Goal: Transaction & Acquisition: Book appointment/travel/reservation

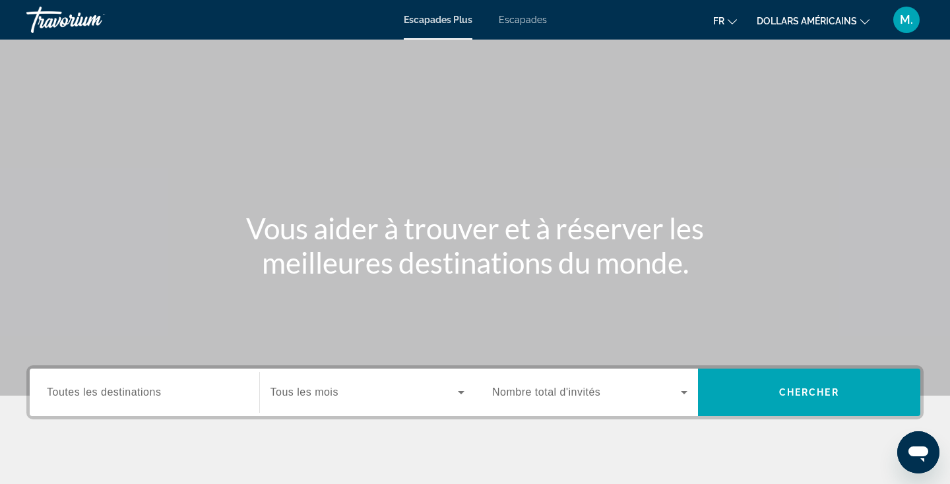
click at [275, 393] on span "Tous les mois" at bounding box center [305, 392] width 68 height 11
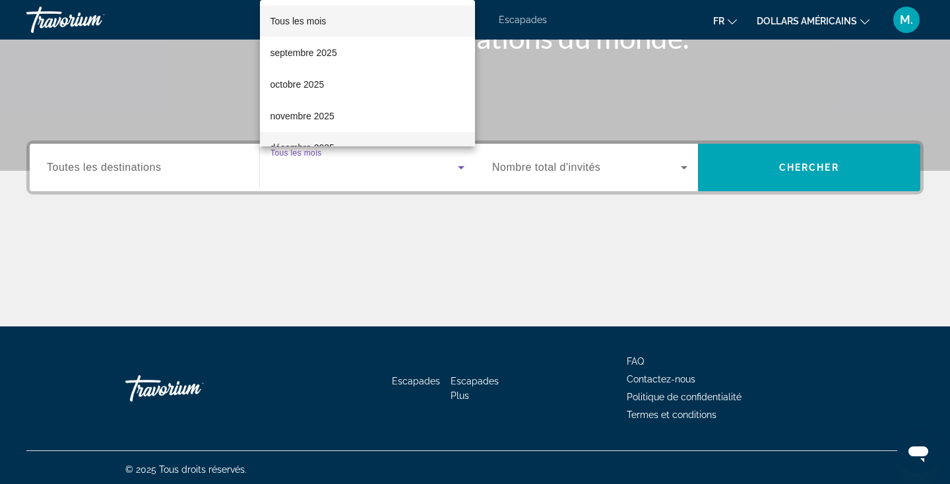
scroll to position [229, 0]
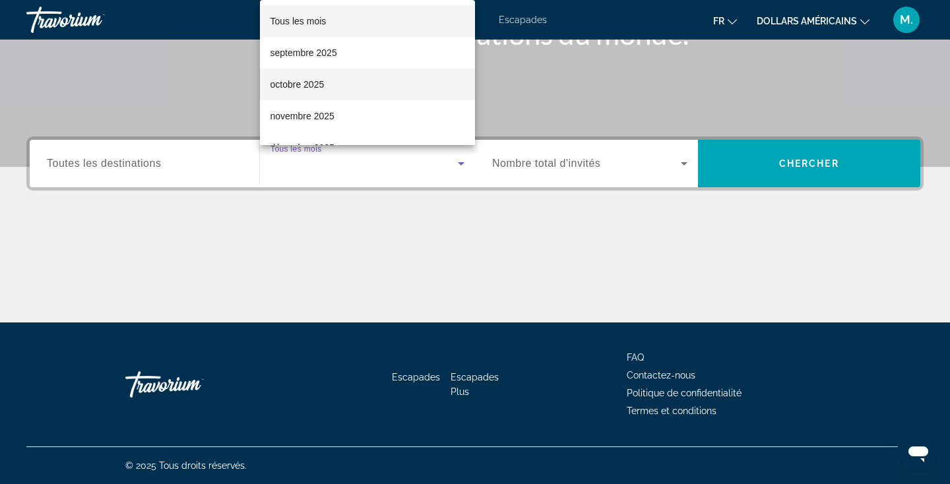
click at [354, 84] on mat-option "octobre 2025" at bounding box center [368, 85] width 216 height 32
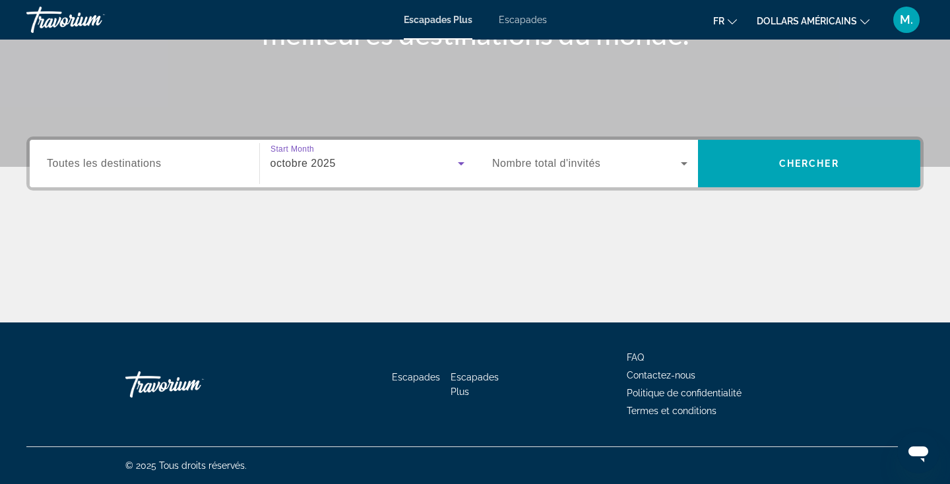
click at [597, 164] on span "Nombre total d'invités" at bounding box center [546, 163] width 108 height 11
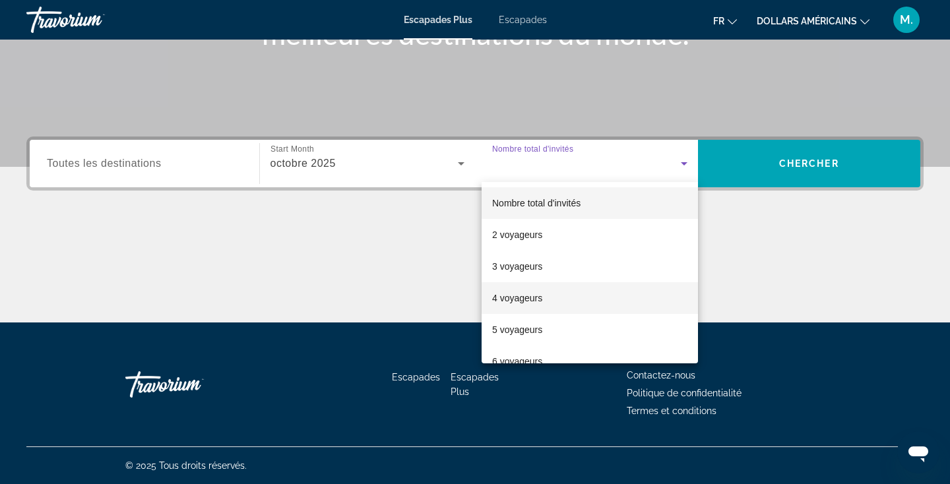
click at [521, 297] on font "4 voyageurs" at bounding box center [517, 298] width 50 height 11
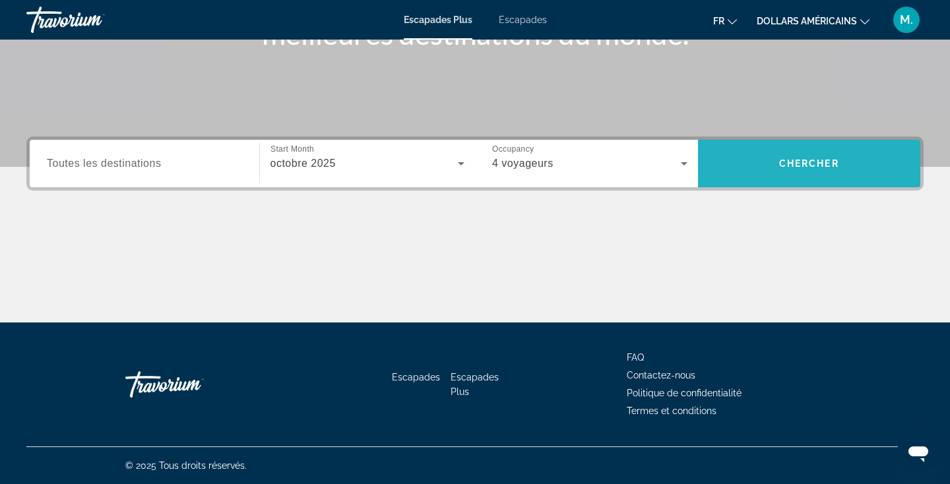
click at [816, 152] on span "Widget de recherche" at bounding box center [809, 164] width 223 height 32
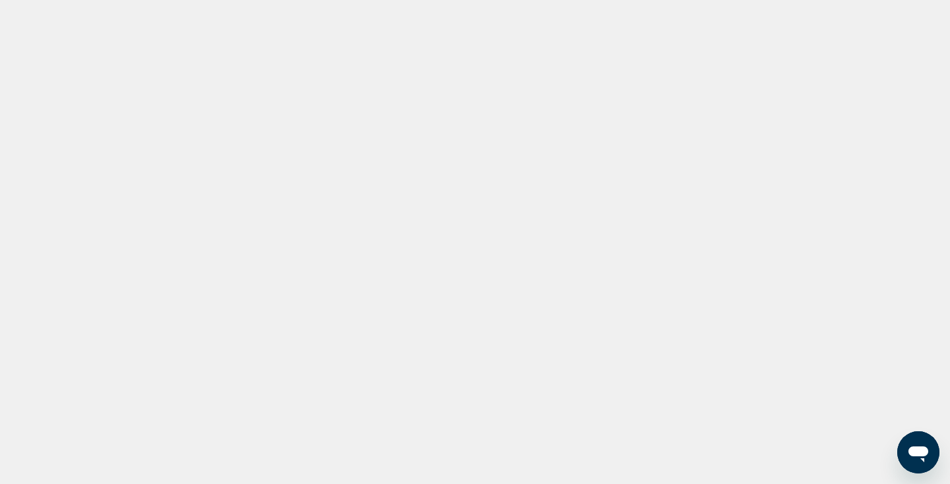
click at [403, 263] on div "Contenu principal" at bounding box center [475, 198] width 950 height 396
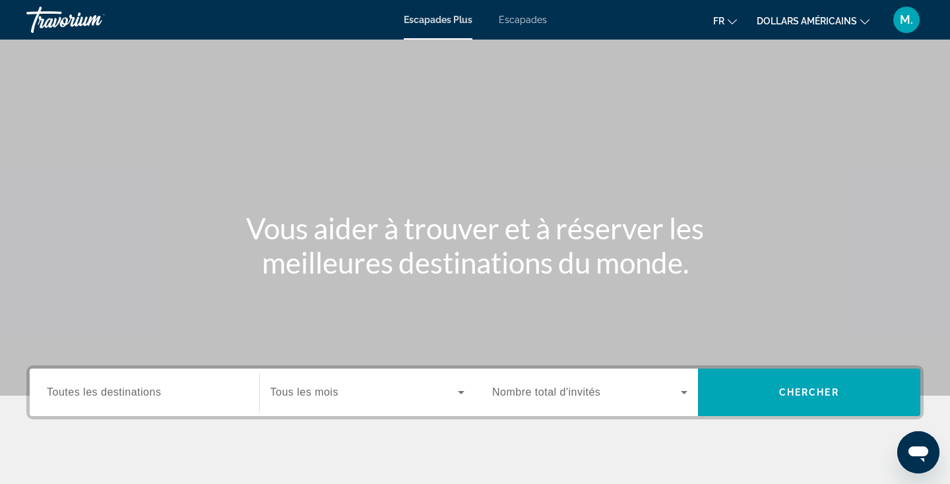
click at [309, 406] on div "Widget de recherche" at bounding box center [368, 392] width 195 height 37
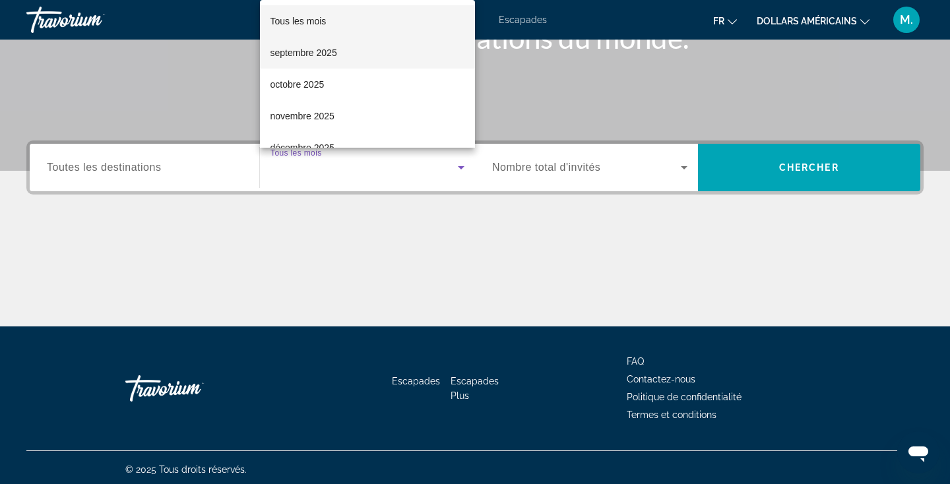
scroll to position [229, 0]
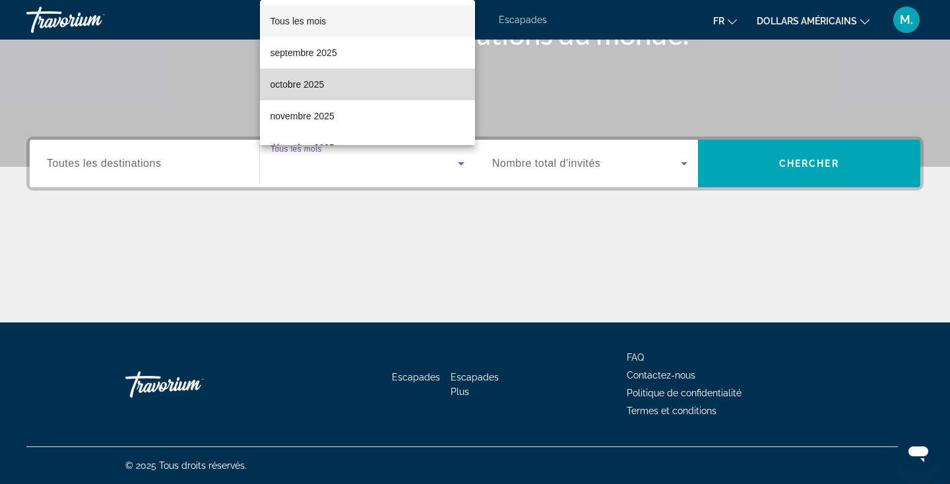
click at [351, 86] on mat-option "octobre 2025" at bounding box center [368, 85] width 216 height 32
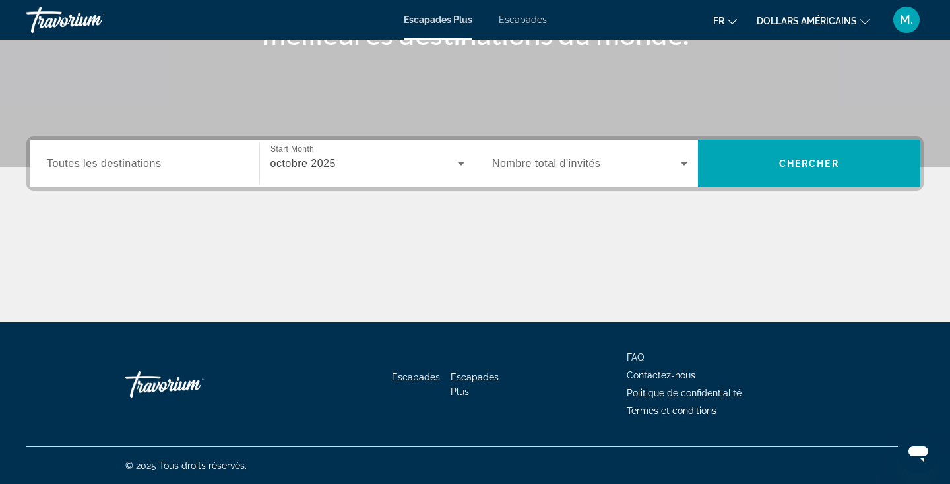
click at [590, 167] on span "Nombre total d'invités" at bounding box center [546, 163] width 108 height 11
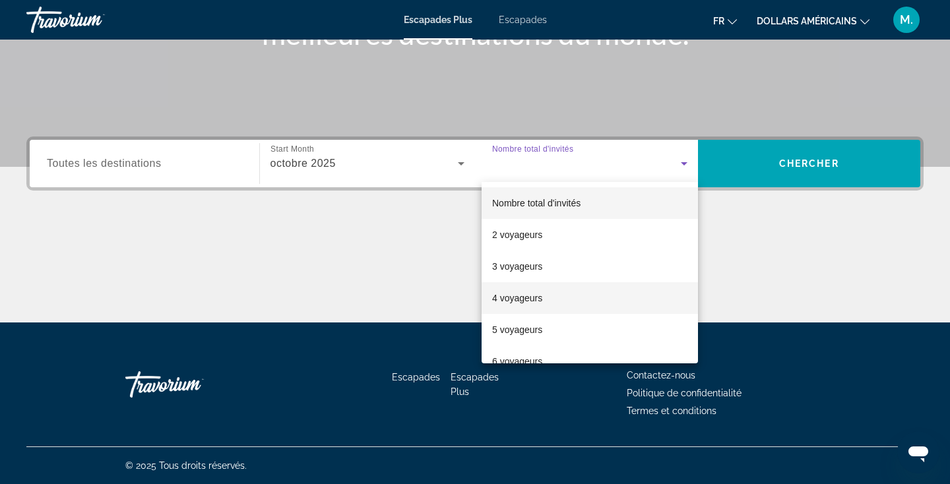
click at [525, 300] on font "4 voyageurs" at bounding box center [517, 298] width 50 height 11
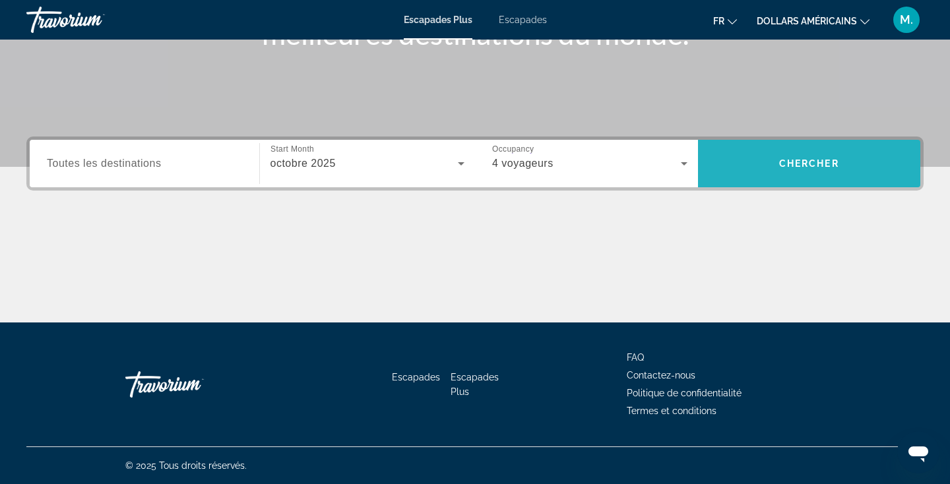
click at [773, 170] on span "Widget de recherche" at bounding box center [809, 164] width 223 height 32
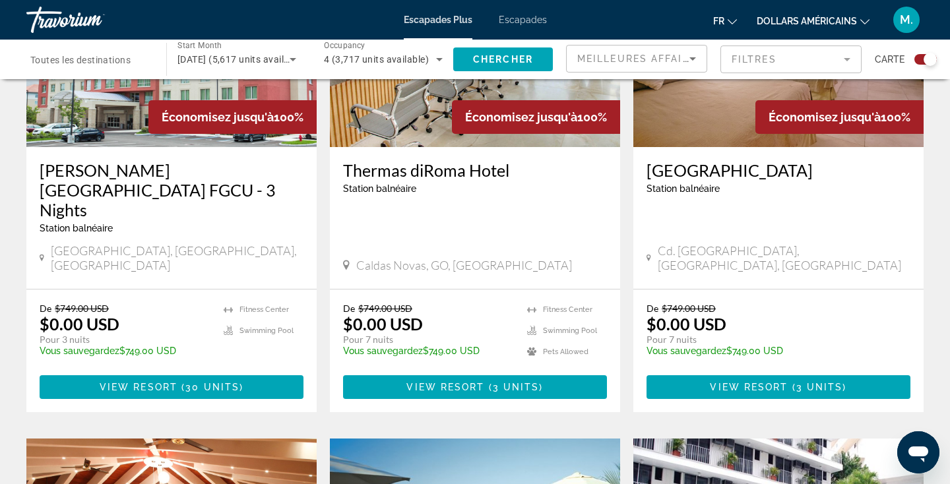
scroll to position [43, 0]
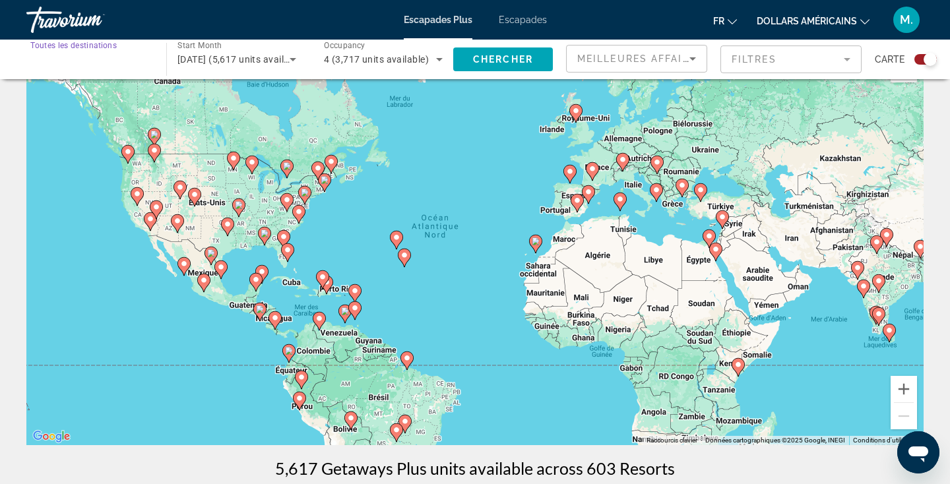
click at [120, 67] on input "Destination Toutes les destinations" at bounding box center [89, 60] width 119 height 16
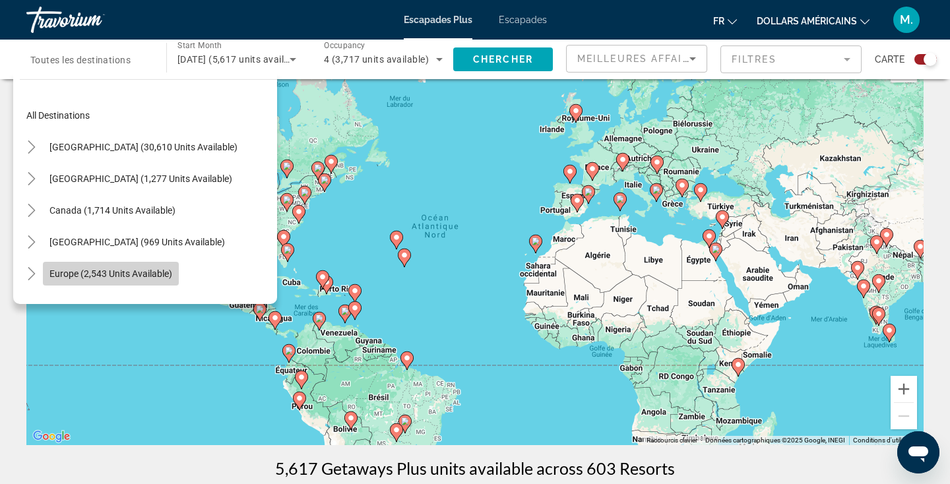
click at [117, 281] on span "Search widget" at bounding box center [111, 274] width 136 height 32
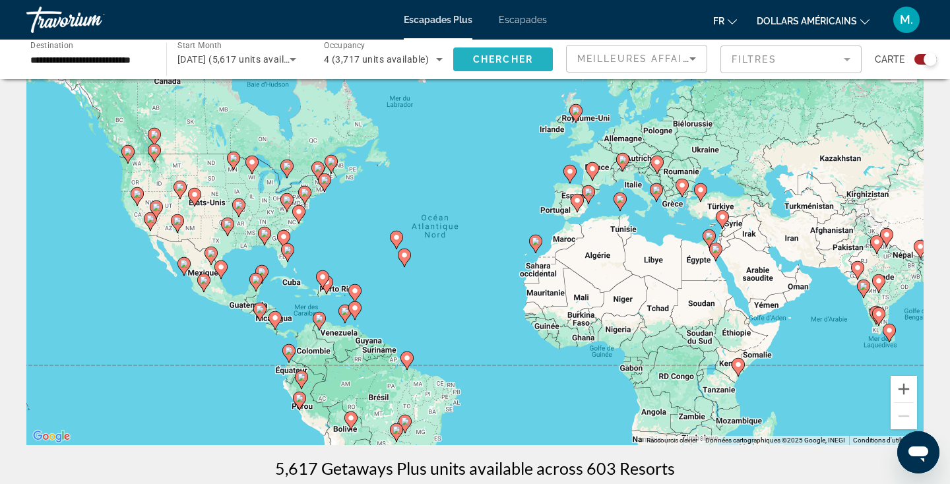
click at [541, 63] on span "Search widget" at bounding box center [503, 60] width 100 height 32
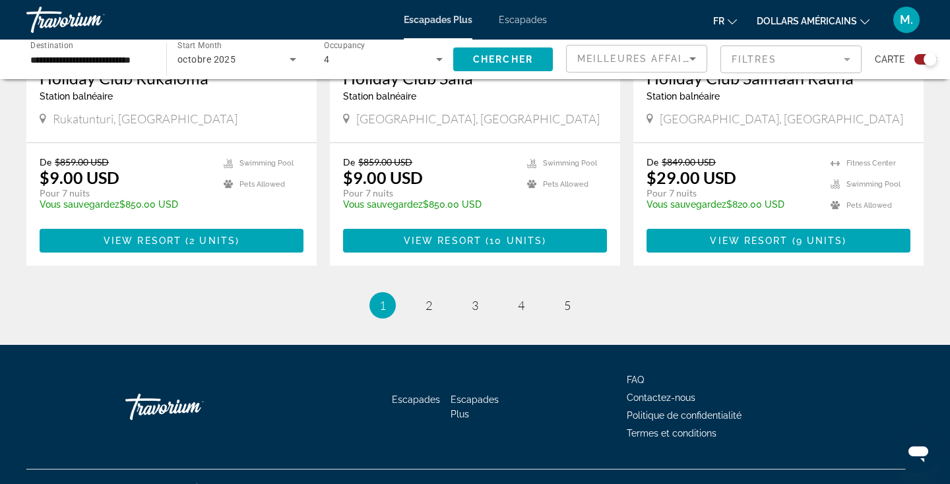
scroll to position [2060, 0]
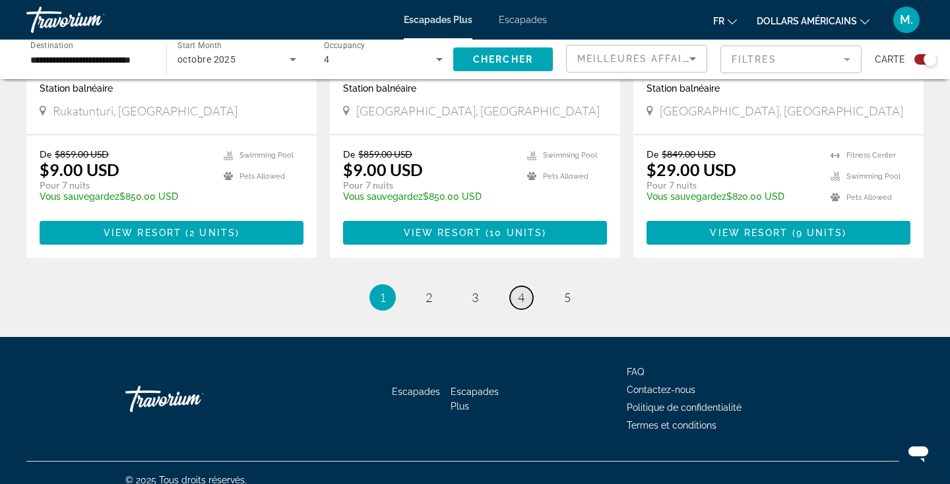
click at [519, 290] on span "4" at bounding box center [521, 297] width 7 height 15
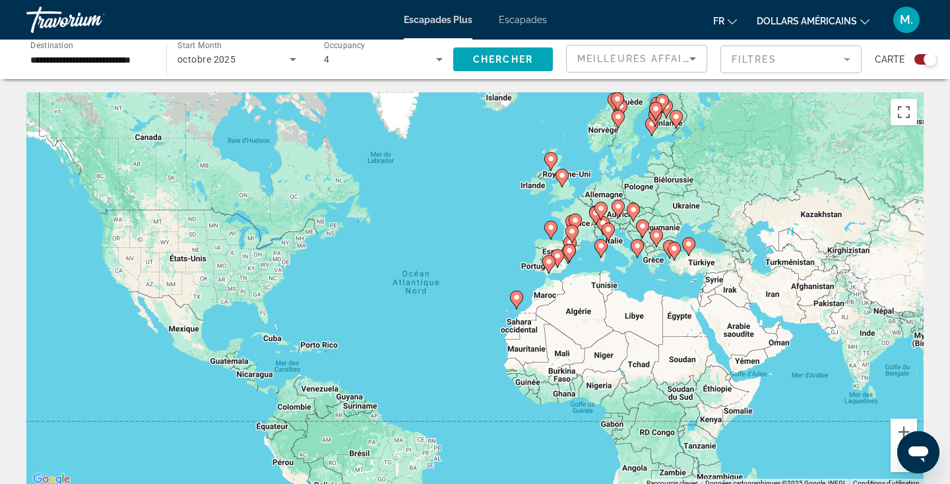
drag, startPoint x: 601, startPoint y: 231, endPoint x: 579, endPoint y: 244, distance: 24.6
click at [581, 244] on div "Pour activer le glissement avec le clavier, appuyez sur Alt+Entrée. Une fois ce…" at bounding box center [475, 290] width 898 height 396
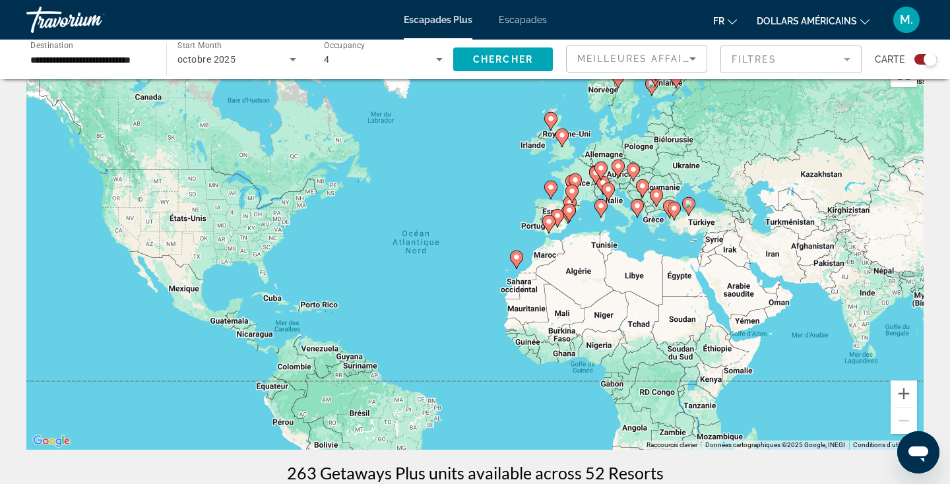
scroll to position [1, 0]
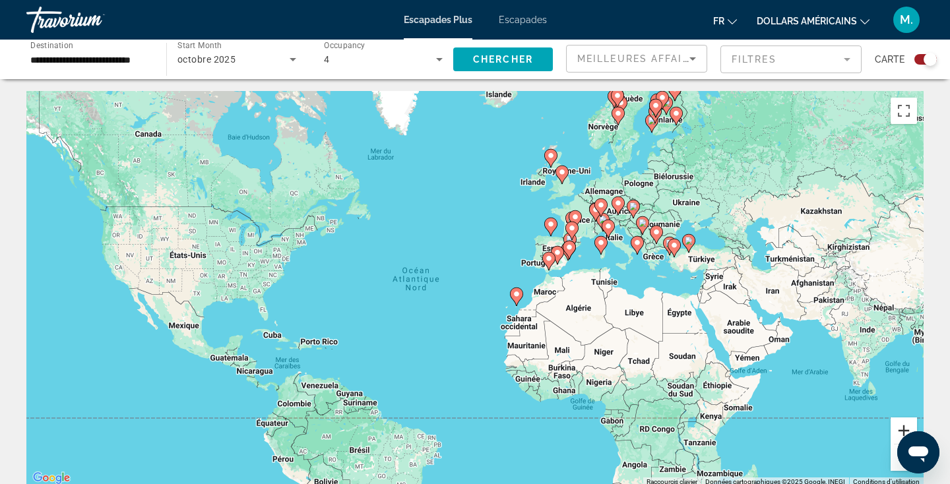
click at [899, 430] on button "Zoom avant" at bounding box center [904, 431] width 26 height 26
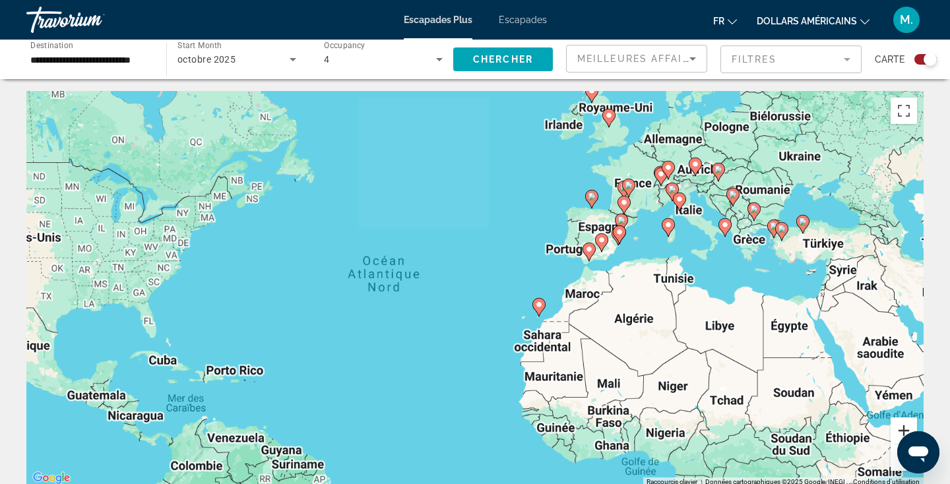
click at [899, 430] on button "Zoom avant" at bounding box center [904, 431] width 26 height 26
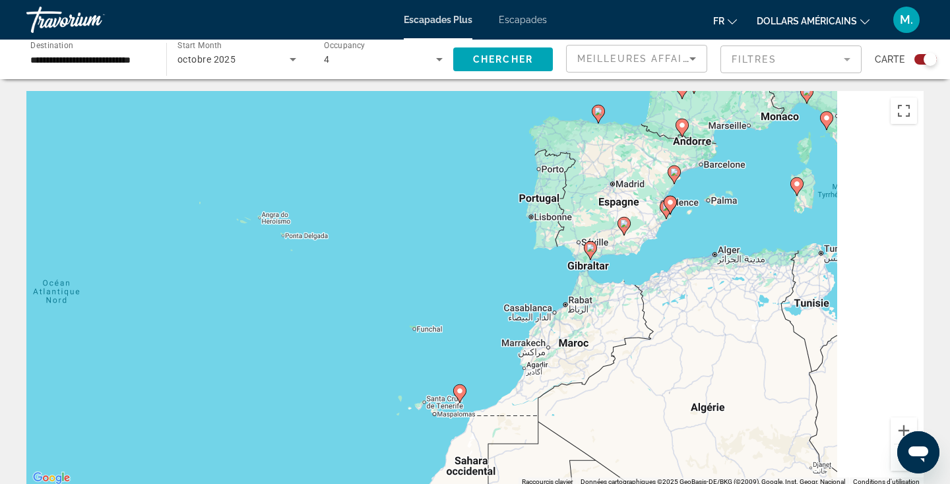
drag, startPoint x: 834, startPoint y: 171, endPoint x: 636, endPoint y: 242, distance: 209.6
click at [636, 242] on div "Pour activer le glissement avec le clavier, appuyez sur Alt+Entrée. Une fois ce…" at bounding box center [475, 289] width 898 height 396
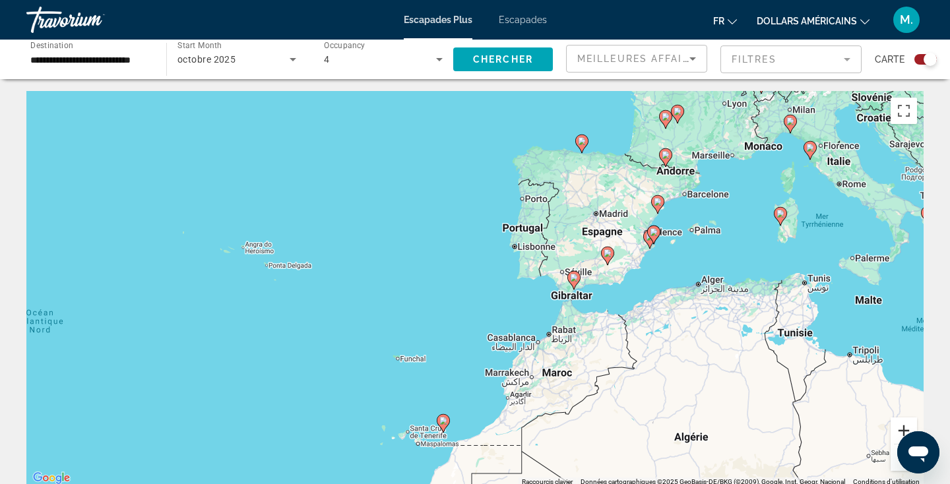
click at [908, 426] on button "Zoom avant" at bounding box center [904, 431] width 26 height 26
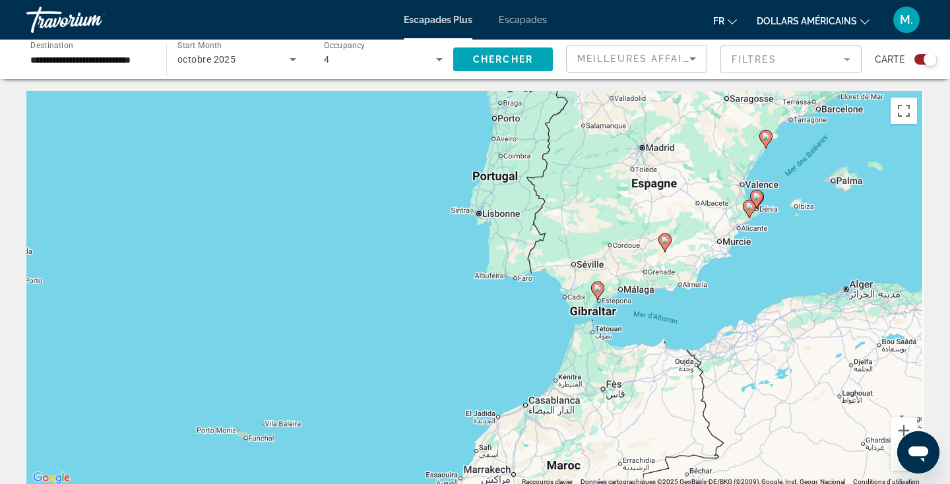
drag, startPoint x: 830, startPoint y: 265, endPoint x: 711, endPoint y: 293, distance: 122.1
click at [711, 293] on div "Pour activer le glissement avec le clavier, appuyez sur Alt+Entrée. Une fois ce…" at bounding box center [475, 289] width 898 height 396
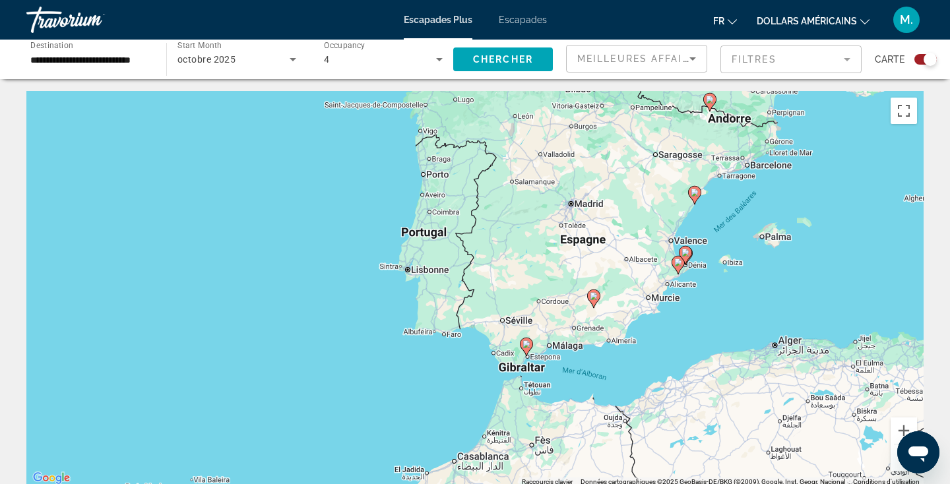
drag, startPoint x: 776, startPoint y: 233, endPoint x: 746, endPoint y: 269, distance: 46.9
click at [746, 271] on div "Pour activer le glissement avec le clavier, appuyez sur Alt+Entrée. Une fois ce…" at bounding box center [475, 289] width 898 height 396
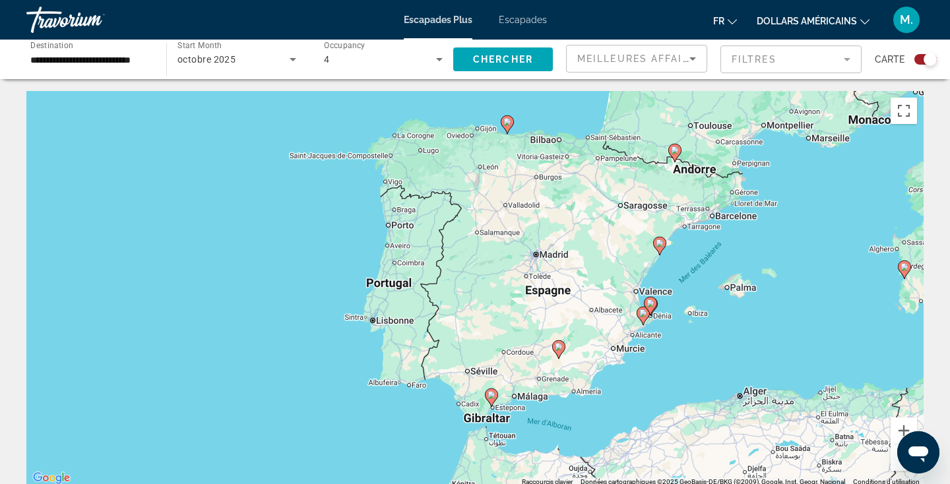
drag, startPoint x: 740, startPoint y: 219, endPoint x: 687, endPoint y: 288, distance: 86.6
click at [692, 293] on div "Pour activer le glissement avec le clavier, appuyez sur Alt+Entrée. Une fois ce…" at bounding box center [475, 289] width 898 height 396
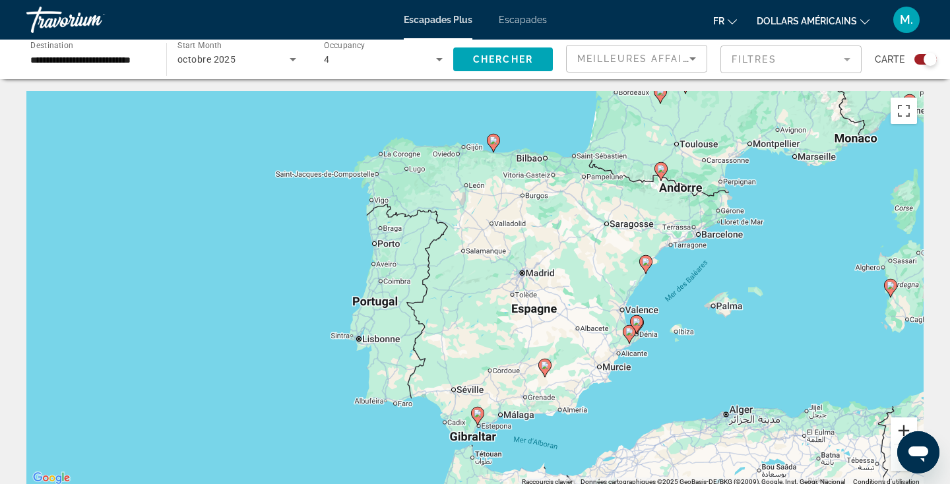
click at [904, 426] on button "Zoom avant" at bounding box center [904, 431] width 26 height 26
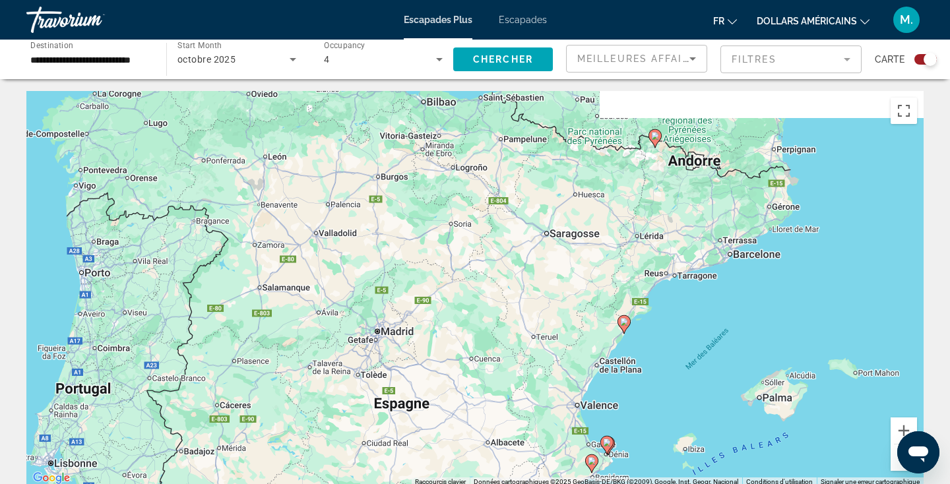
drag, startPoint x: 878, startPoint y: 278, endPoint x: 683, endPoint y: 360, distance: 211.8
click at [683, 359] on div "Pour activer le glissement avec le clavier, appuyez sur Alt+Entrée. Une fois ce…" at bounding box center [475, 289] width 898 height 396
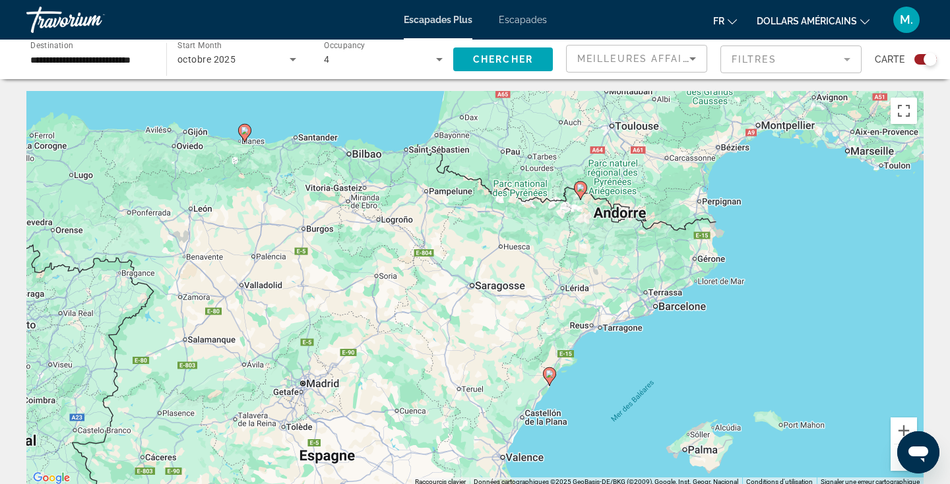
drag, startPoint x: 737, startPoint y: 298, endPoint x: 672, endPoint y: 339, distance: 77.1
click at [672, 339] on div "Pour activer le glissement avec le clavier, appuyez sur Alt+Entrée. Une fois ce…" at bounding box center [475, 289] width 898 height 396
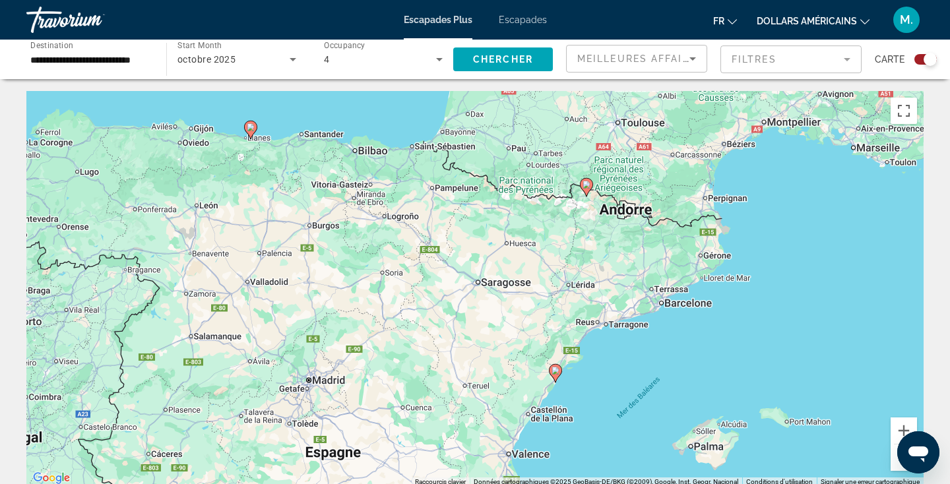
click at [585, 183] on image "Contenu principal" at bounding box center [587, 185] width 8 height 8
type input "**********"
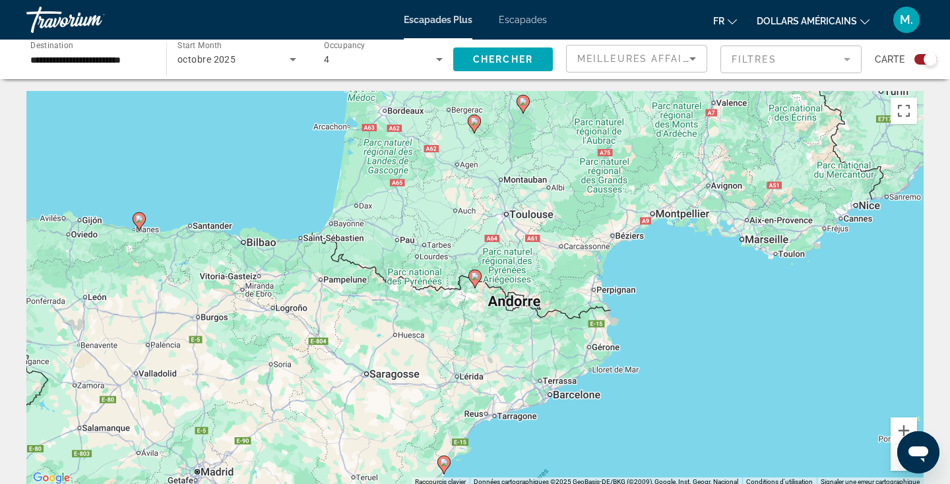
click at [474, 277] on image "Contenu principal" at bounding box center [475, 277] width 8 height 8
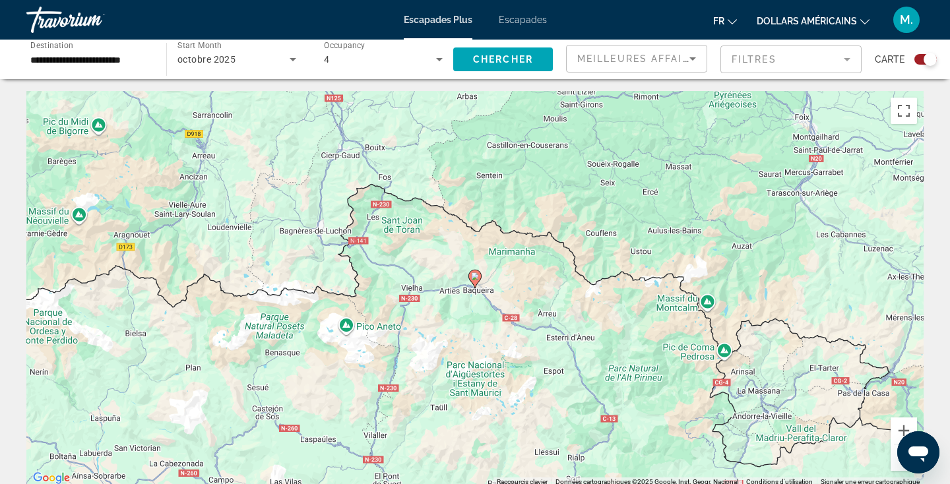
click at [473, 279] on image "Contenu principal" at bounding box center [475, 277] width 8 height 8
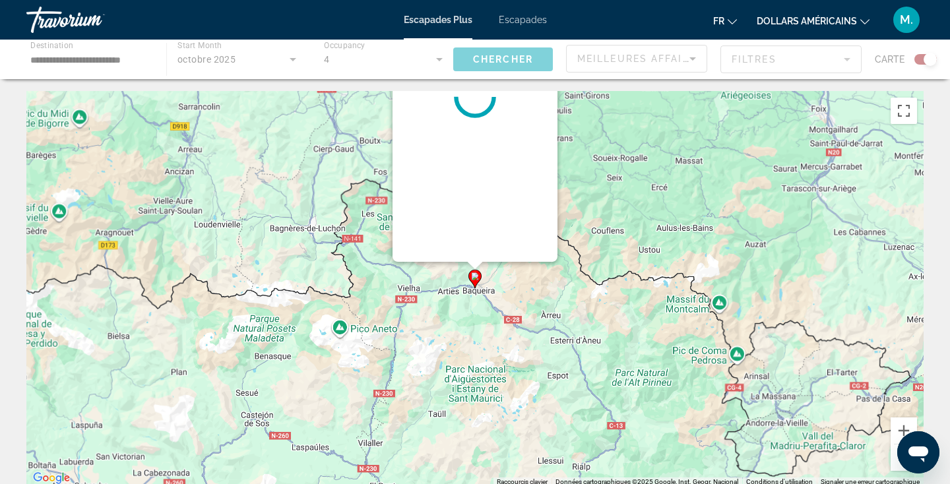
scroll to position [0, 0]
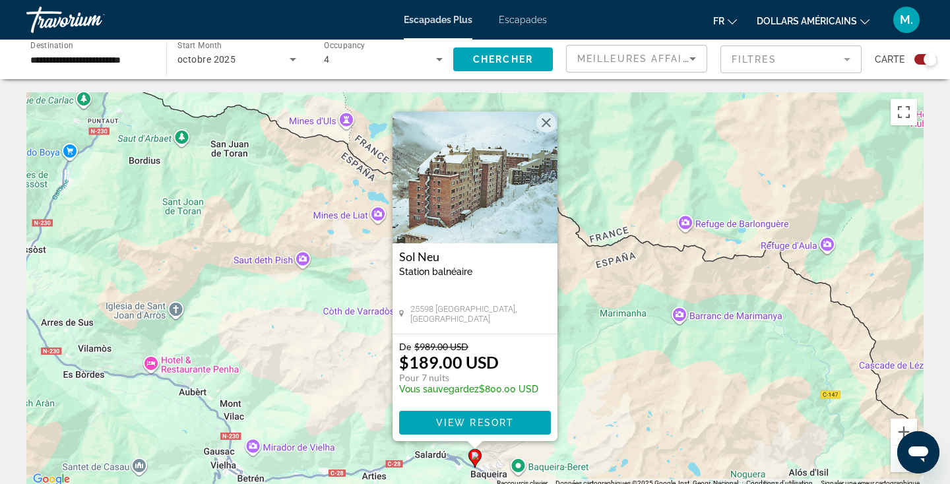
click at [548, 117] on button "Fermer" at bounding box center [547, 123] width 20 height 20
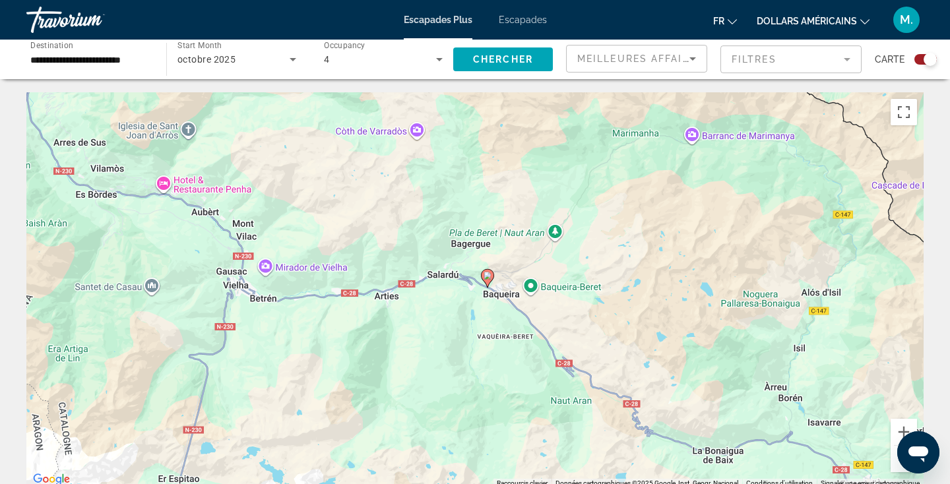
drag, startPoint x: 562, startPoint y: 358, endPoint x: 631, endPoint y: -24, distance: 389.0
click at [631, 0] on html "**********" at bounding box center [475, 242] width 950 height 484
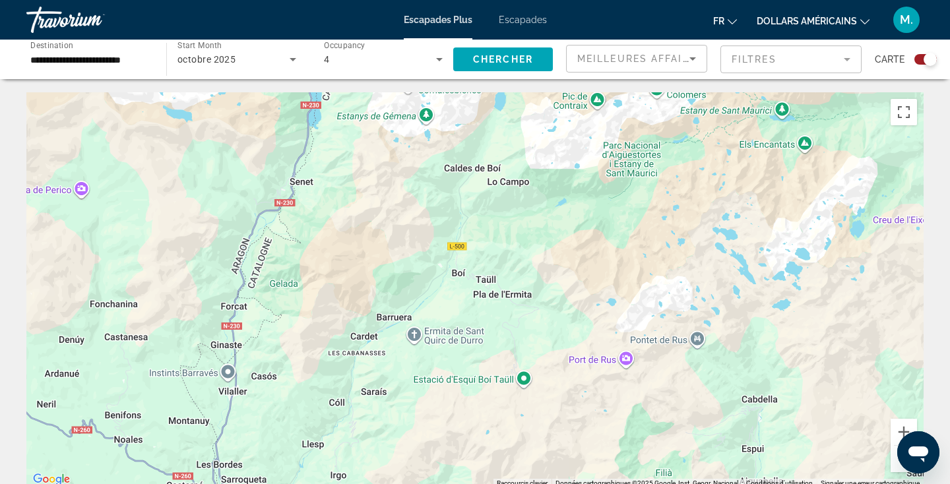
click at [898, 471] on button "Zoom arrière" at bounding box center [904, 459] width 26 height 26
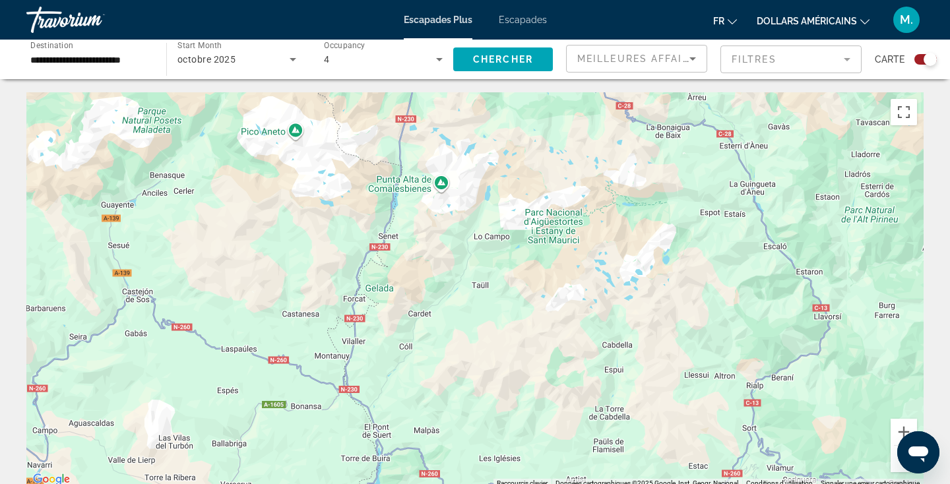
click at [898, 463] on button "Zoom arrière" at bounding box center [904, 459] width 26 height 26
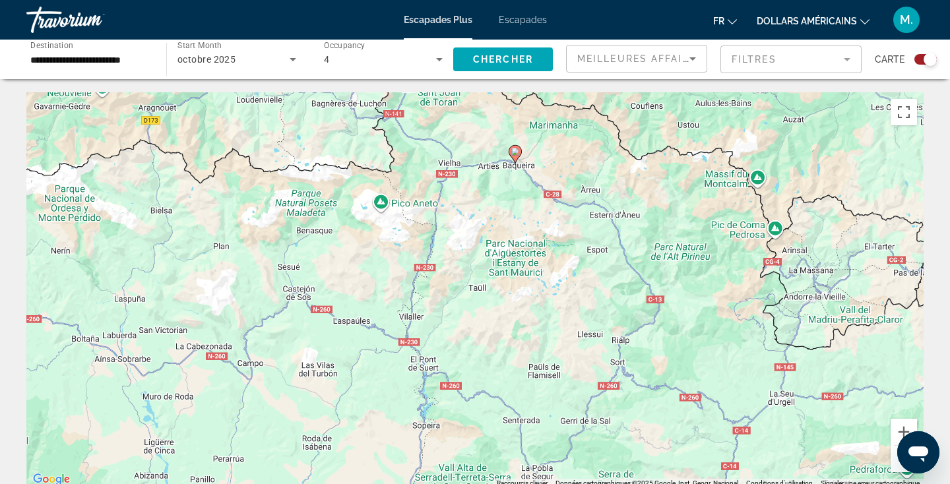
click at [898, 463] on button "Zoom arrière" at bounding box center [904, 459] width 26 height 26
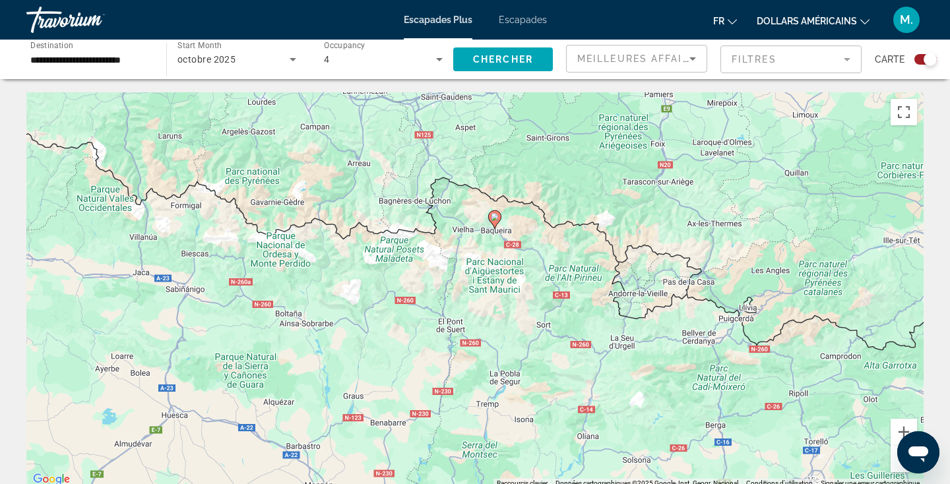
click at [898, 461] on button "Zoom arrière" at bounding box center [904, 459] width 26 height 26
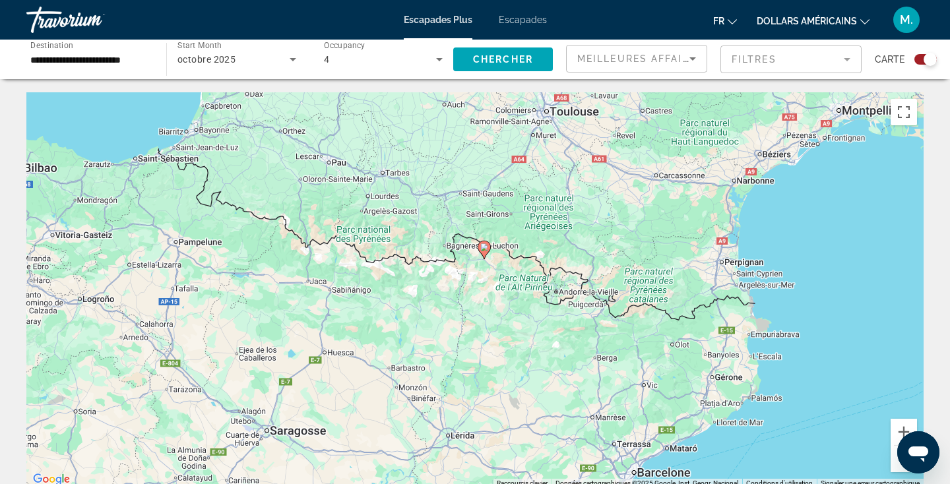
click at [897, 467] on button "Zoom arrière" at bounding box center [904, 459] width 26 height 26
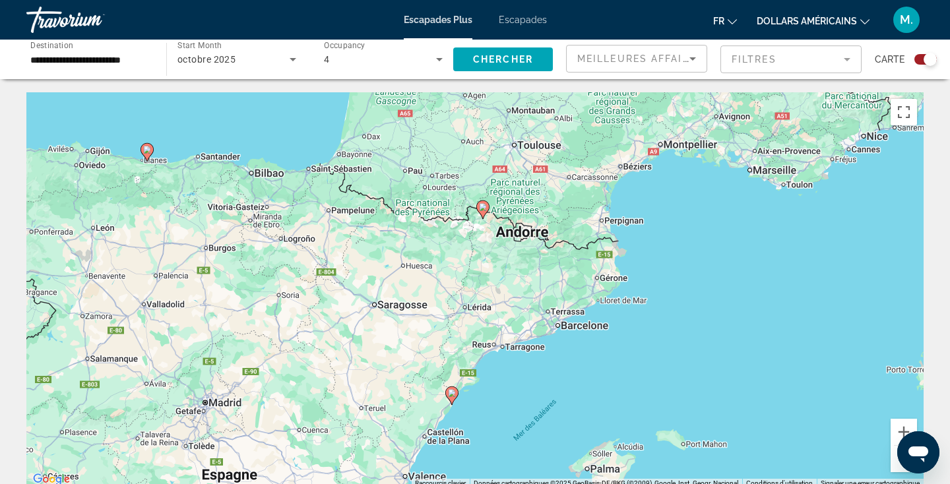
drag, startPoint x: 656, startPoint y: 366, endPoint x: 655, endPoint y: 309, distance: 56.8
click at [658, 309] on div "Pour activer le glissement avec le clavier, appuyez sur Alt+Entrée. Une fois ce…" at bounding box center [475, 290] width 898 height 396
click at [451, 397] on icon "Contenu principal" at bounding box center [450, 395] width 12 height 17
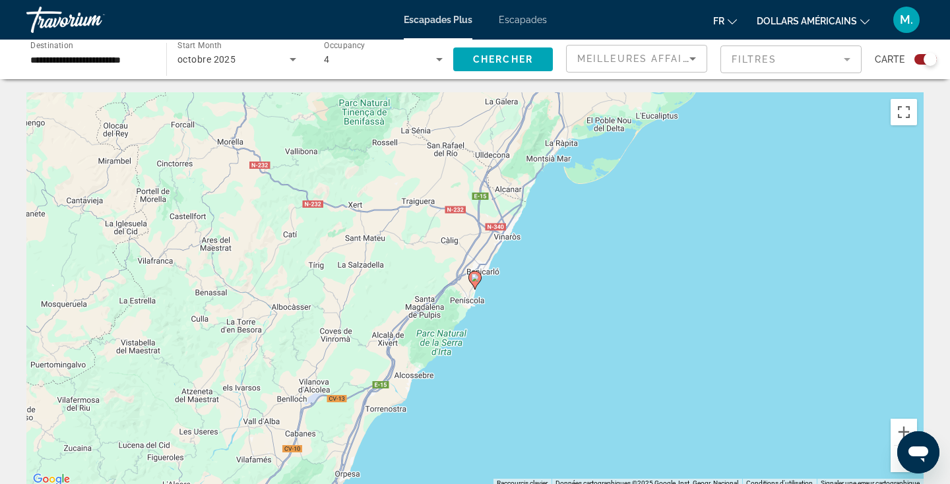
click at [476, 279] on image "Contenu principal" at bounding box center [475, 278] width 8 height 8
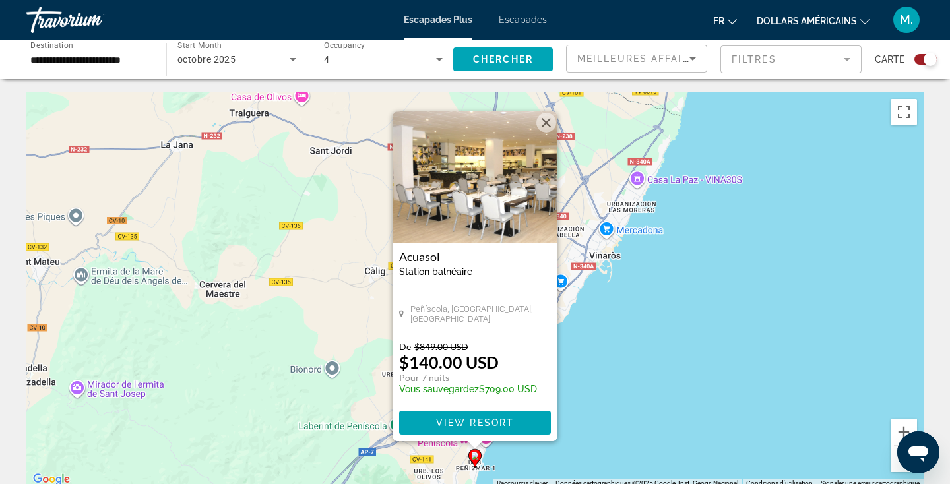
click at [546, 119] on button "Fermer" at bounding box center [547, 123] width 20 height 20
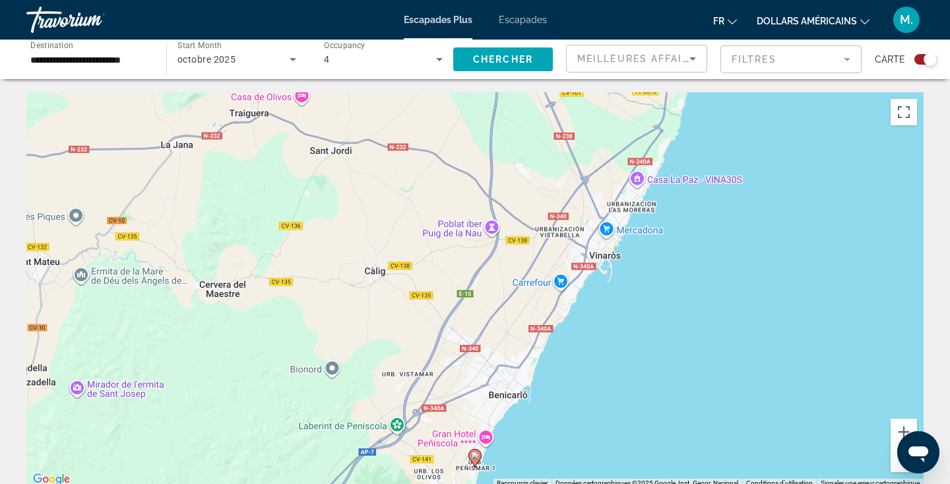
click at [898, 465] on button "Zoom arrière" at bounding box center [904, 459] width 26 height 26
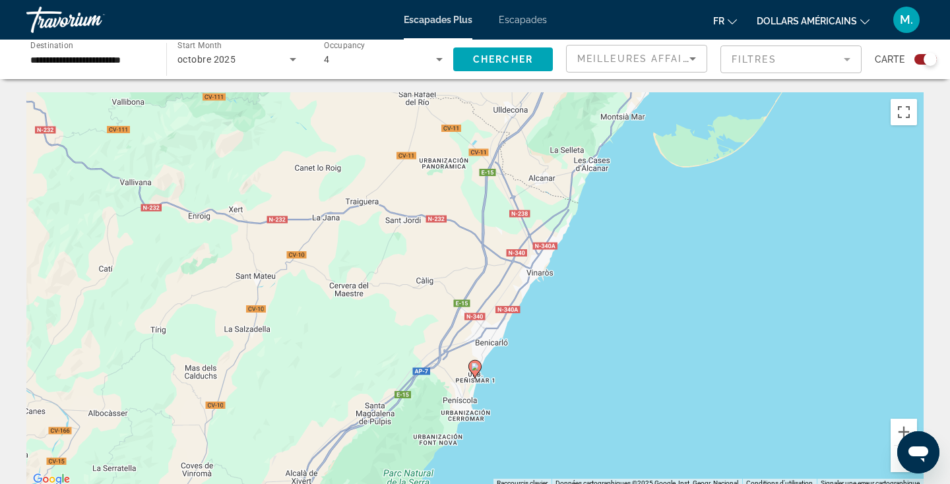
click at [898, 465] on button "Zoom arrière" at bounding box center [904, 459] width 26 height 26
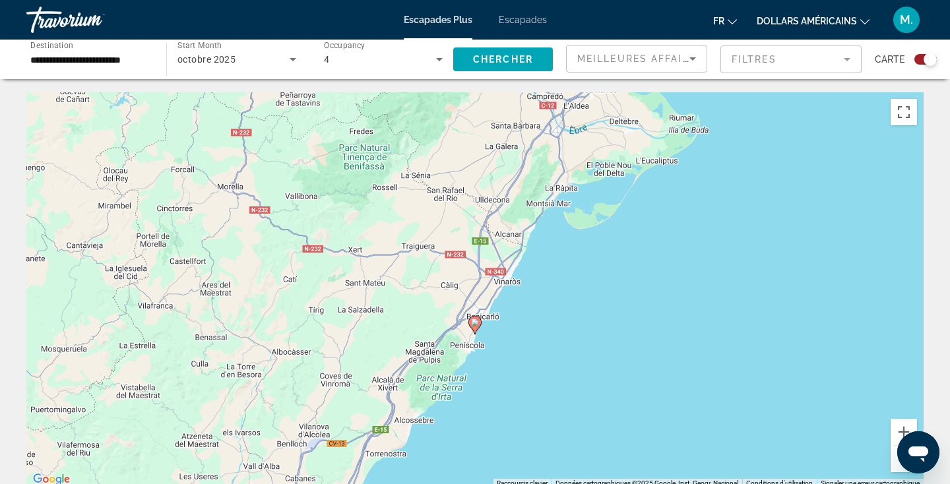
click at [898, 465] on button "Zoom arrière" at bounding box center [904, 459] width 26 height 26
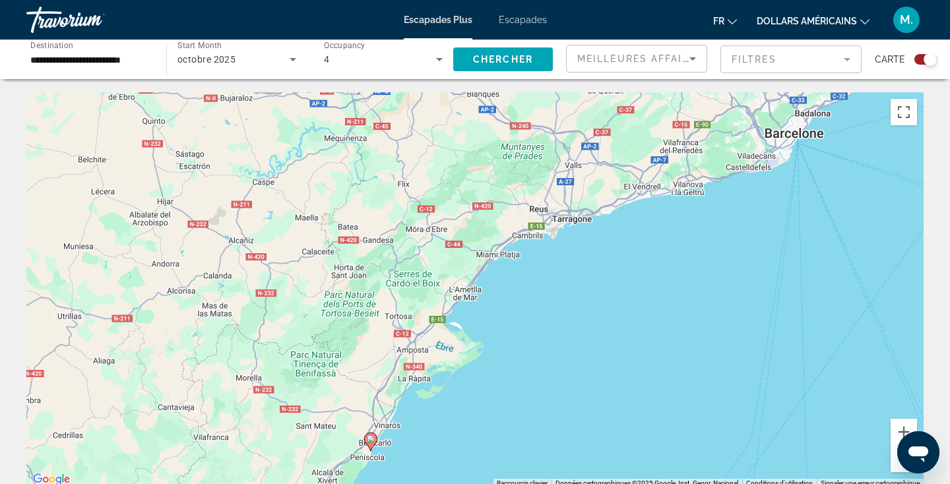
drag, startPoint x: 693, startPoint y: 203, endPoint x: 583, endPoint y: 345, distance: 179.7
click at [583, 345] on div "Pour activer le glissement avec le clavier, appuyez sur Alt+Entrée. Une fois ce…" at bounding box center [475, 290] width 898 height 396
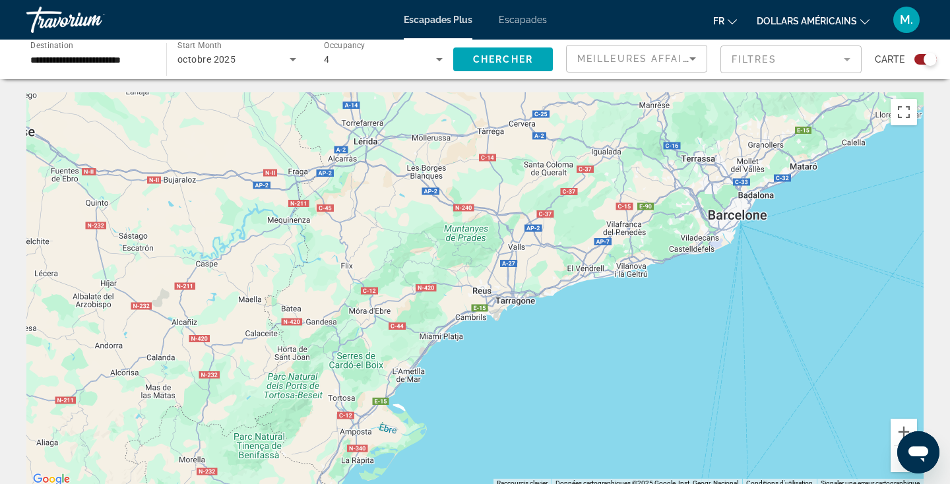
drag, startPoint x: 620, startPoint y: 284, endPoint x: 606, endPoint y: 381, distance: 98.1
click at [607, 382] on div "Pour activer le glissement avec le clavier, appuyez sur Alt+Entrée. Une fois ce…" at bounding box center [475, 290] width 898 height 396
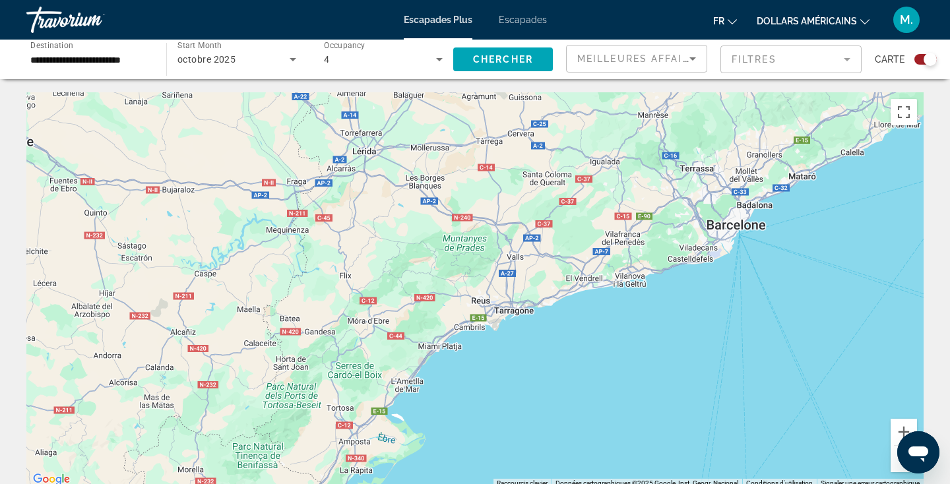
click at [244, 67] on div "octobre 2025" at bounding box center [234, 59] width 112 height 16
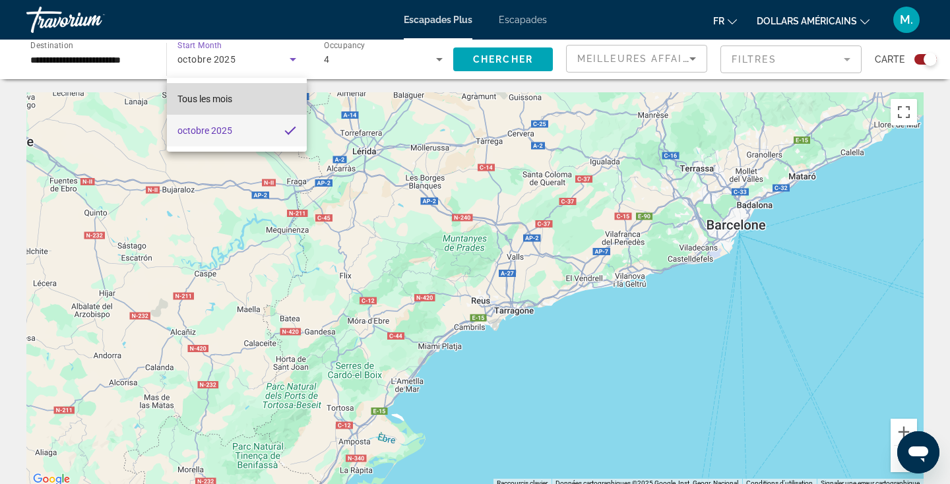
click at [249, 100] on mat-option "Tous les mois" at bounding box center [237, 99] width 140 height 32
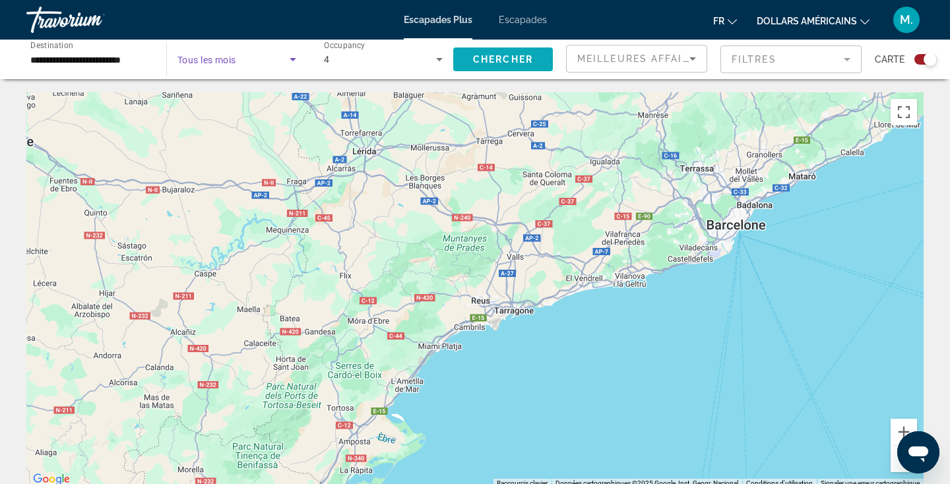
click at [501, 44] on span "Search widget" at bounding box center [503, 60] width 100 height 32
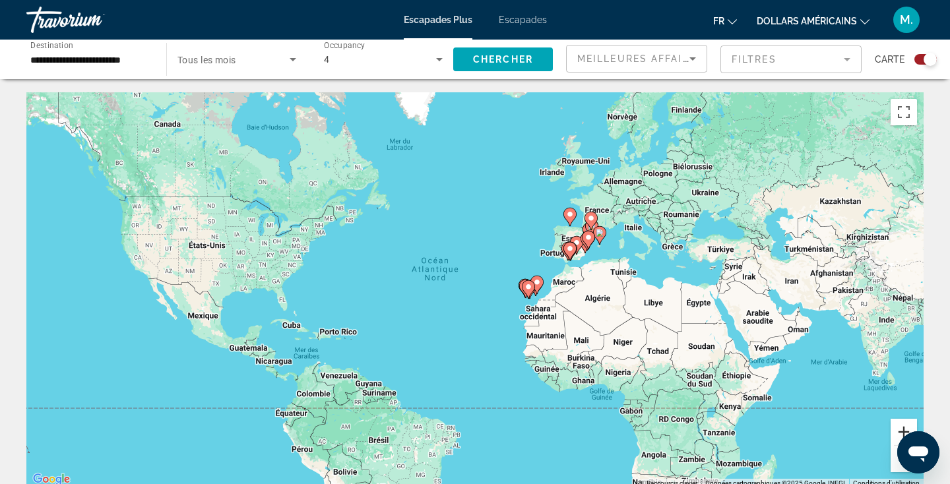
click at [904, 427] on button "Zoom avant" at bounding box center [904, 432] width 26 height 26
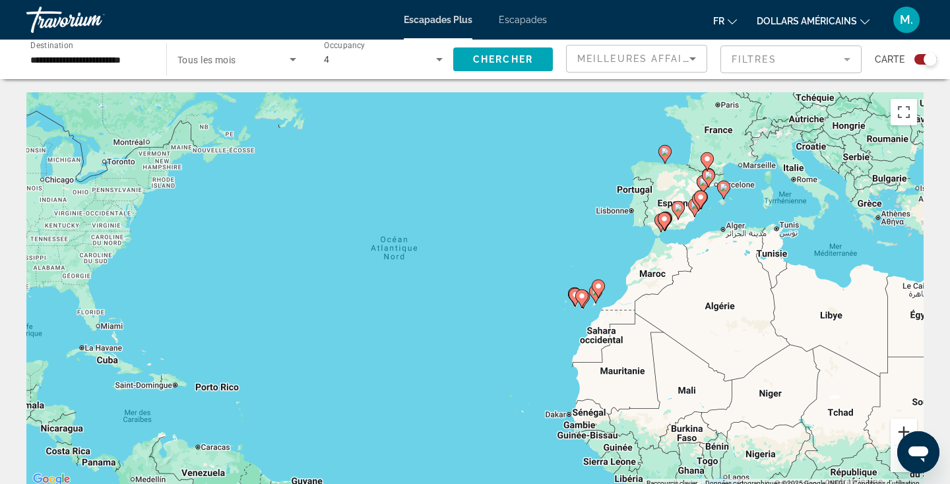
click at [904, 426] on button "Zoom avant" at bounding box center [904, 432] width 26 height 26
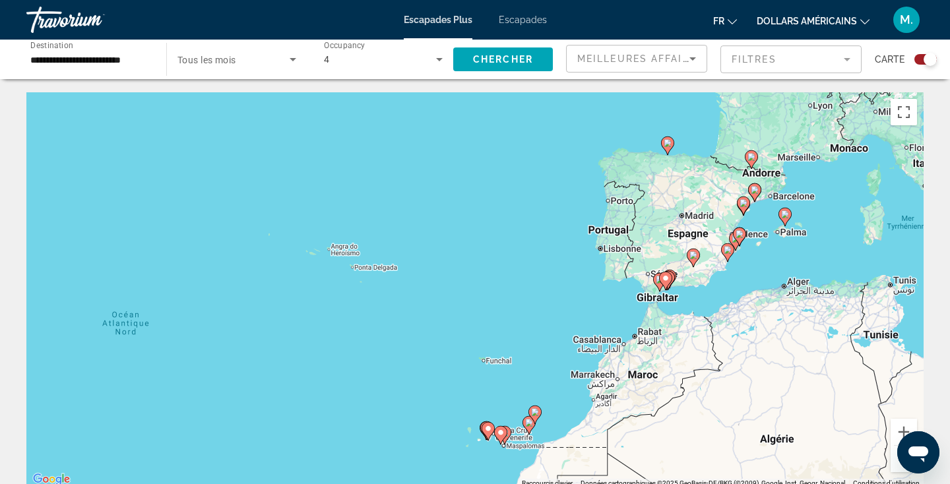
drag, startPoint x: 901, startPoint y: 269, endPoint x: 704, endPoint y: 389, distance: 230.1
click at [704, 389] on div "Pour activer le glissement avec le clavier, appuyez sur Alt+Entrée. Une fois ce…" at bounding box center [475, 290] width 898 height 396
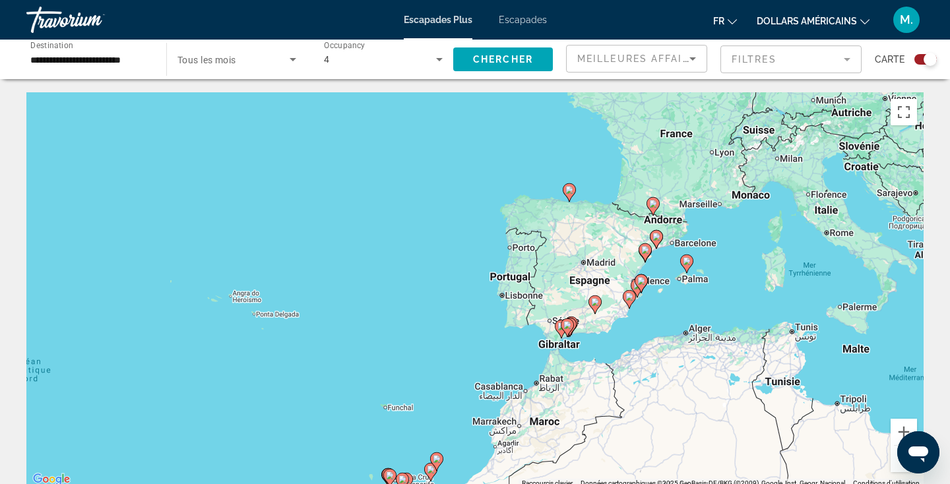
drag, startPoint x: 762, startPoint y: 341, endPoint x: 671, endPoint y: 385, distance: 101.5
click at [671, 385] on div "Pour activer le glissement avec le clavier, appuyez sur Alt+Entrée. Une fois ce…" at bounding box center [475, 290] width 898 height 396
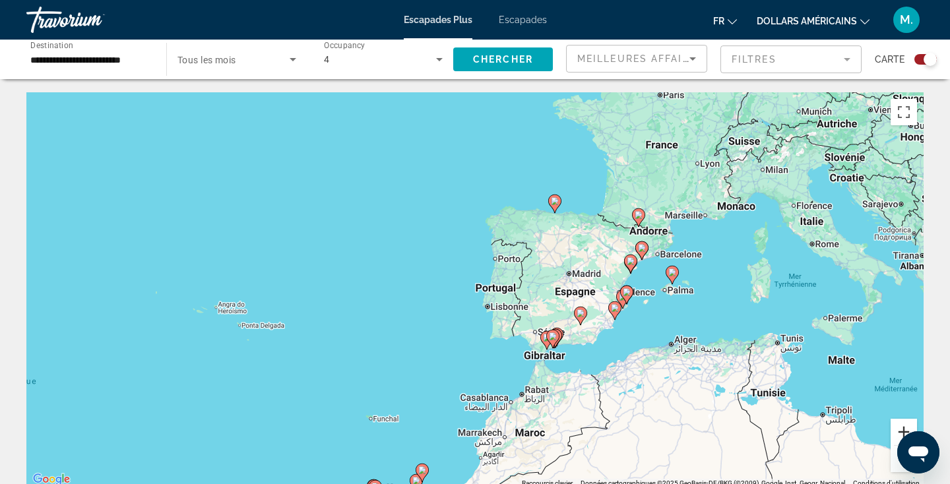
click at [900, 430] on button "Zoom avant" at bounding box center [904, 432] width 26 height 26
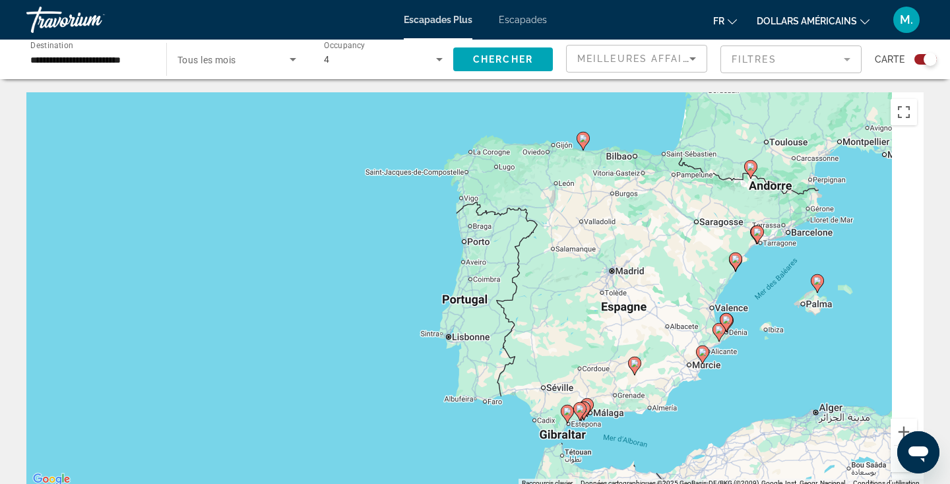
drag, startPoint x: 843, startPoint y: 333, endPoint x: 692, endPoint y: 370, distance: 155.4
click at [693, 370] on div "Pour activer le glissement avec le clavier, appuyez sur Alt+Entrée. Une fois ce…" at bounding box center [475, 290] width 898 height 396
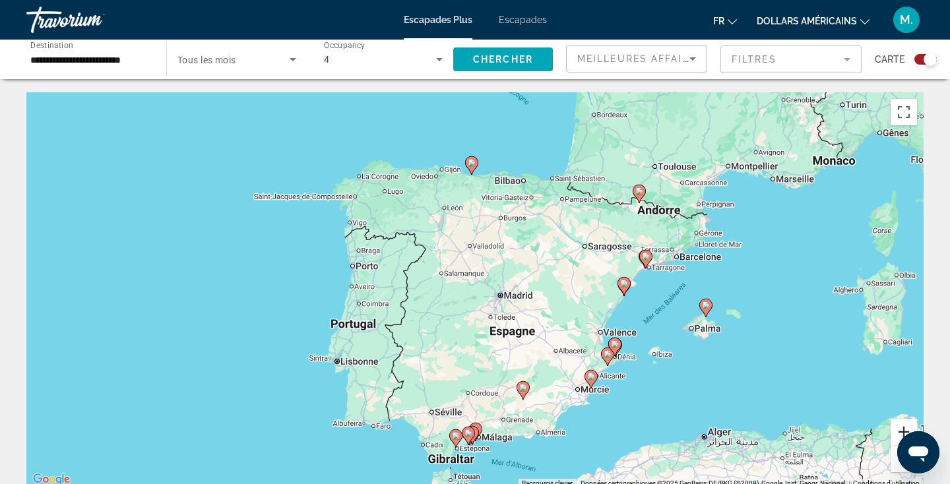
click at [910, 426] on button "Zoom avant" at bounding box center [904, 432] width 26 height 26
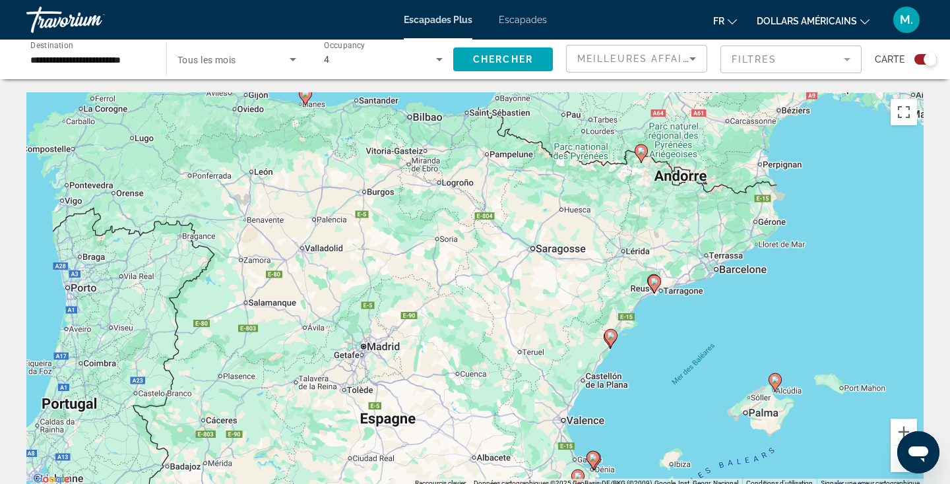
drag, startPoint x: 817, startPoint y: 336, endPoint x: 651, endPoint y: 381, distance: 172.4
click at [651, 382] on div "Pour activer le glissement avec le clavier, appuyez sur Alt+Entrée. Une fois ce…" at bounding box center [475, 290] width 898 height 396
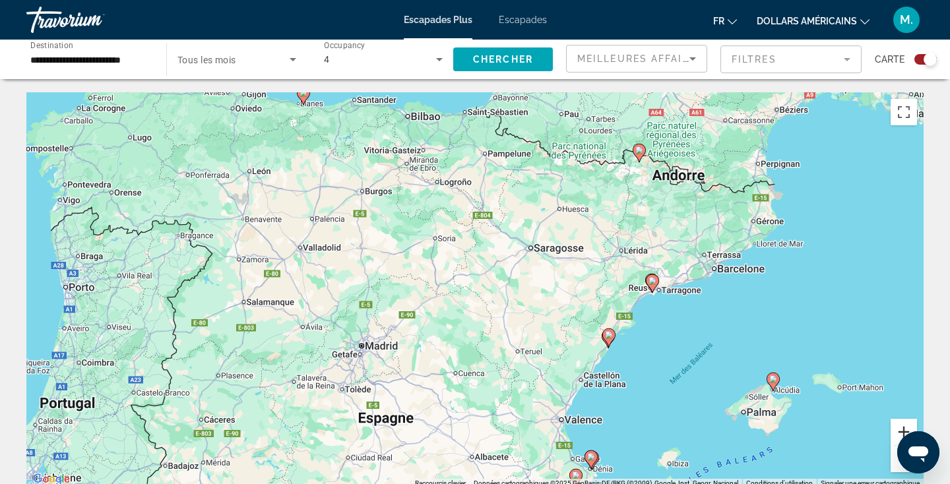
click at [911, 421] on button "Zoom avant" at bounding box center [904, 432] width 26 height 26
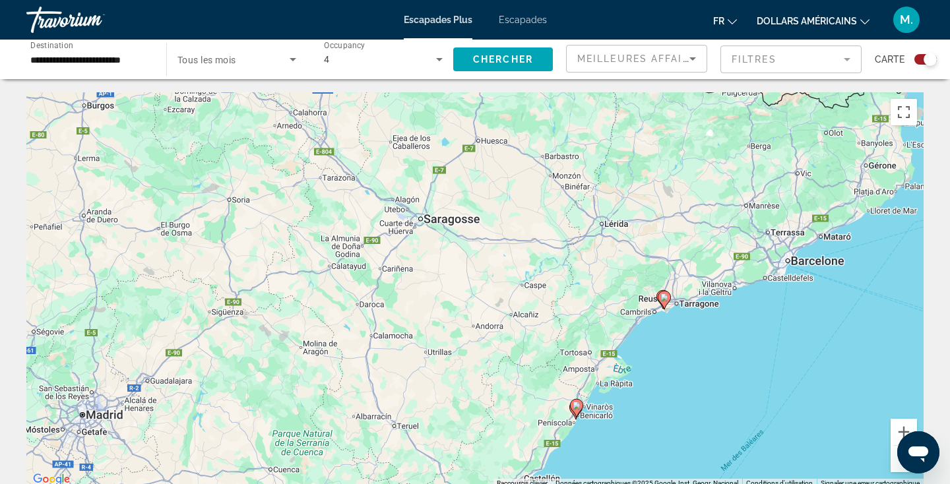
drag, startPoint x: 873, startPoint y: 349, endPoint x: 714, endPoint y: 361, distance: 158.8
click at [714, 362] on div "Pour activer le glissement avec le clavier, appuyez sur Alt+Entrée. Une fois ce…" at bounding box center [475, 290] width 898 height 396
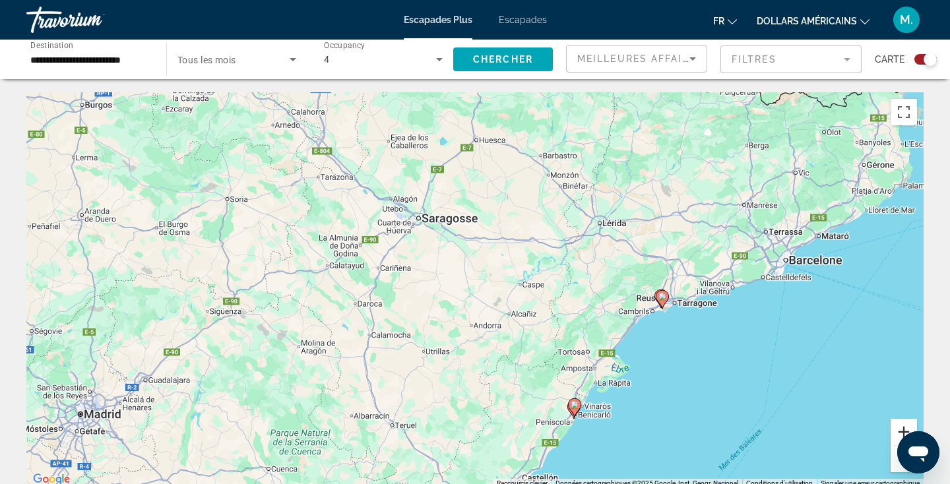
click at [901, 426] on button "Zoom avant" at bounding box center [904, 432] width 26 height 26
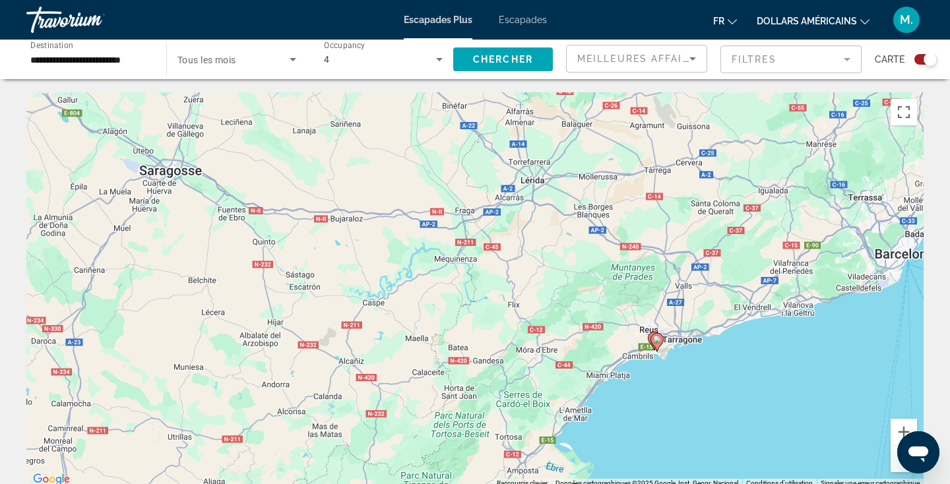
drag, startPoint x: 878, startPoint y: 304, endPoint x: 671, endPoint y: 337, distance: 209.9
click at [672, 337] on div "Pour activer le glissement avec le clavier, appuyez sur Alt+Entrée. Une fois ce…" at bounding box center [475, 290] width 898 height 396
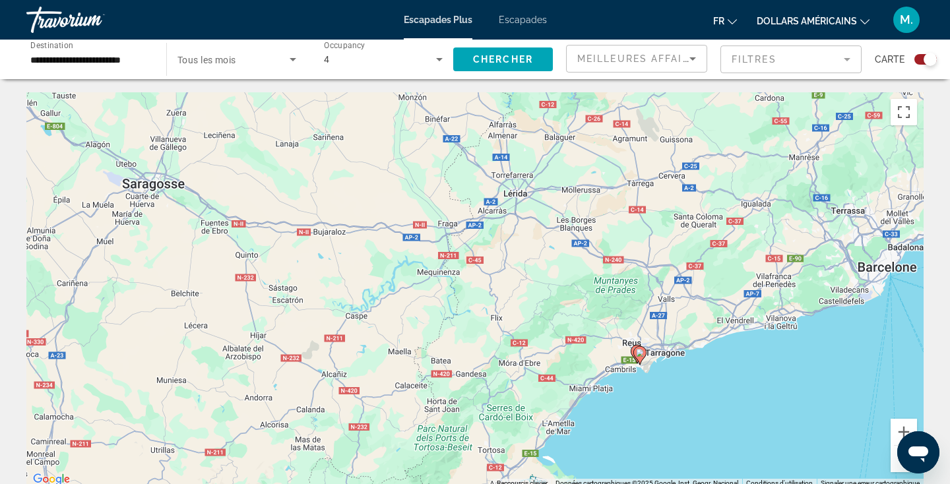
drag, startPoint x: 738, startPoint y: 341, endPoint x: 718, endPoint y: 343, distance: 20.0
click at [718, 343] on div "Pour activer le glissement avec le clavier, appuyez sur Alt+Entrée. Une fois ce…" at bounding box center [475, 290] width 898 height 396
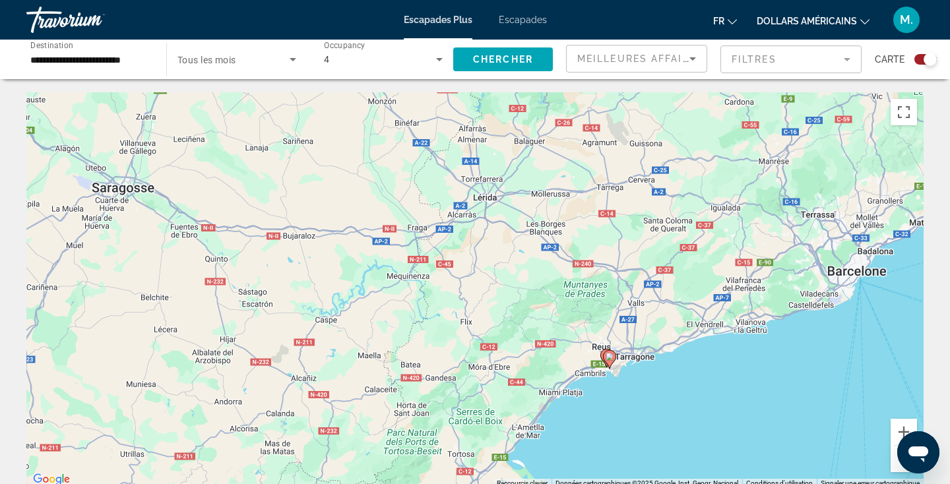
click at [902, 416] on div "Pour activer le glissement avec le clavier, appuyez sur Alt+Entrée. Une fois ce…" at bounding box center [475, 290] width 898 height 396
click at [902, 425] on button "Zoom avant" at bounding box center [904, 432] width 26 height 26
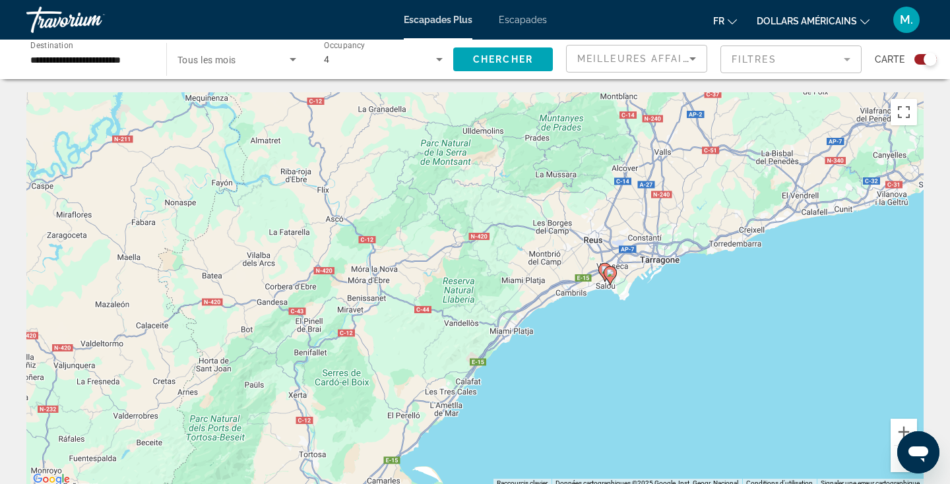
drag, startPoint x: 804, startPoint y: 391, endPoint x: 665, endPoint y: 222, distance: 218.5
click at [665, 222] on div "Pour activer le glissement avec le clavier, appuyez sur Alt+Entrée. Une fois ce…" at bounding box center [475, 290] width 898 height 396
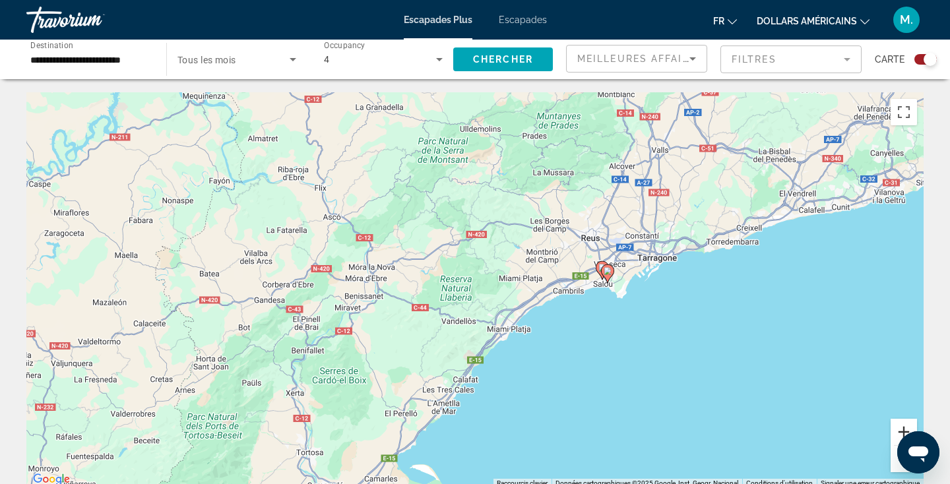
click at [902, 426] on button "Zoom avant" at bounding box center [904, 432] width 26 height 26
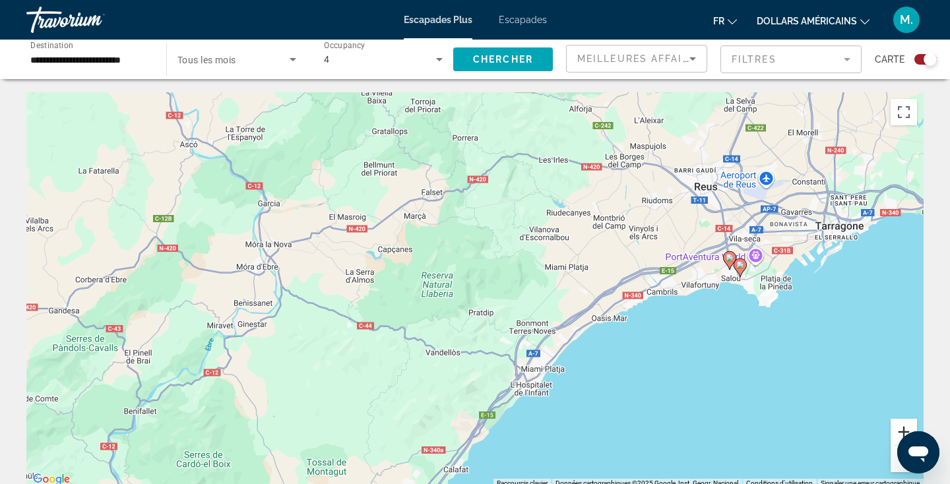
click at [902, 426] on button "Zoom avant" at bounding box center [904, 432] width 26 height 26
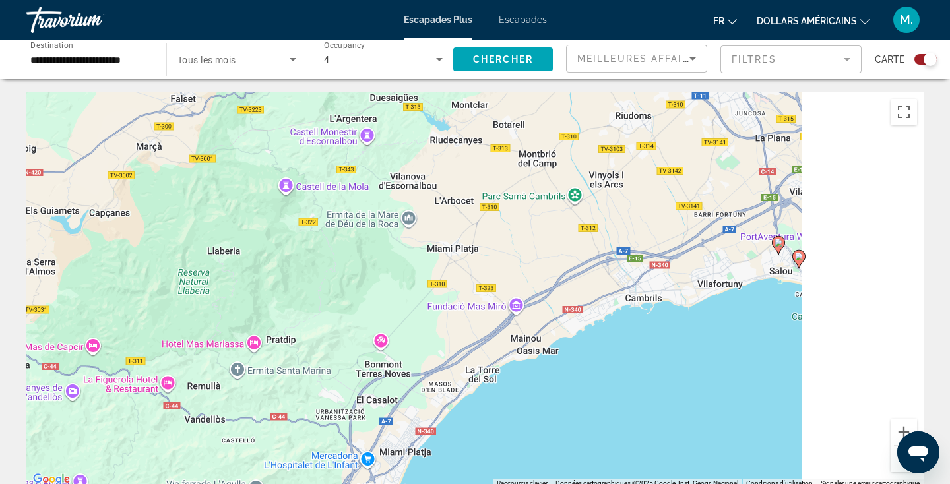
drag, startPoint x: 818, startPoint y: 376, endPoint x: 573, endPoint y: 391, distance: 246.0
click at [579, 388] on div "Pour activer le glissement avec le clavier, appuyez sur Alt+Entrée. Une fois ce…" at bounding box center [475, 290] width 898 height 396
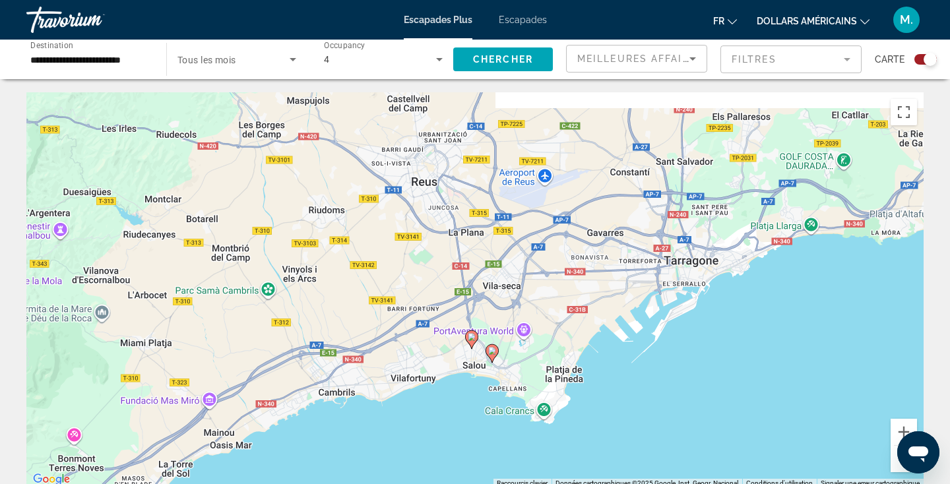
drag, startPoint x: 663, startPoint y: 337, endPoint x: 533, endPoint y: 399, distance: 144.4
click at [534, 399] on div "Pour activer le glissement avec le clavier, appuyez sur Alt+Entrée. Une fois ce…" at bounding box center [475, 290] width 898 height 396
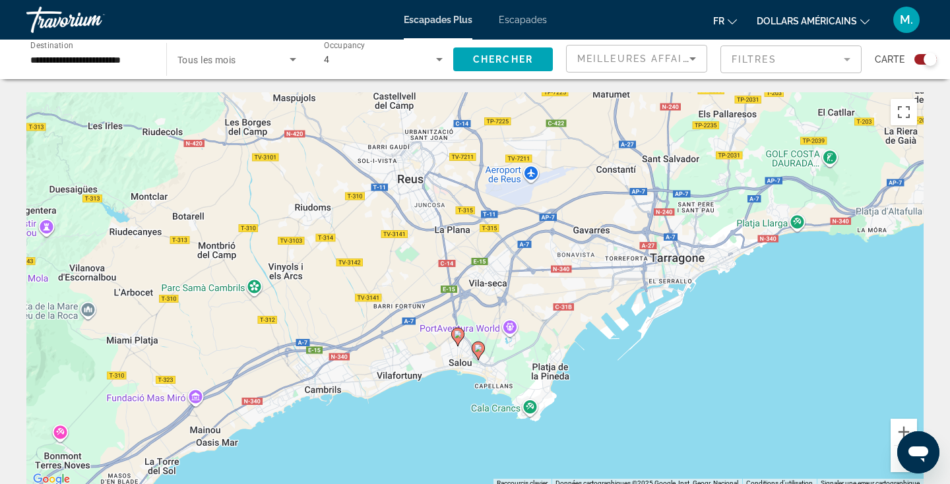
click at [480, 348] on image "Contenu principal" at bounding box center [479, 349] width 8 height 8
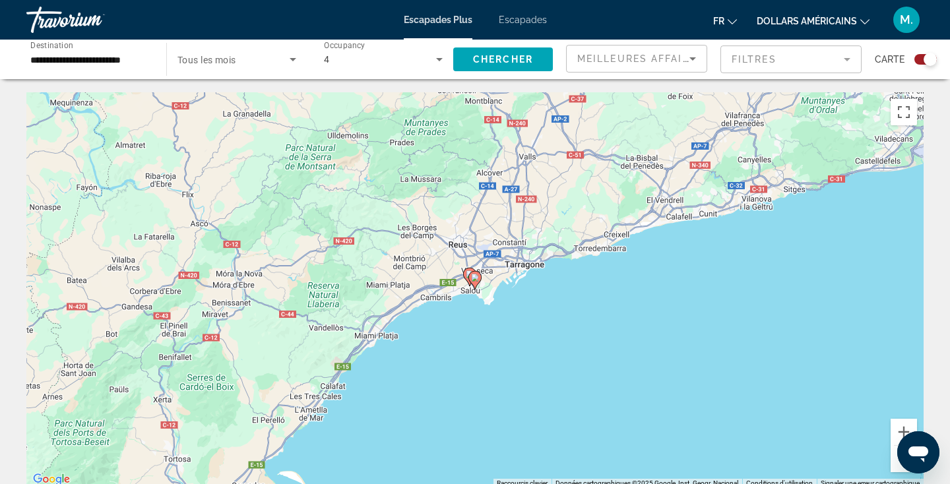
click at [900, 417] on div "Pour naviguer, appuyez sur les touches fléchées. Pour activer le glissement ave…" at bounding box center [475, 290] width 898 height 396
click at [900, 426] on button "Zoom avant" at bounding box center [904, 432] width 26 height 26
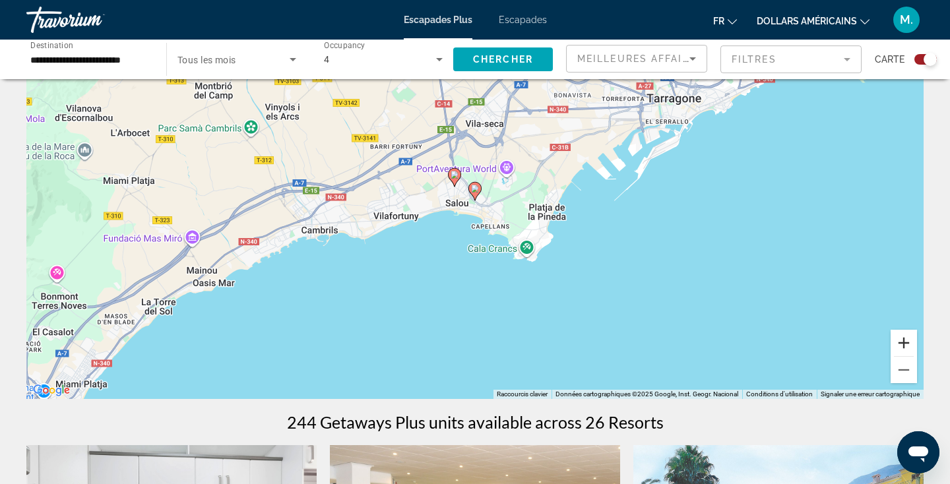
scroll to position [75, 0]
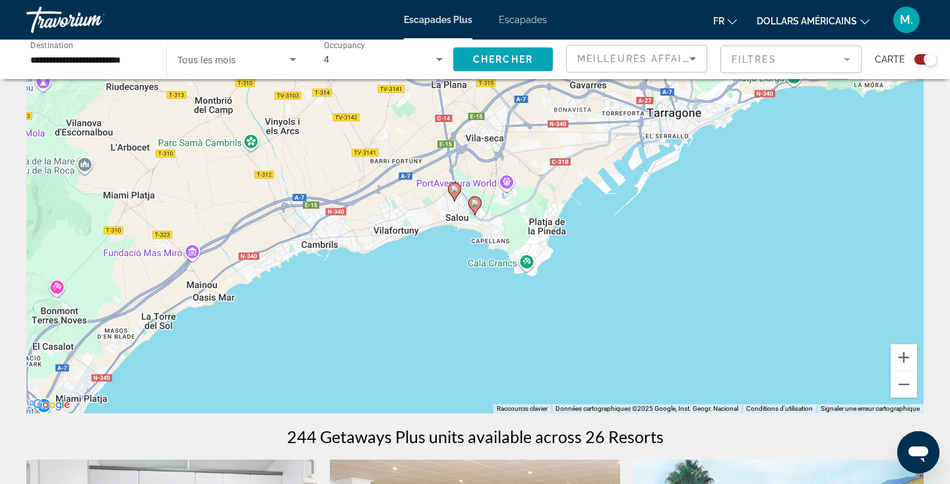
click at [475, 203] on image "Contenu principal" at bounding box center [475, 203] width 8 height 8
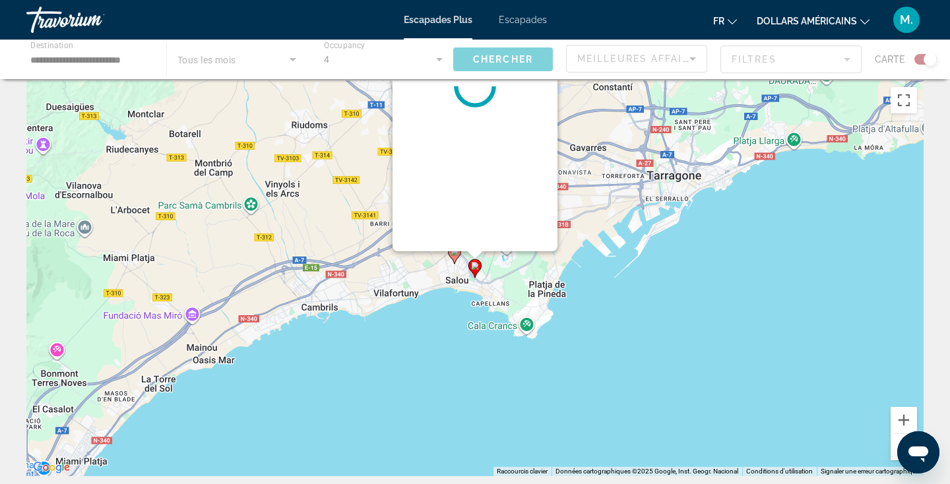
scroll to position [0, 0]
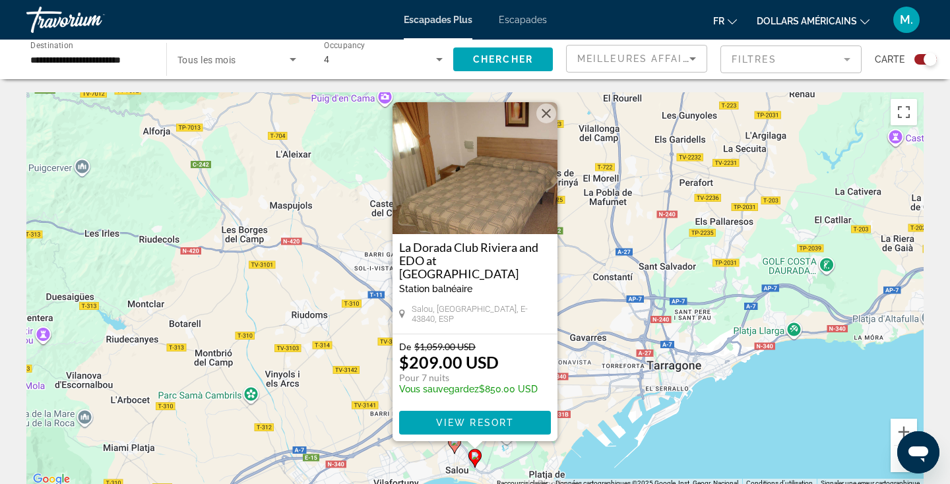
click at [576, 392] on div "Pour activer le glissement avec le clavier, appuyez sur Alt+Entrée. Une fois ce…" at bounding box center [475, 290] width 898 height 396
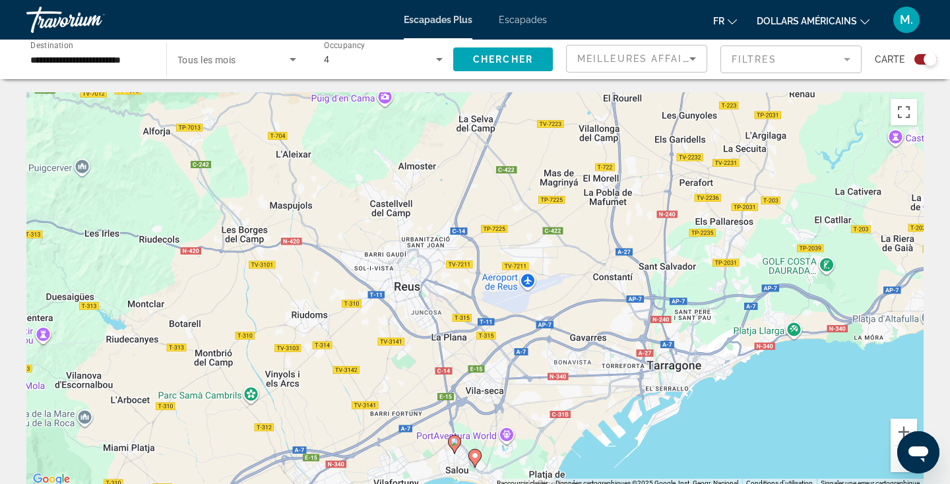
click at [453, 444] on image "Contenu principal" at bounding box center [455, 442] width 8 height 8
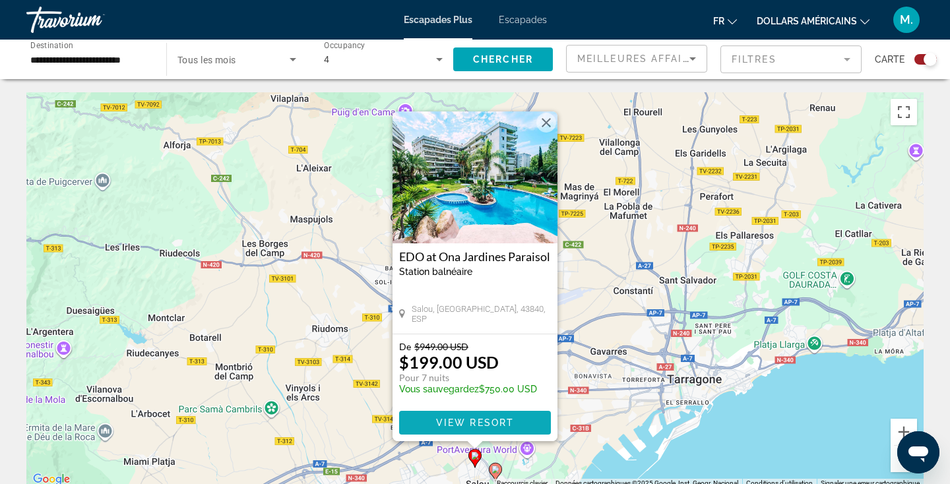
click at [491, 420] on span "View Resort" at bounding box center [475, 423] width 78 height 11
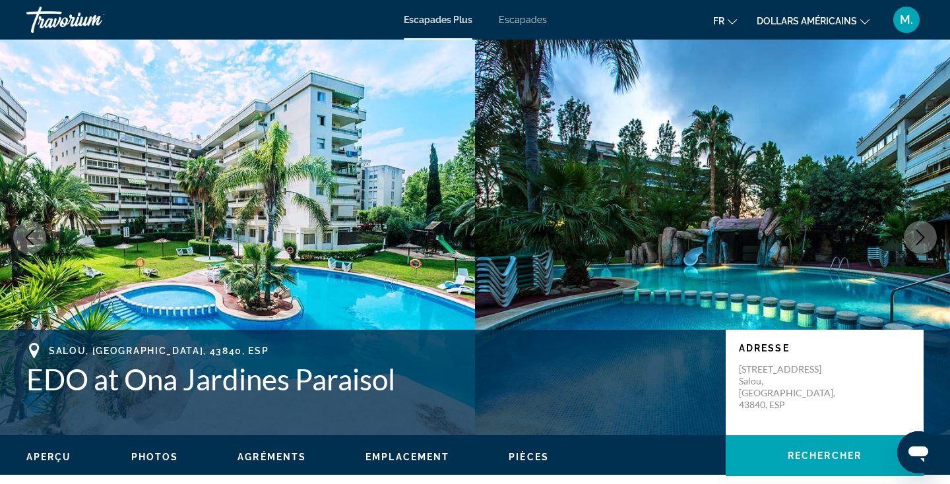
click at [919, 236] on icon "Next image" at bounding box center [921, 238] width 16 height 16
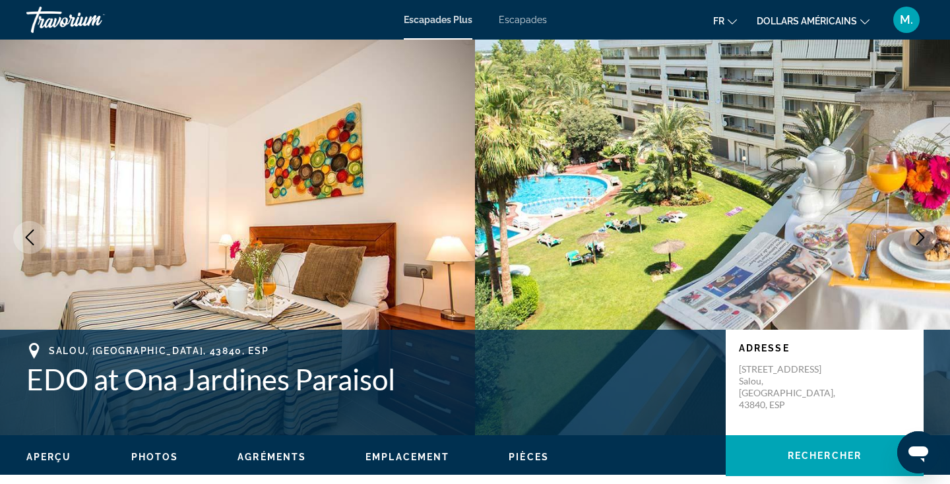
click at [920, 236] on icon "Next image" at bounding box center [921, 238] width 16 height 16
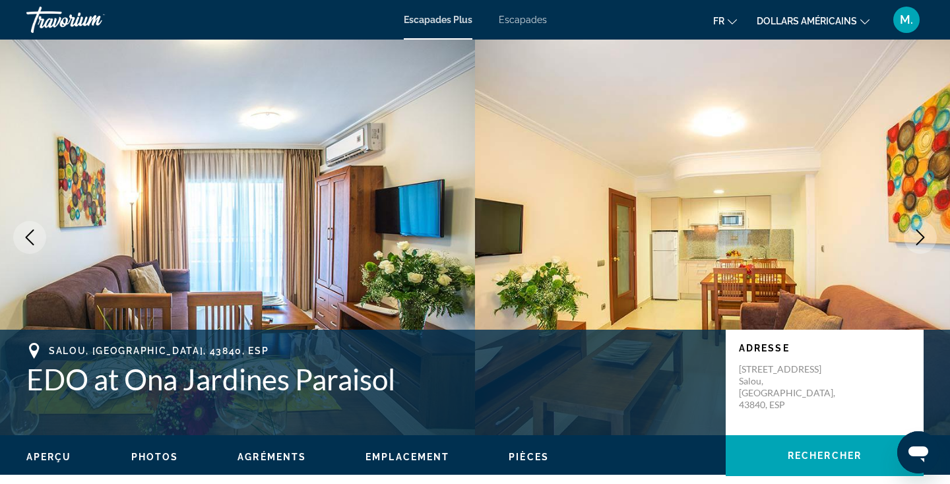
click at [920, 236] on icon "Next image" at bounding box center [921, 238] width 16 height 16
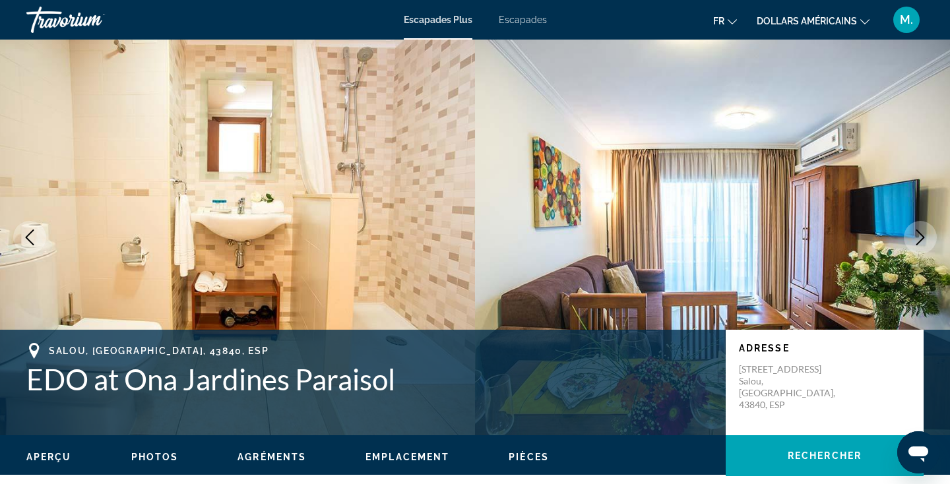
click at [919, 238] on icon "Next image" at bounding box center [921, 238] width 16 height 16
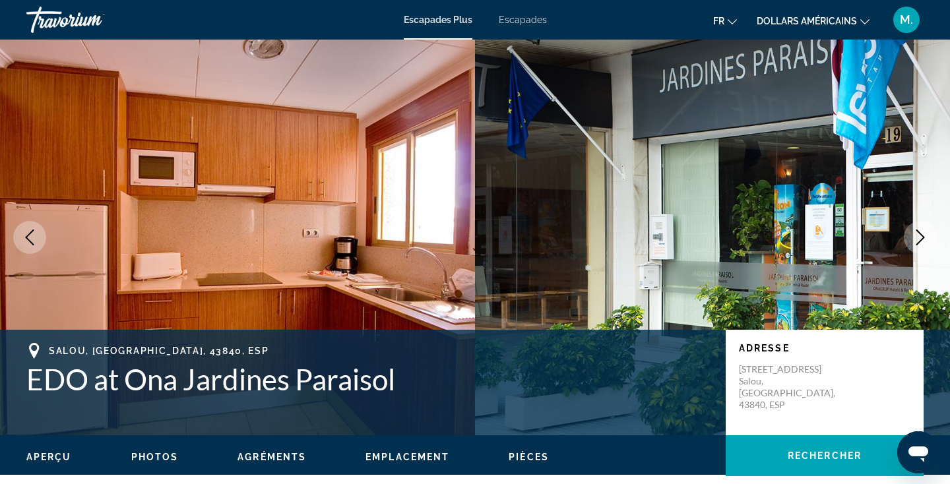
click at [919, 238] on icon "Next image" at bounding box center [921, 238] width 16 height 16
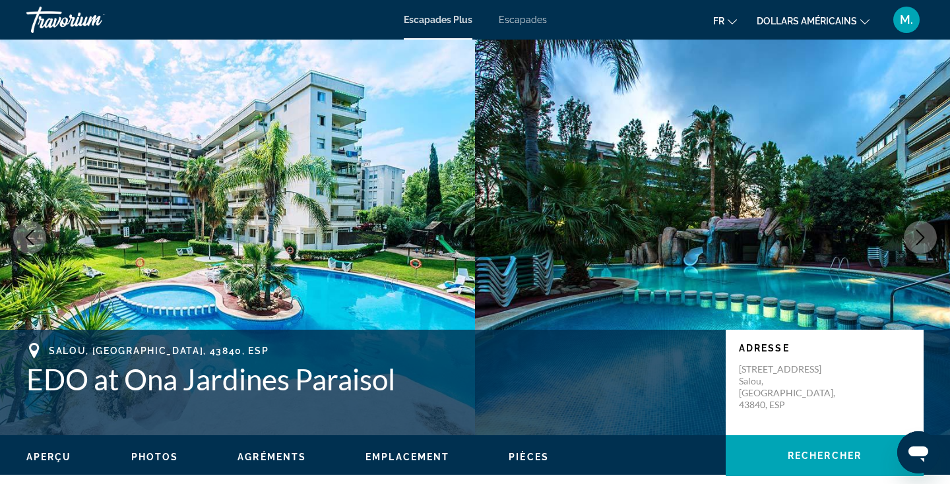
click at [919, 238] on icon "Next image" at bounding box center [921, 238] width 16 height 16
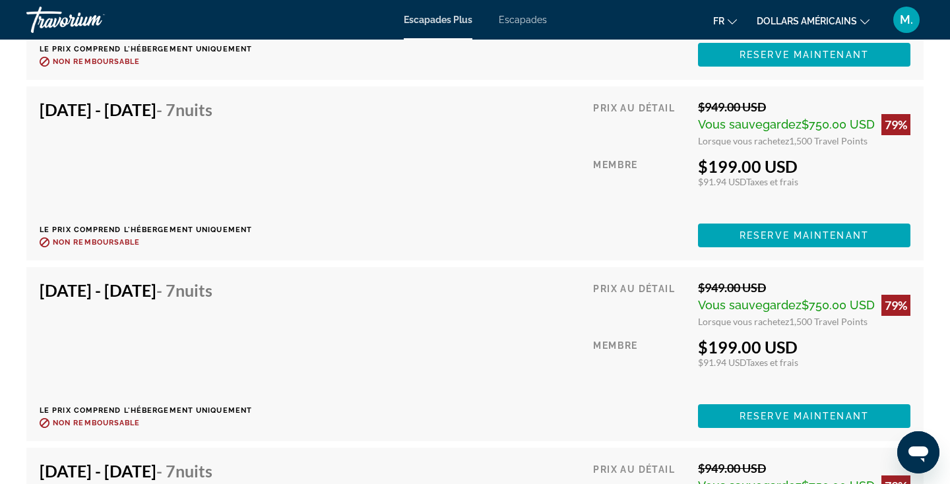
scroll to position [3109, 0]
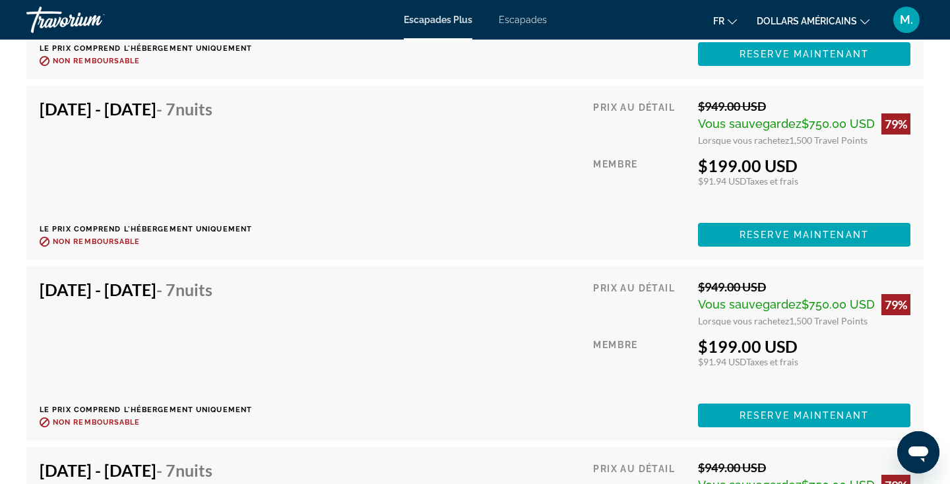
click at [383, 379] on div "Dec 6, 2025 - Dec 13, 2025 - 7 nuits Le prix comprend l'hébergement uniquement …" at bounding box center [475, 354] width 871 height 148
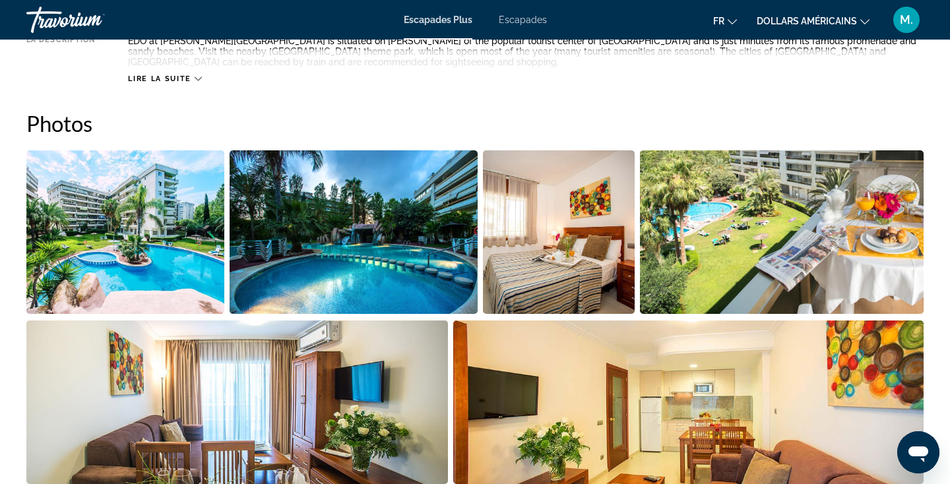
scroll to position [265, 0]
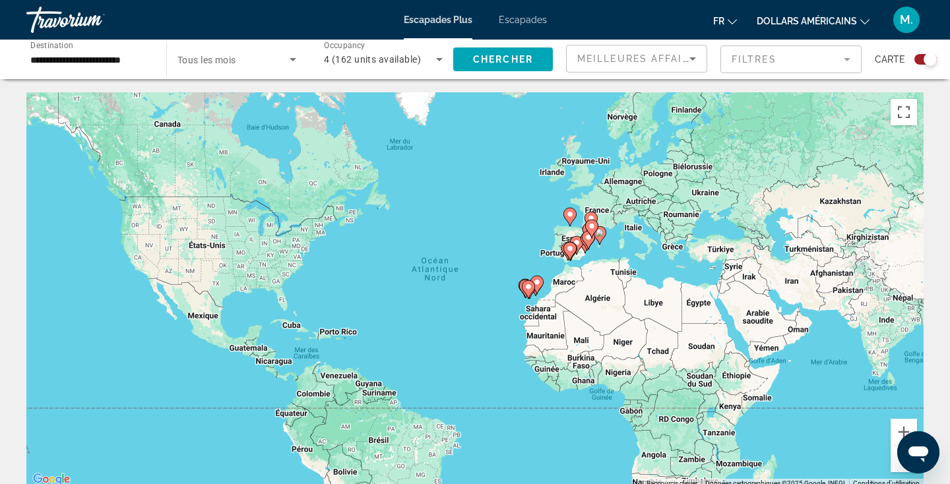
click at [432, 57] on icon "Search widget" at bounding box center [440, 59] width 16 height 16
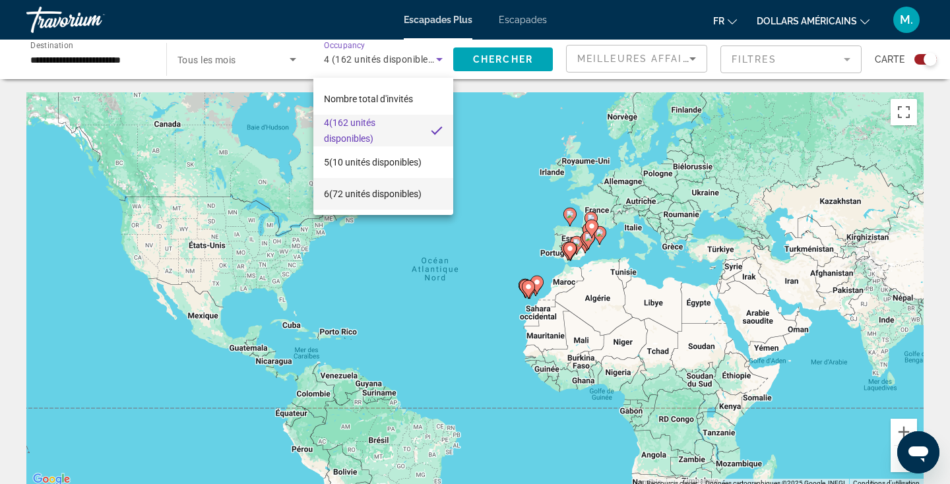
click at [376, 197] on font "(72 unités disponibles)" at bounding box center [375, 194] width 92 height 11
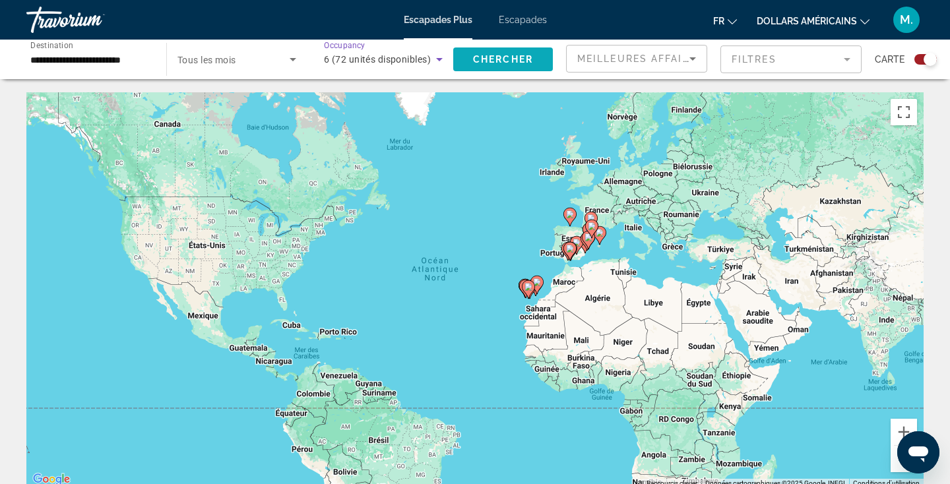
click at [530, 63] on span "Chercher" at bounding box center [503, 59] width 60 height 11
click at [147, 53] on input "**********" at bounding box center [89, 60] width 119 height 16
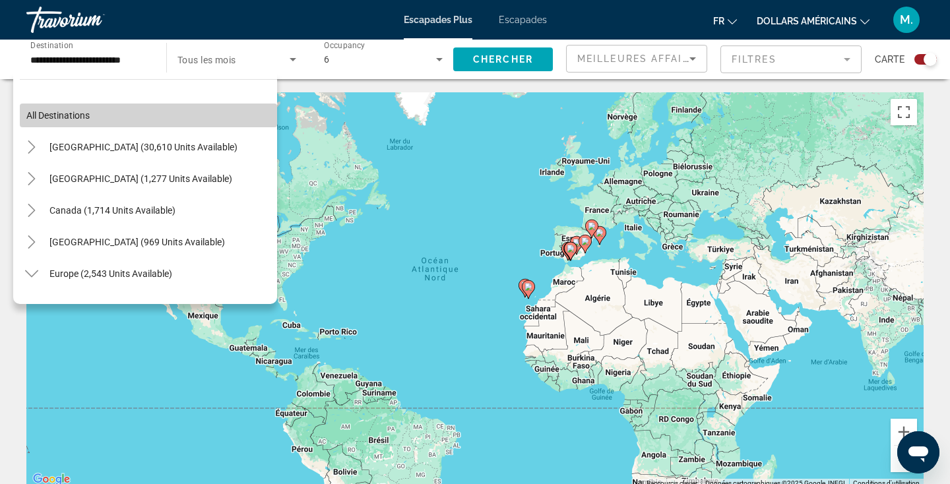
click at [72, 119] on span "All destinations" at bounding box center [57, 115] width 63 height 11
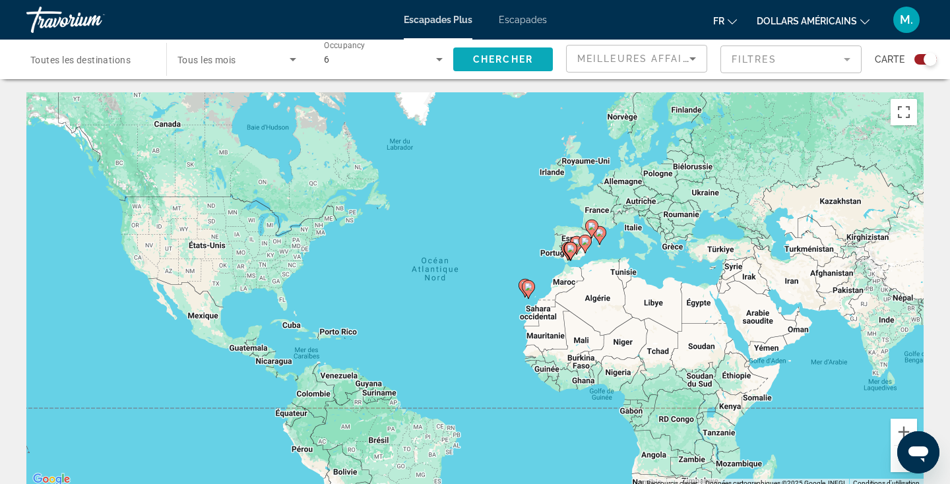
click at [519, 59] on span "Chercher" at bounding box center [503, 59] width 60 height 11
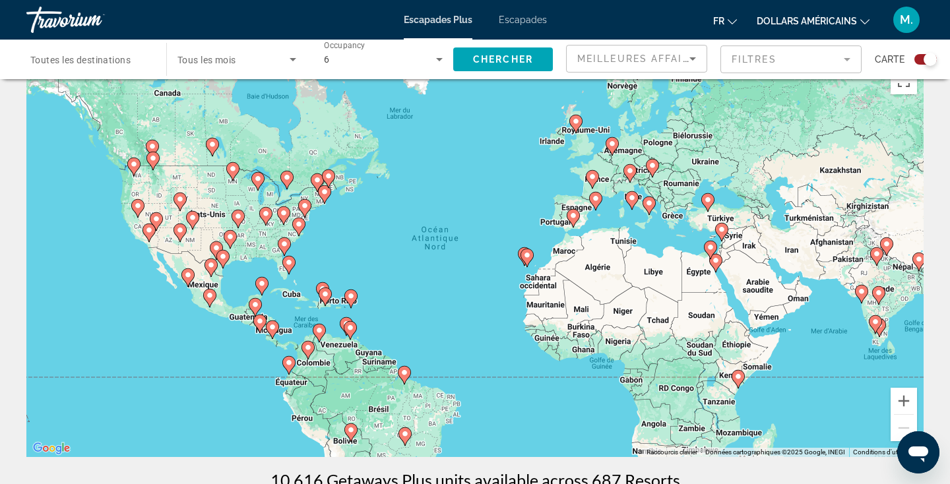
scroll to position [36, 0]
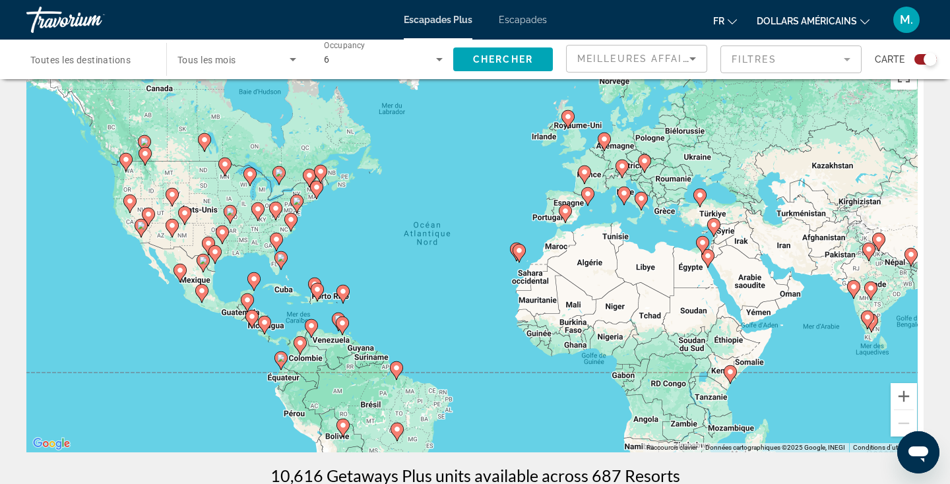
drag, startPoint x: 860, startPoint y: 350, endPoint x: 729, endPoint y: 350, distance: 131.3
click at [729, 350] on div "Pour activer le glissement avec le clavier, appuyez sur Alt+Entrée. Une fois ce…" at bounding box center [475, 255] width 898 height 396
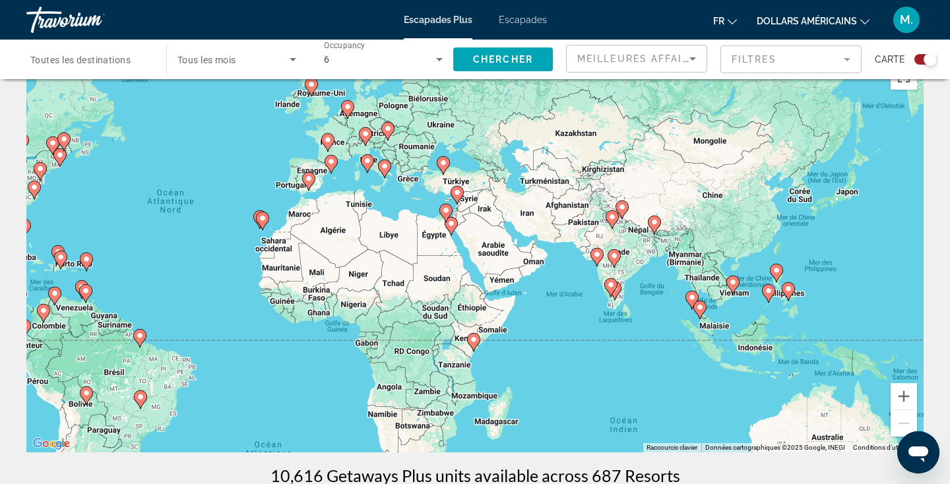
drag, startPoint x: 711, startPoint y: 385, endPoint x: 696, endPoint y: 350, distance: 37.3
click at [696, 350] on div "Pour activer le glissement avec le clavier, appuyez sur Alt+Entrée. Une fois ce…" at bounding box center [475, 255] width 898 height 396
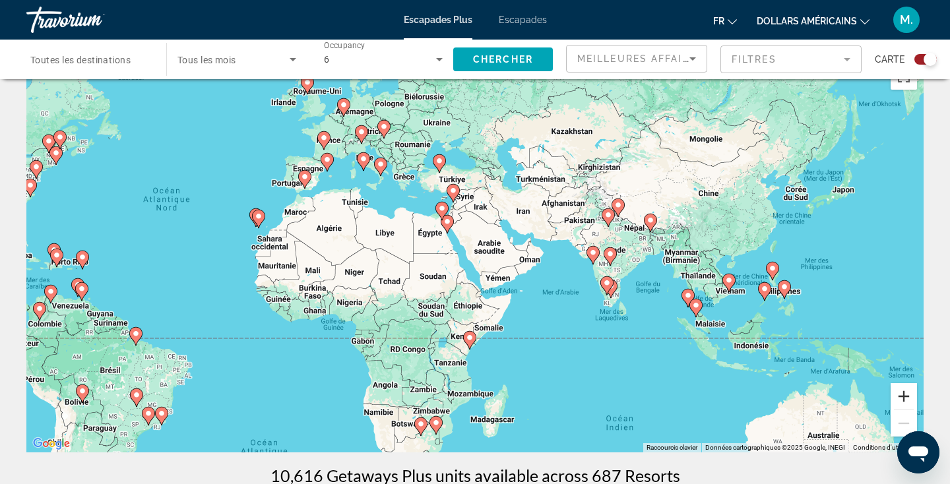
click at [908, 399] on button "Zoom avant" at bounding box center [904, 396] width 26 height 26
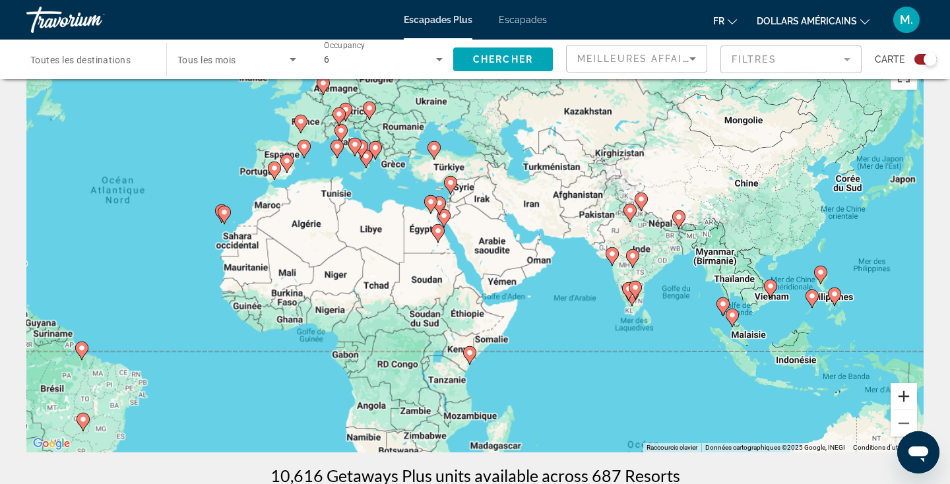
click at [908, 399] on button "Zoom avant" at bounding box center [904, 396] width 26 height 26
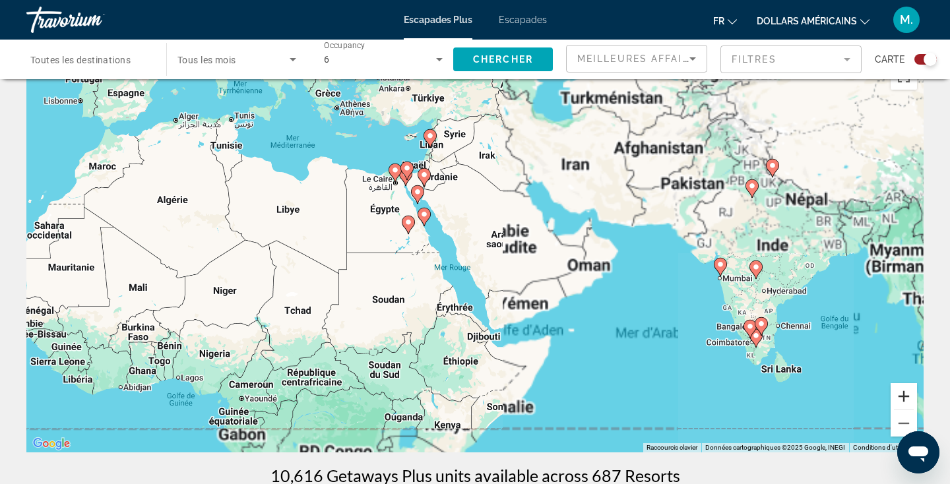
click at [908, 399] on button "Zoom avant" at bounding box center [904, 396] width 26 height 26
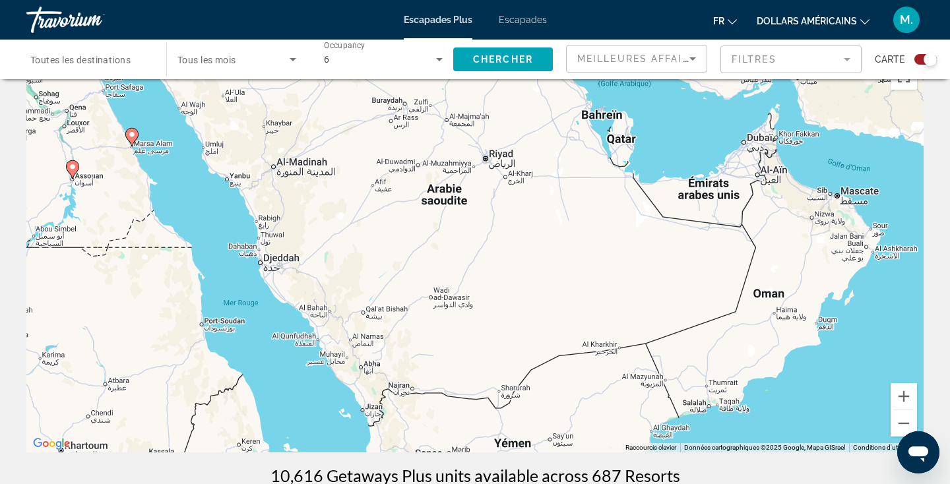
drag, startPoint x: 751, startPoint y: 333, endPoint x: 521, endPoint y: 353, distance: 230.6
click at [529, 348] on div "Pour activer le glissement avec le clavier, appuyez sur Alt+Entrée. Une fois ce…" at bounding box center [475, 255] width 898 height 396
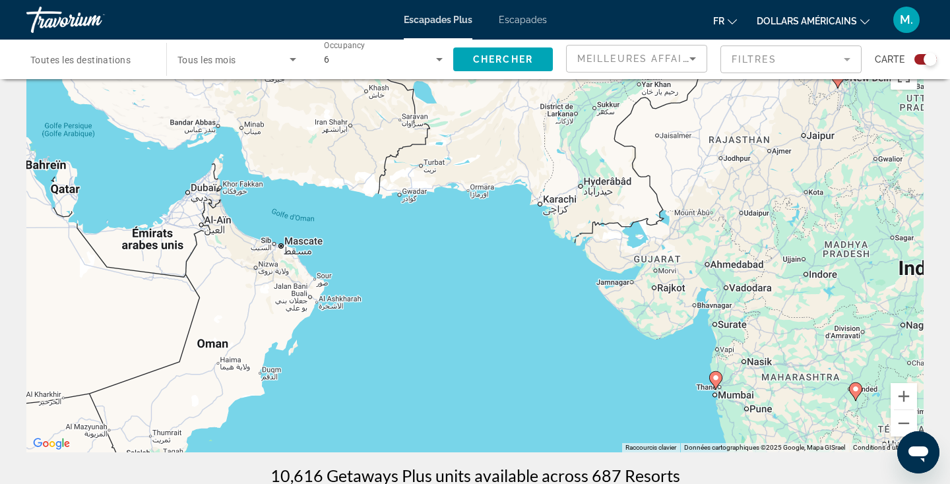
drag, startPoint x: 645, startPoint y: 314, endPoint x: 411, endPoint y: 165, distance: 277.2
click at [416, 168] on div "Pour activer le glissement avec le clavier, appuyez sur Alt+Entrée. Une fois ce…" at bounding box center [475, 255] width 898 height 396
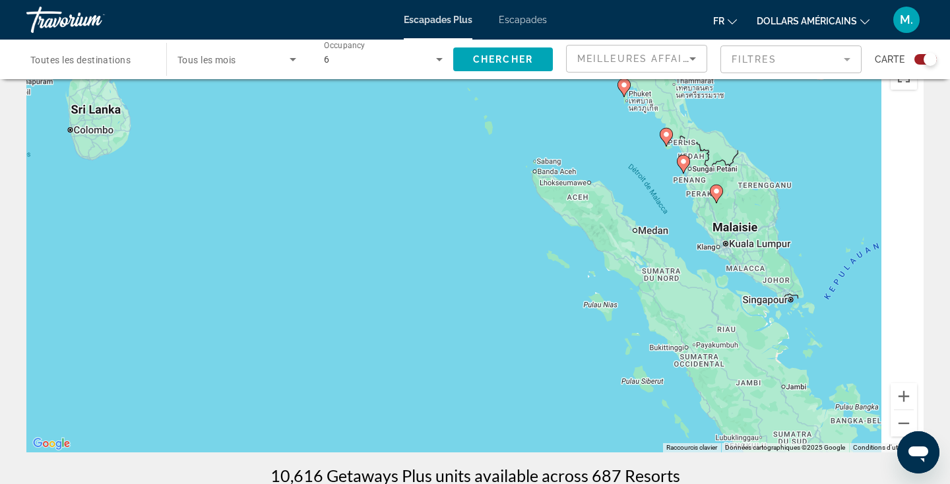
drag, startPoint x: 689, startPoint y: 368, endPoint x: 546, endPoint y: 199, distance: 221.1
click at [548, 199] on div "Pour activer le glissement avec le clavier, appuyez sur Alt+Entrée. Une fois ce…" at bounding box center [475, 255] width 898 height 396
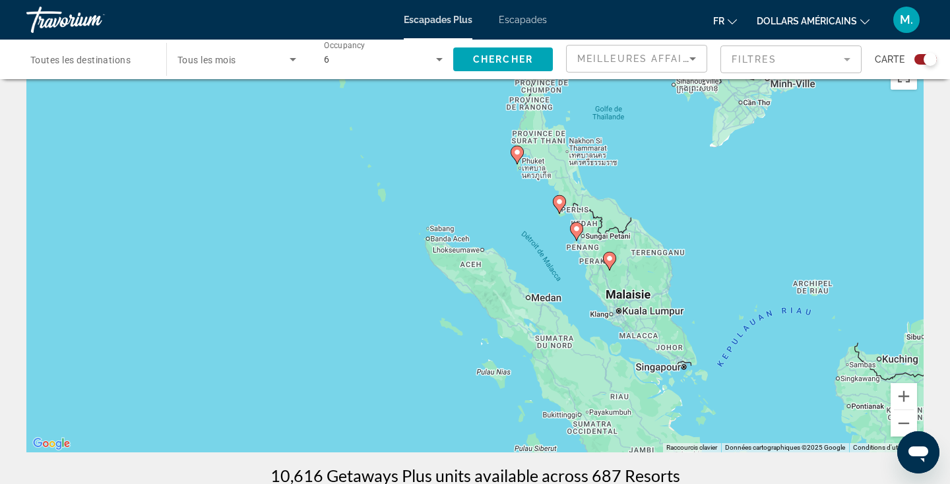
drag, startPoint x: 781, startPoint y: 277, endPoint x: 689, endPoint y: 370, distance: 130.7
click at [690, 370] on div "Pour activer le glissement avec le clavier, appuyez sur Alt+Entrée. Une fois ce…" at bounding box center [475, 255] width 898 height 396
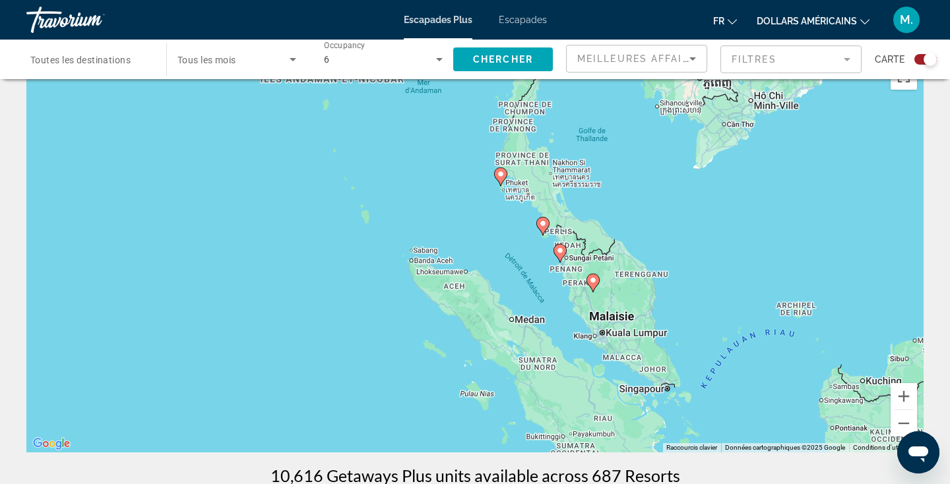
drag, startPoint x: 692, startPoint y: 268, endPoint x: 673, endPoint y: 280, distance: 22.0
click at [673, 281] on div "Pour activer le glissement avec le clavier, appuyez sur Alt+Entrée. Une fois ce…" at bounding box center [475, 255] width 898 height 396
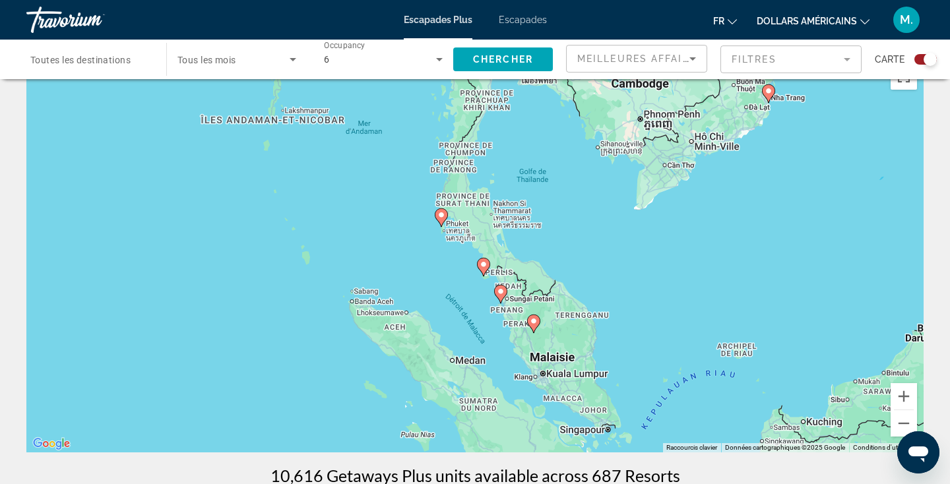
drag, startPoint x: 711, startPoint y: 303, endPoint x: 614, endPoint y: 377, distance: 122.0
click at [614, 377] on div "Pour activer le glissement avec le clavier, appuyez sur Alt+Entrée. Une fois ce…" at bounding box center [475, 255] width 898 height 396
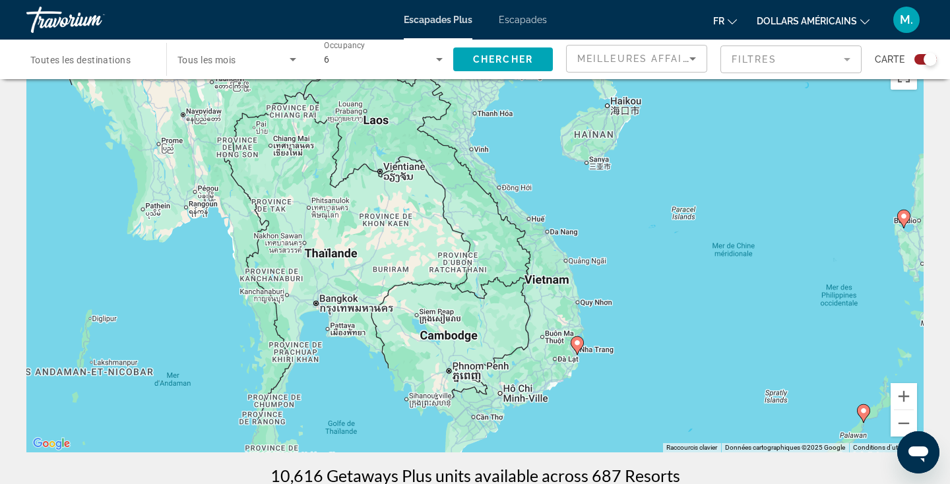
drag, startPoint x: 760, startPoint y: 218, endPoint x: 589, endPoint y: 387, distance: 240.8
click at [589, 387] on div "Pour activer le glissement avec le clavier, appuyez sur Alt+Entrée. Une fois ce…" at bounding box center [475, 255] width 898 height 396
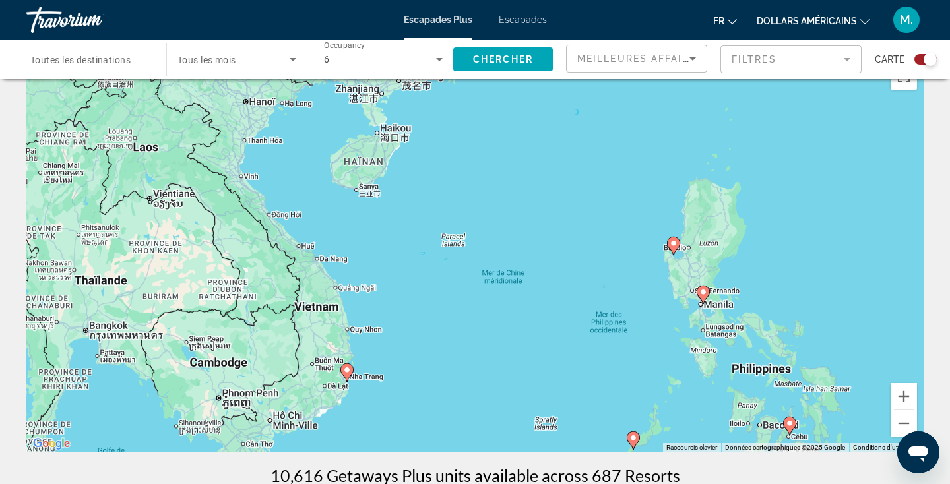
drag, startPoint x: 727, startPoint y: 301, endPoint x: 520, endPoint y: 418, distance: 238.2
click at [521, 418] on div "Pour activer le glissement avec le clavier, appuyez sur Alt+Entrée. Une fois ce…" at bounding box center [475, 255] width 898 height 396
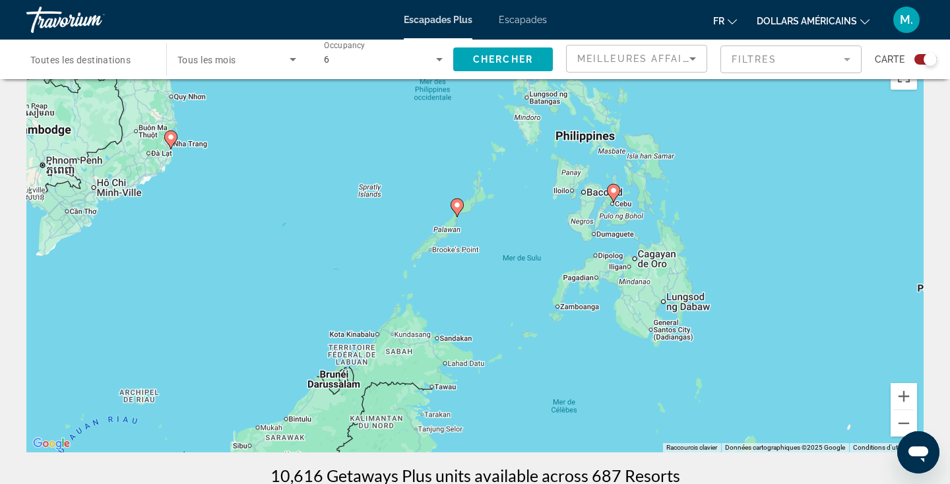
drag, startPoint x: 600, startPoint y: 411, endPoint x: 428, endPoint y: 153, distance: 309.7
click at [430, 153] on div "Pour activer le glissement avec le clavier, appuyez sur Alt+Entrée. Une fois ce…" at bounding box center [475, 255] width 898 height 396
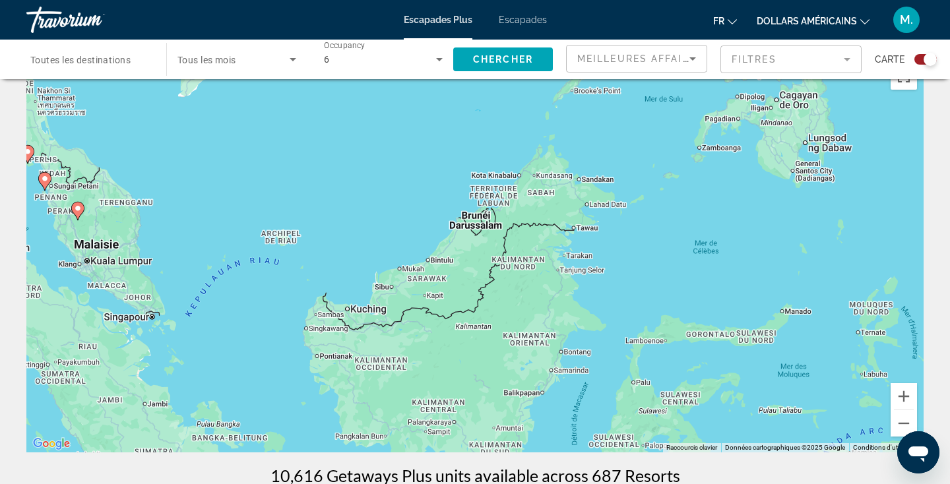
drag, startPoint x: 402, startPoint y: 278, endPoint x: 598, endPoint y: 40, distance: 308.0
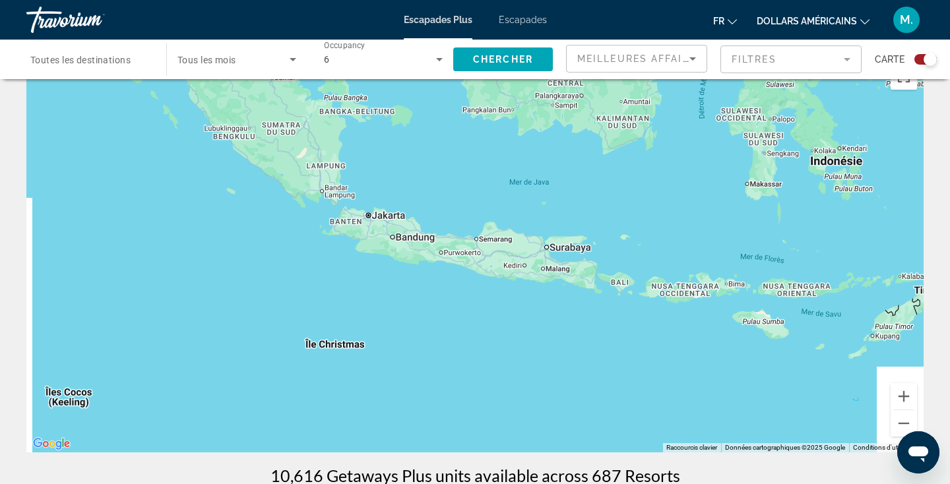
drag, startPoint x: 391, startPoint y: 331, endPoint x: 428, endPoint y: 125, distance: 208.4
click at [428, 125] on div "Pour activer le glissement avec le clavier, appuyez sur Alt+Entrée. Une fois ce…" at bounding box center [475, 255] width 898 height 396
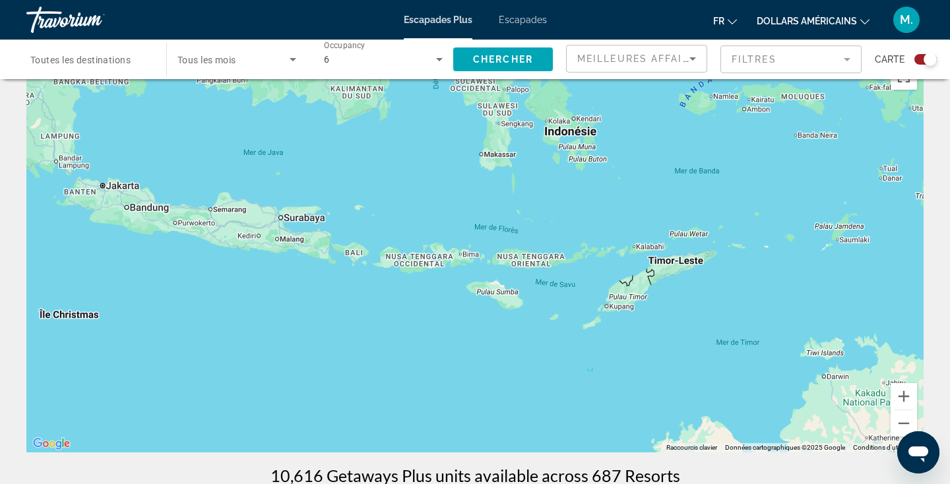
drag, startPoint x: 696, startPoint y: 308, endPoint x: 426, endPoint y: 283, distance: 270.5
click at [426, 283] on div "Contenu principal" at bounding box center [475, 255] width 898 height 396
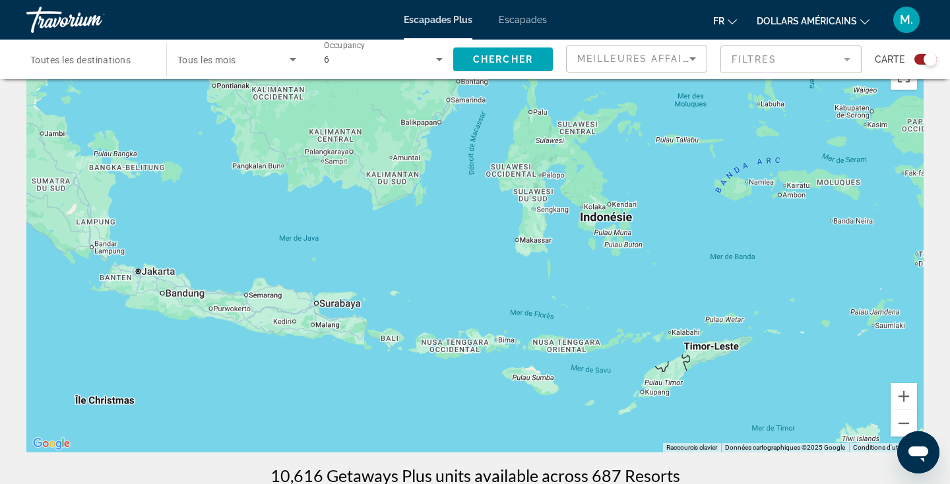
drag, startPoint x: 316, startPoint y: 245, endPoint x: 354, endPoint y: 332, distance: 95.2
click at [354, 332] on div "Contenu principal" at bounding box center [475, 255] width 898 height 396
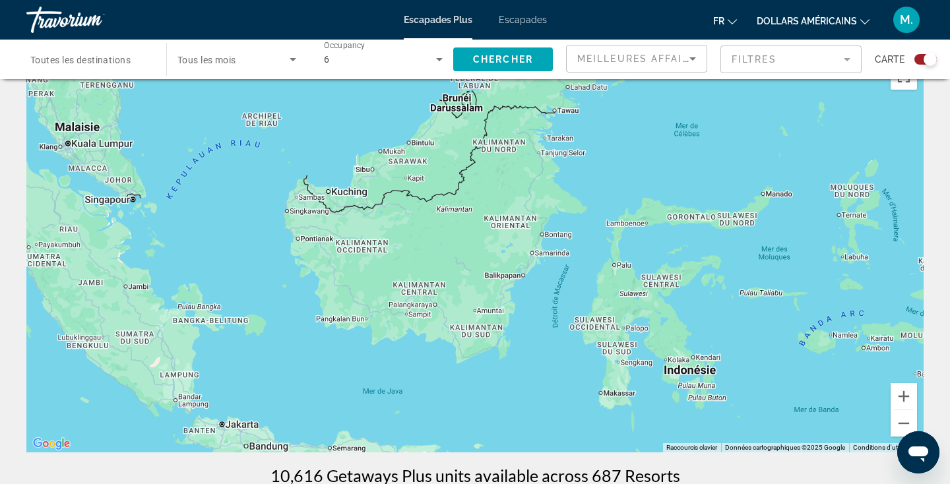
drag, startPoint x: 420, startPoint y: 186, endPoint x: 502, endPoint y: 339, distance: 173.3
click at [503, 339] on div "Contenu principal" at bounding box center [475, 255] width 898 height 396
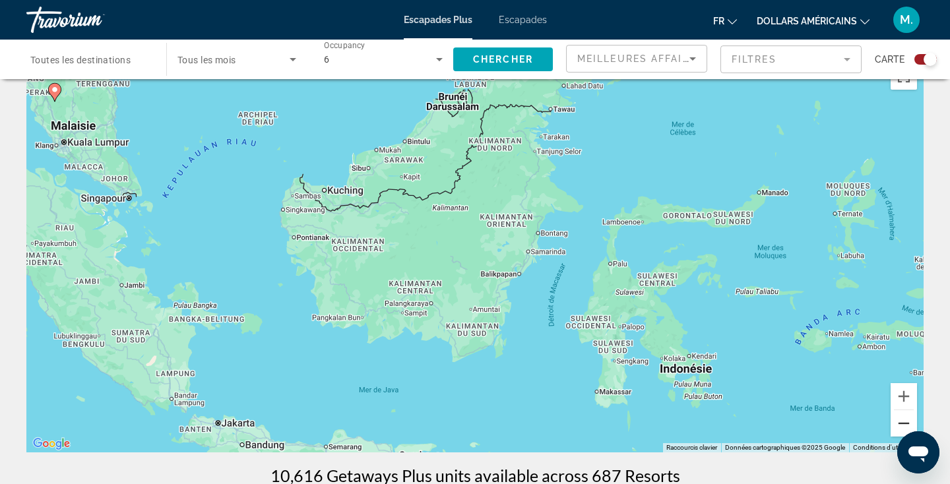
click at [904, 417] on button "Zoom arrière" at bounding box center [904, 424] width 26 height 26
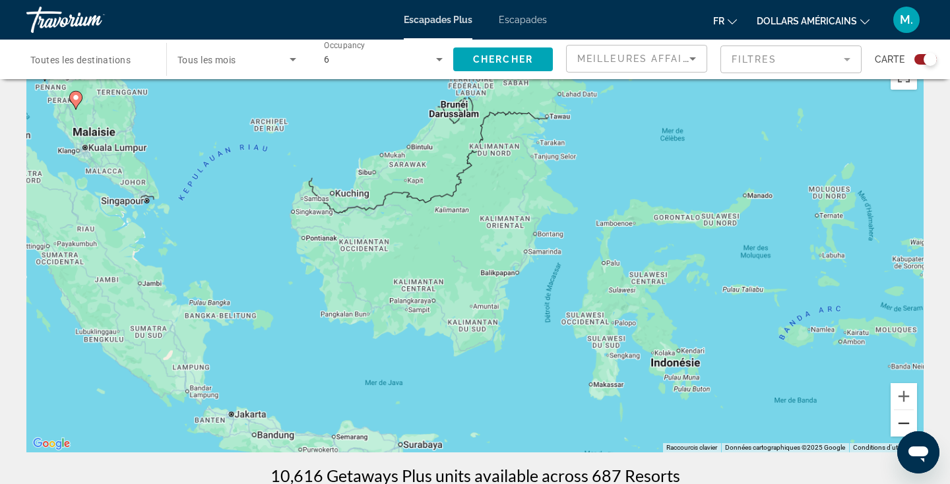
click at [904, 417] on button "Zoom arrière" at bounding box center [904, 424] width 26 height 26
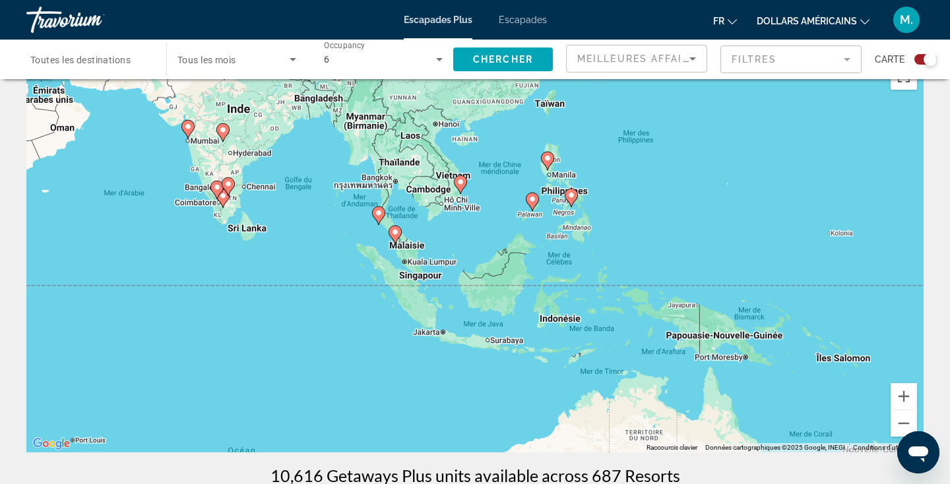
drag, startPoint x: 648, startPoint y: 235, endPoint x: 695, endPoint y: 301, distance: 80.9
click at [696, 301] on div "Pour activer le glissement avec le clavier, appuyez sur Alt+Entrée. Une fois ce…" at bounding box center [475, 255] width 898 height 396
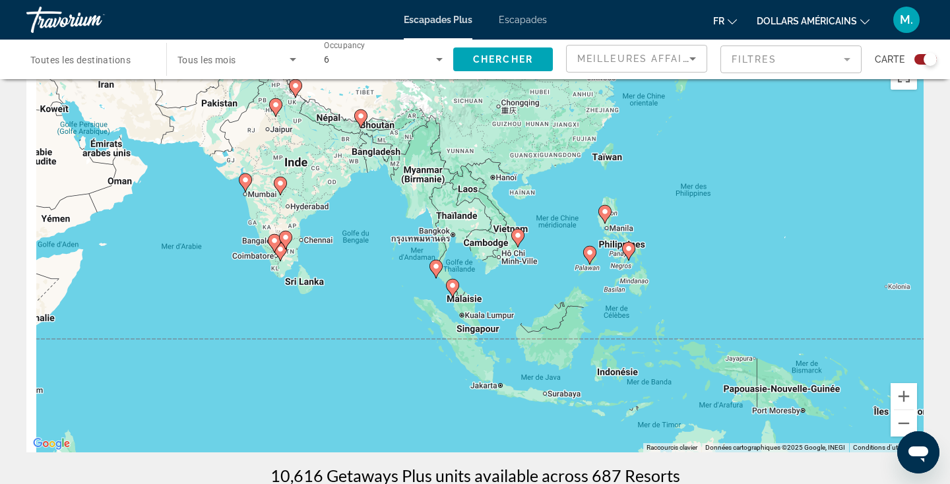
drag, startPoint x: 387, startPoint y: 285, endPoint x: 449, endPoint y: 323, distance: 72.9
click at [449, 323] on div "Pour activer le glissement avec le clavier, appuyez sur Alt+Entrée. Une fois ce…" at bounding box center [475, 255] width 898 height 396
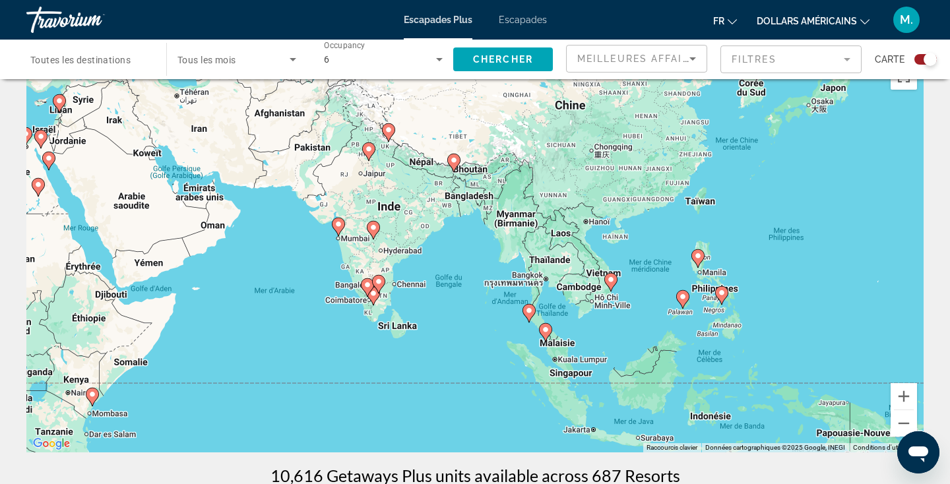
drag, startPoint x: 327, startPoint y: 257, endPoint x: 399, endPoint y: 269, distance: 73.7
click at [402, 272] on div "Pour activer le glissement avec le clavier, appuyez sur Alt+Entrée. Une fois ce…" at bounding box center [475, 255] width 898 height 396
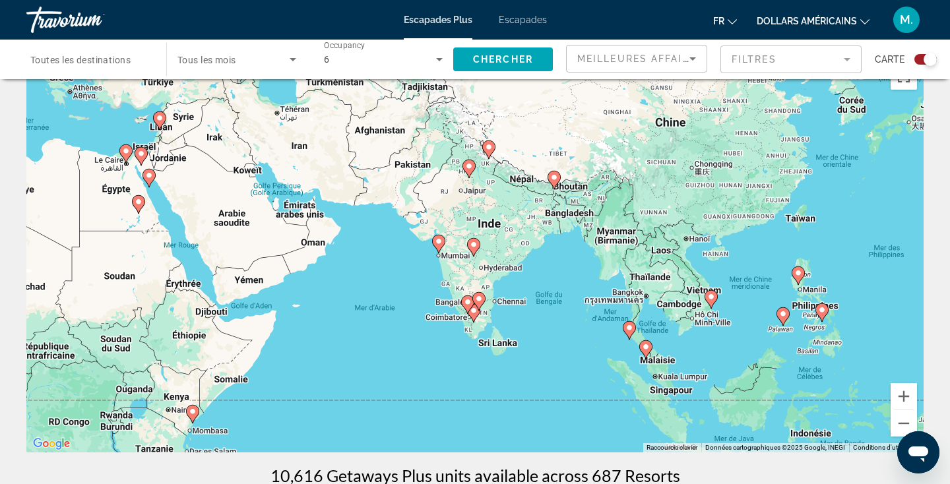
drag, startPoint x: 284, startPoint y: 279, endPoint x: 395, endPoint y: 308, distance: 114.0
click at [395, 308] on div "Pour activer le glissement avec le clavier, appuyez sur Alt+Entrée. Une fois ce…" at bounding box center [475, 255] width 898 height 396
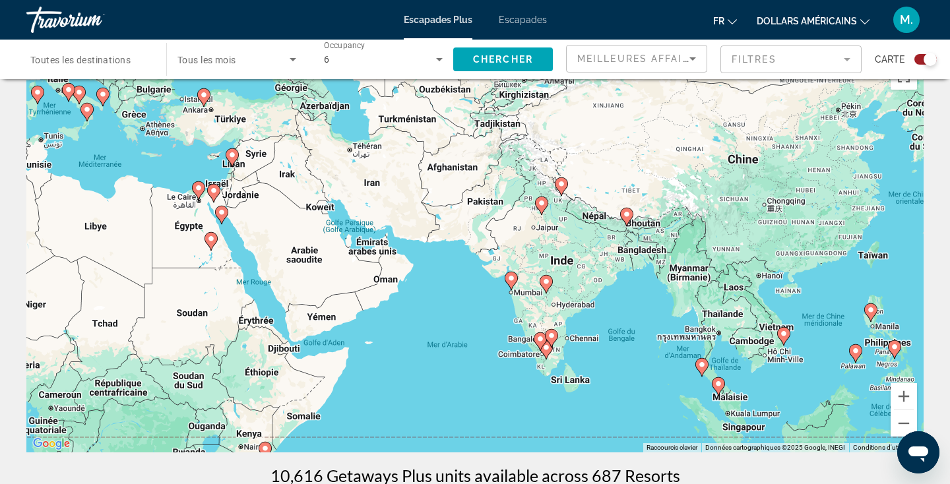
drag, startPoint x: 261, startPoint y: 269, endPoint x: 324, endPoint y: 309, distance: 74.7
click at [323, 307] on div "Pour activer le glissement avec le clavier, appuyez sur Alt+Entrée. Une fois ce…" at bounding box center [475, 255] width 898 height 396
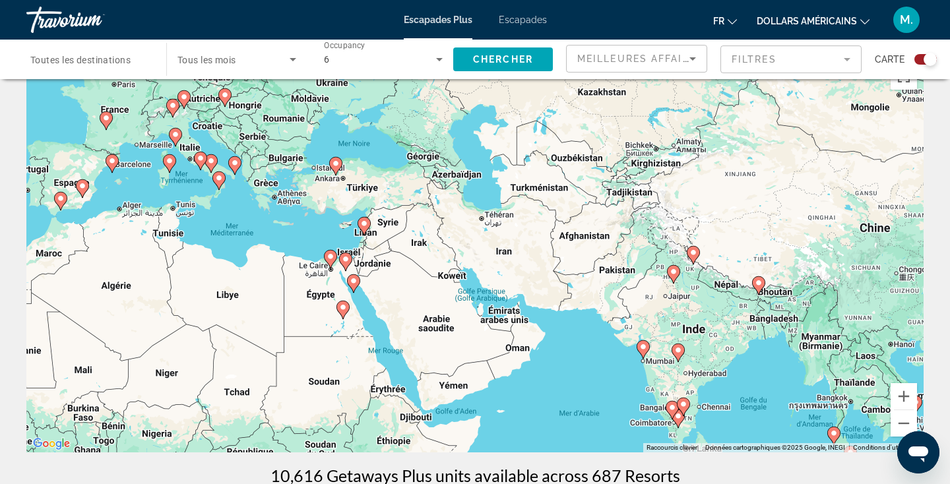
drag, startPoint x: 249, startPoint y: 306, endPoint x: 366, endPoint y: 359, distance: 127.9
click at [366, 359] on div "Pour activer le glissement avec le clavier, appuyez sur Alt+Entrée. Une fois ce…" at bounding box center [475, 255] width 898 height 396
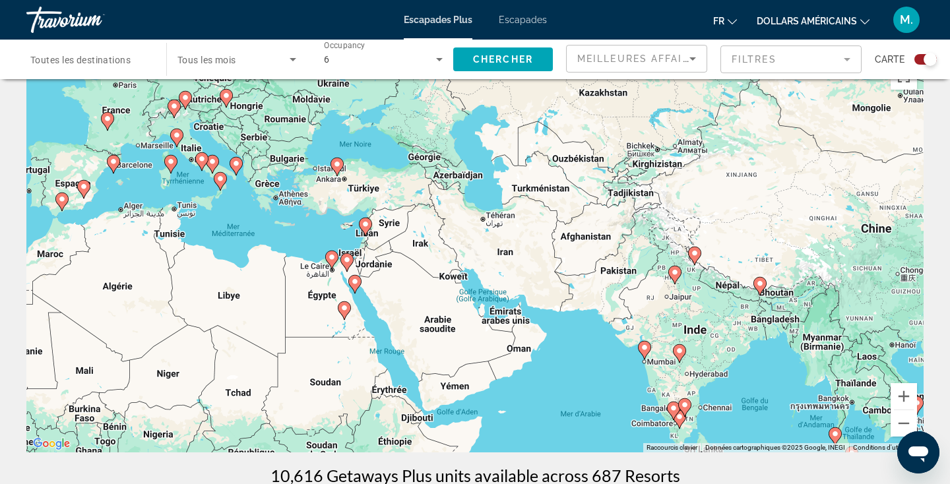
click at [349, 315] on gmp-advanced-marker "Contenu principal" at bounding box center [344, 311] width 13 height 20
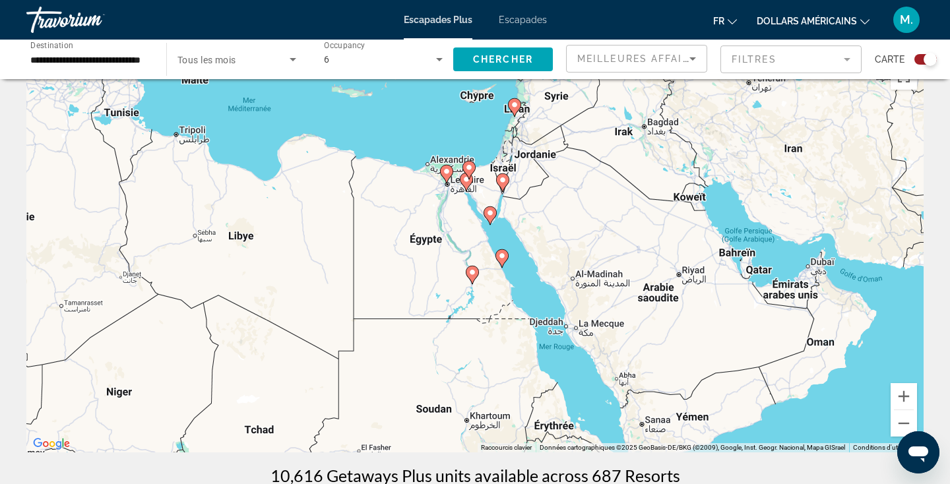
drag, startPoint x: 449, startPoint y: 242, endPoint x: 443, endPoint y: 279, distance: 37.5
click at [444, 279] on div "Pour activer le glissement avec le clavier, appuyez sur Alt+Entrée. Une fois ce…" at bounding box center [475, 255] width 898 height 396
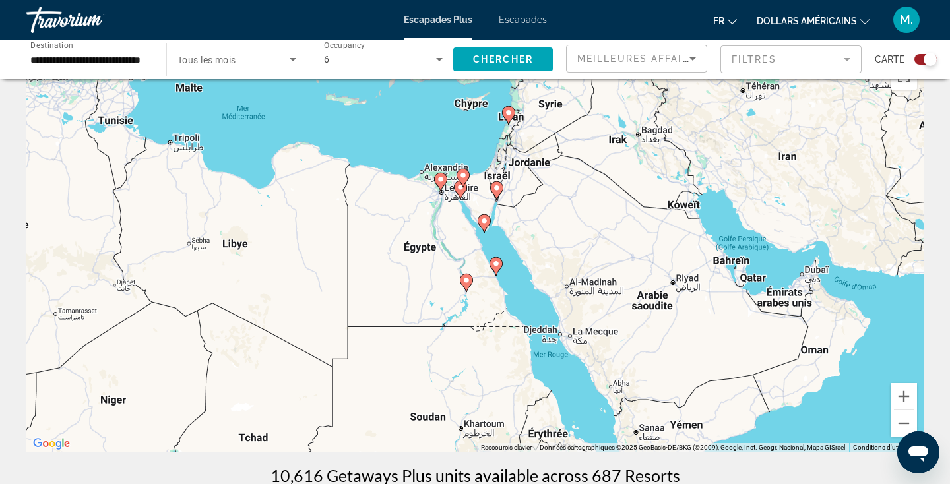
click at [464, 281] on image "Contenu principal" at bounding box center [467, 281] width 8 height 8
type input "**********"
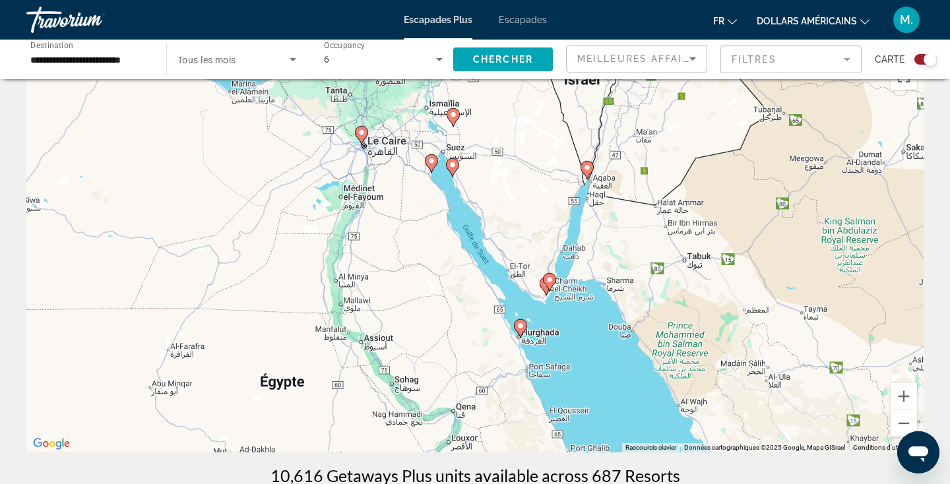
drag, startPoint x: 454, startPoint y: 314, endPoint x: 477, endPoint y: 455, distance: 143.1
click at [361, 133] on image "Contenu principal" at bounding box center [362, 133] width 8 height 8
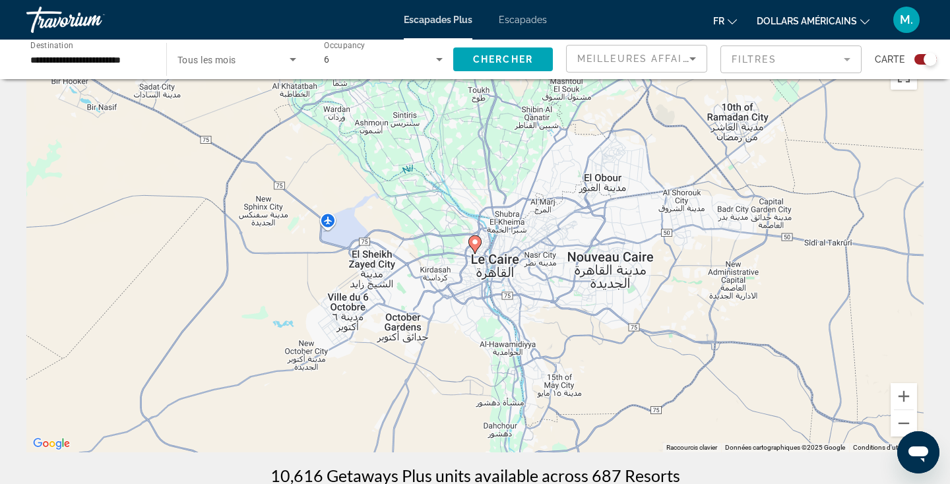
click at [475, 247] on icon "Contenu principal" at bounding box center [475, 244] width 12 height 17
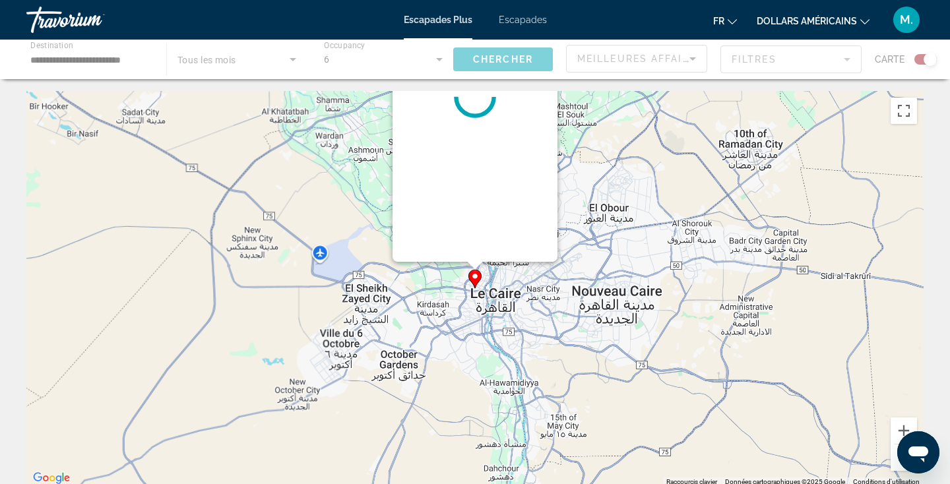
scroll to position [0, 0]
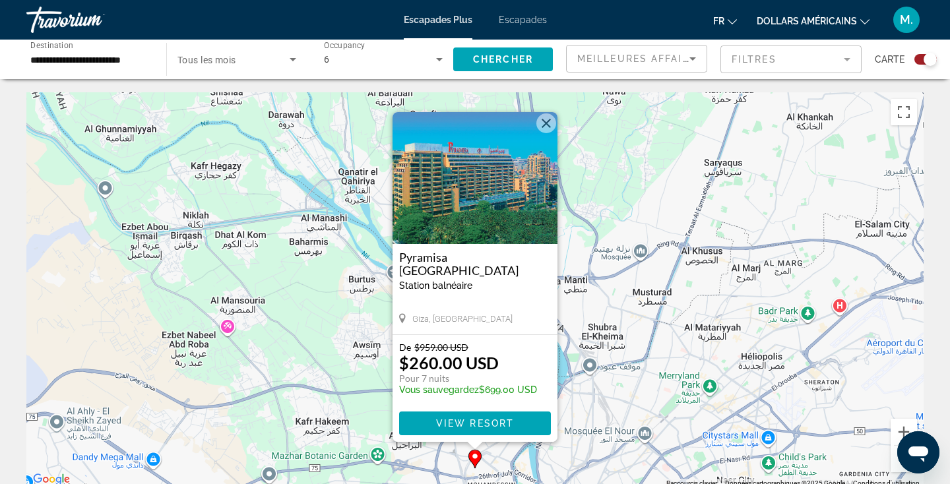
click at [550, 121] on button "Fermer" at bounding box center [547, 124] width 20 height 20
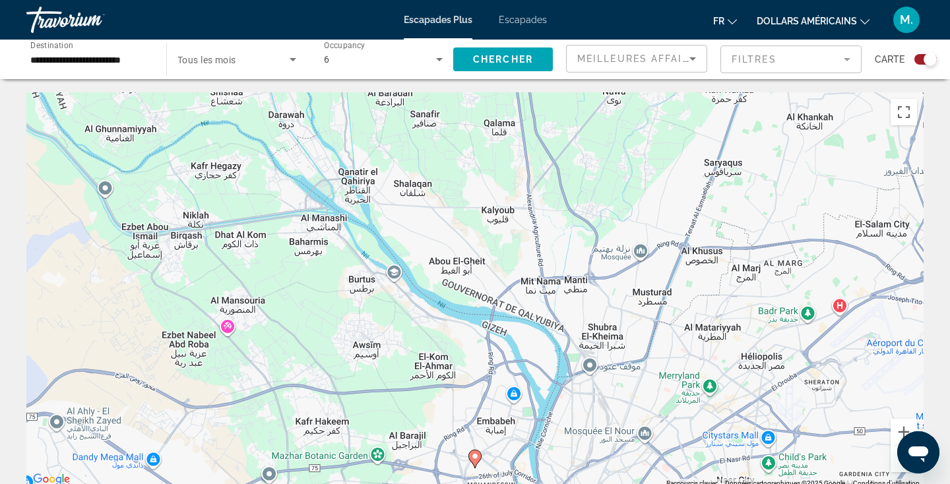
click at [894, 464] on button "Zoom arrière" at bounding box center [904, 459] width 26 height 26
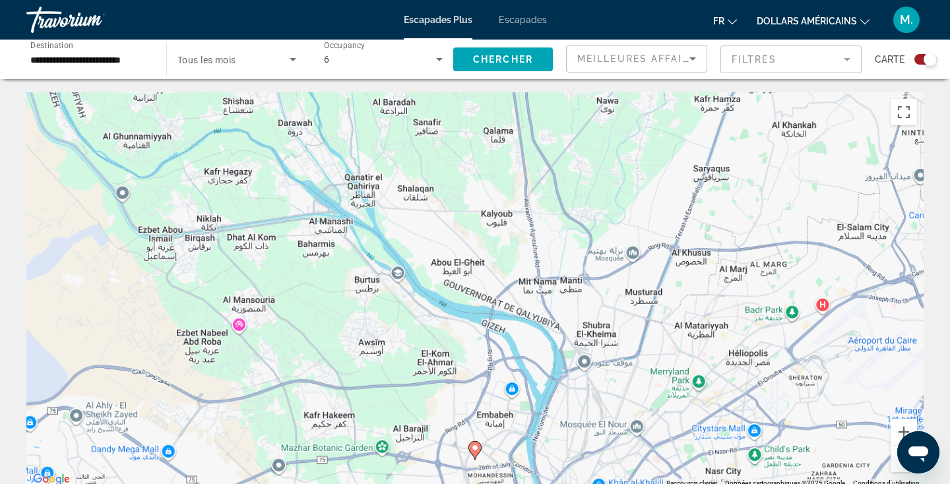
click at [894, 464] on button "Zoom arrière" at bounding box center [904, 459] width 26 height 26
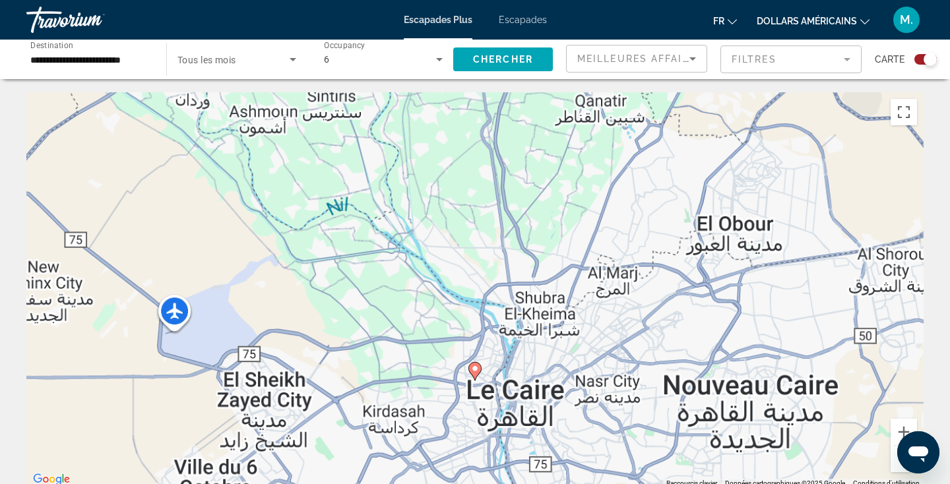
click at [894, 464] on button "Zoom arrière" at bounding box center [904, 459] width 26 height 26
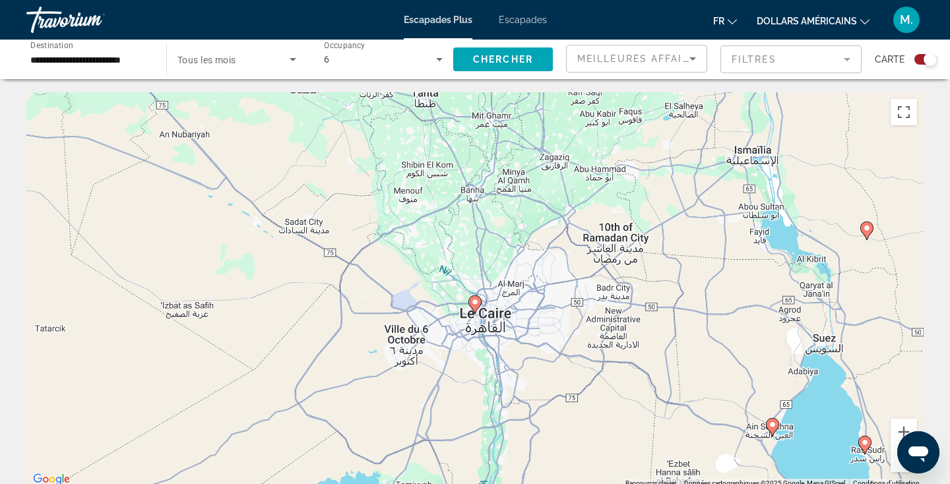
click at [894, 464] on button "Zoom arrière" at bounding box center [904, 459] width 26 height 26
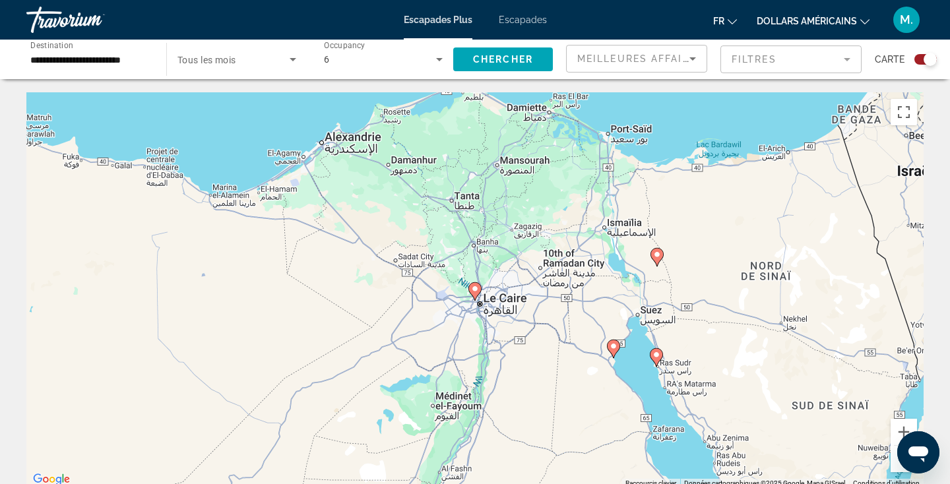
click at [894, 464] on button "Zoom arrière" at bounding box center [904, 459] width 26 height 26
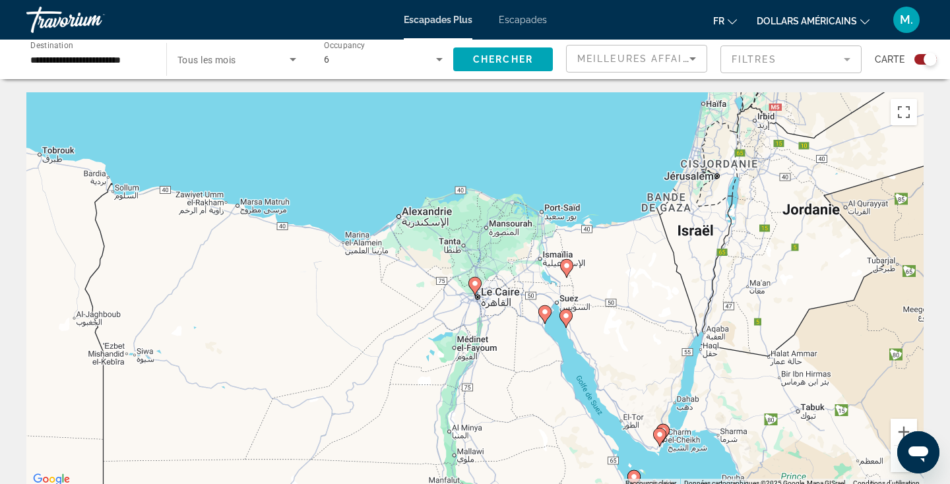
click at [894, 464] on button "Zoom arrière" at bounding box center [904, 459] width 26 height 26
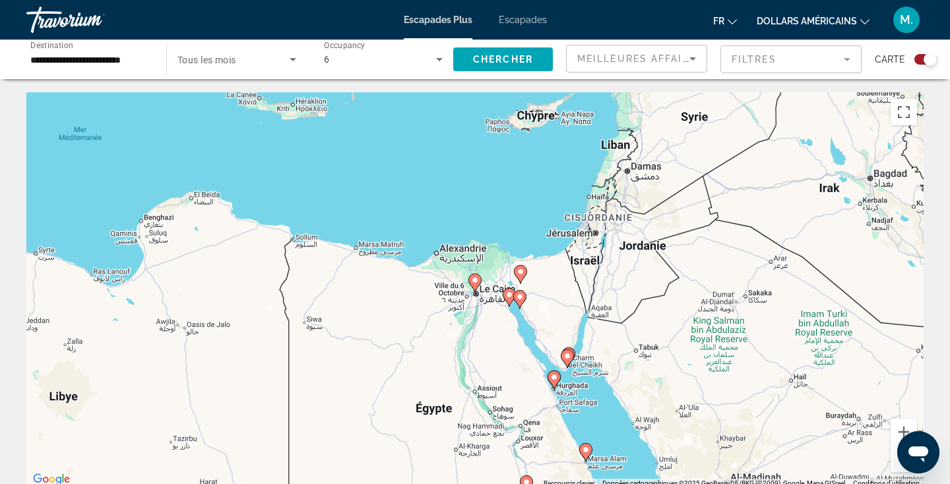
click at [894, 464] on button "Zoom arrière" at bounding box center [904, 459] width 26 height 26
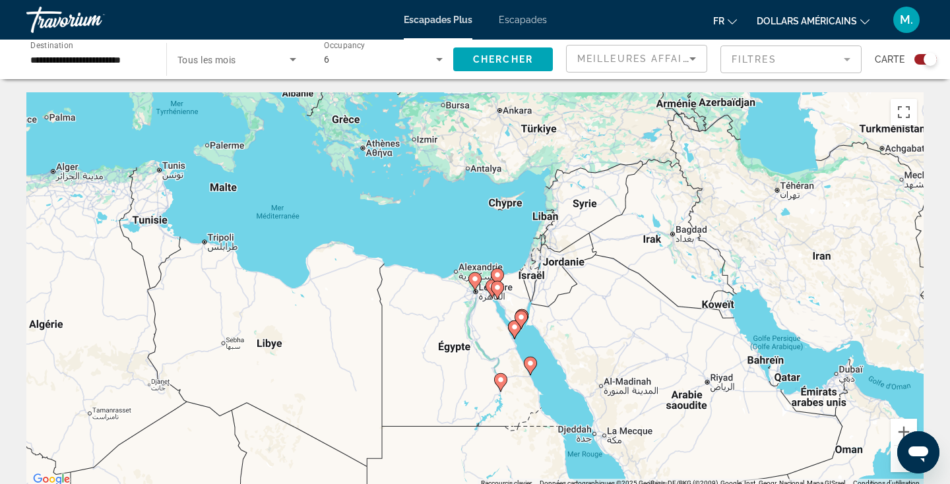
click at [894, 464] on button "Zoom arrière" at bounding box center [904, 459] width 26 height 26
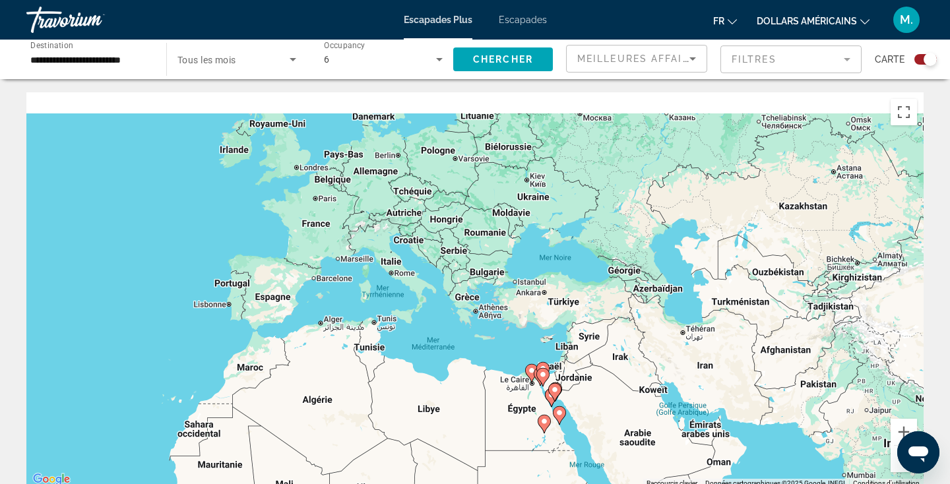
drag, startPoint x: 437, startPoint y: 344, endPoint x: 496, endPoint y: 441, distance: 113.8
click at [497, 443] on div "Pour activer le glissement avec le clavier, appuyez sur Alt+Entrée. Une fois ce…" at bounding box center [475, 290] width 898 height 396
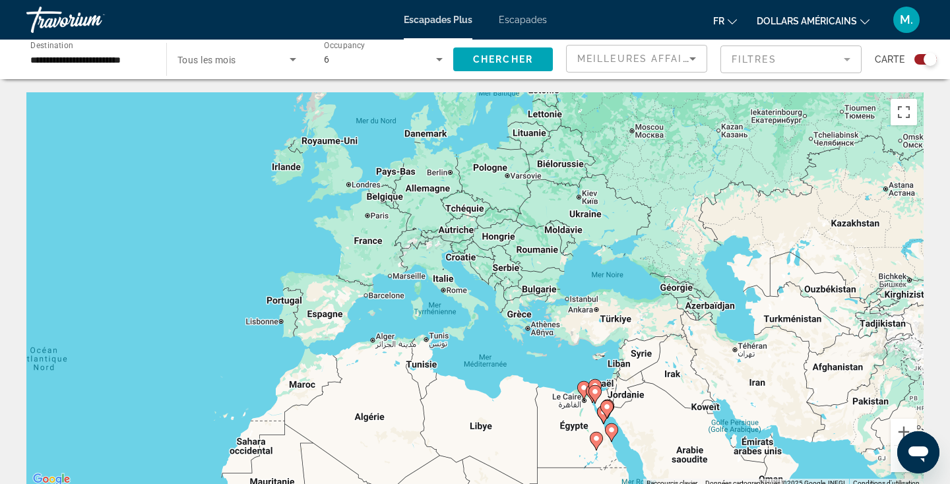
drag, startPoint x: 439, startPoint y: 352, endPoint x: 488, endPoint y: 364, distance: 50.9
click at [488, 364] on div "Pour activer le glissement avec le clavier, appuyez sur Alt+Entrée. Une fois ce…" at bounding box center [475, 290] width 898 height 396
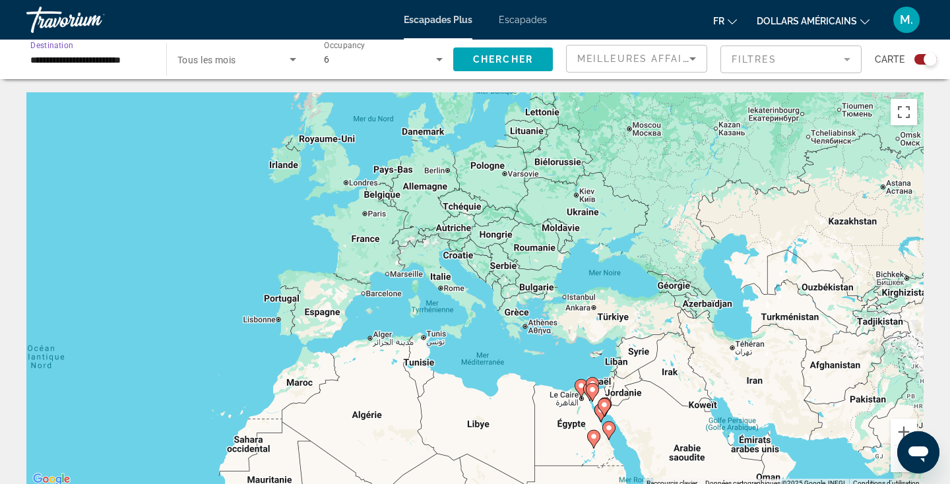
click at [129, 52] on input "**********" at bounding box center [89, 60] width 119 height 16
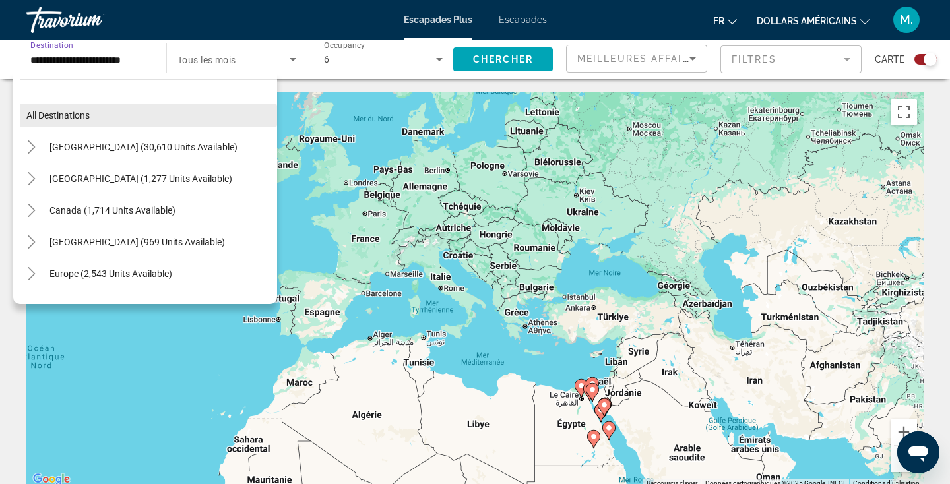
click at [59, 105] on span "Search widget" at bounding box center [148, 116] width 257 height 32
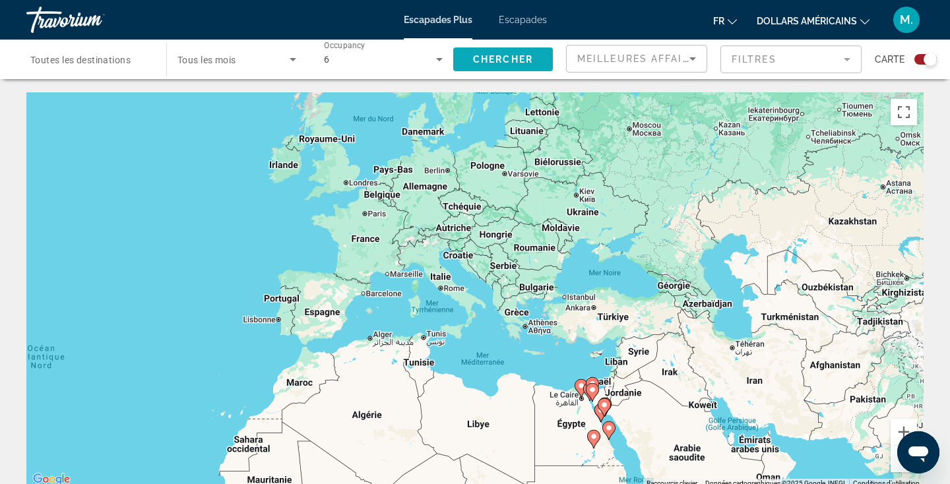
click at [508, 50] on span "Search widget" at bounding box center [503, 60] width 100 height 32
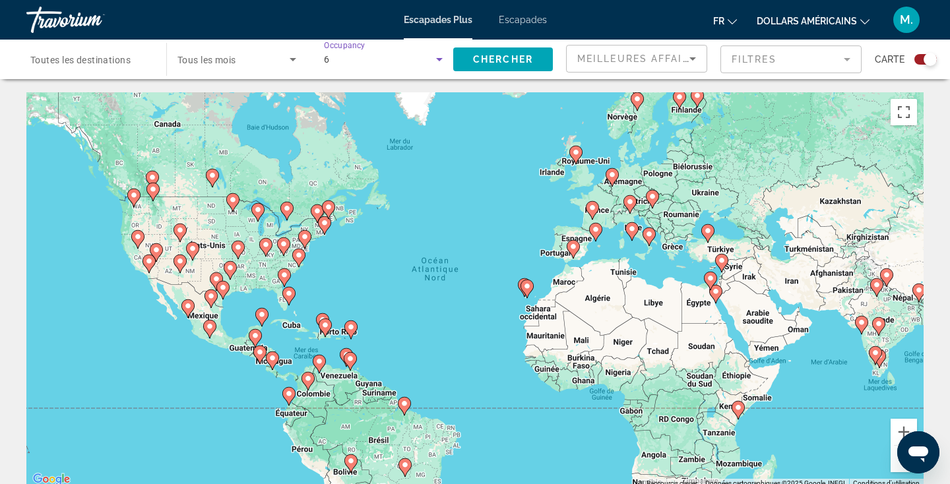
click at [438, 61] on icon "Search widget" at bounding box center [440, 59] width 16 height 16
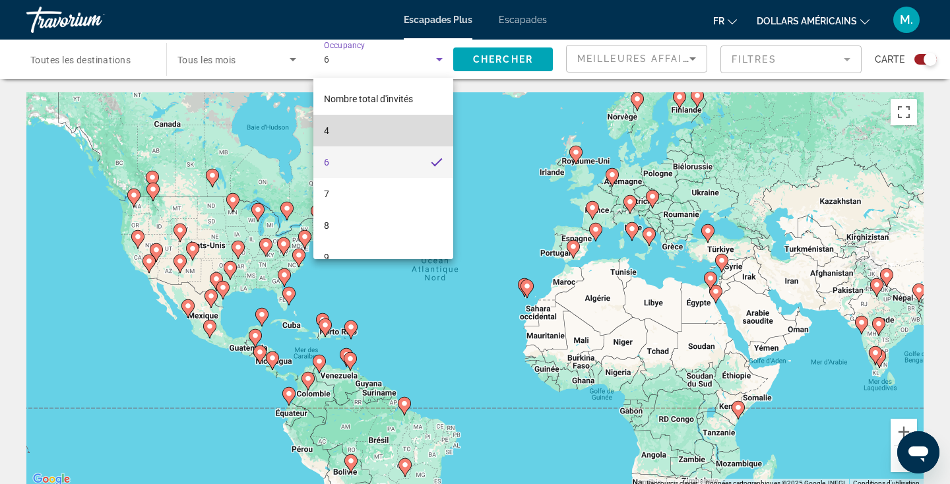
click at [347, 135] on mat-option "4" at bounding box center [384, 131] width 140 height 32
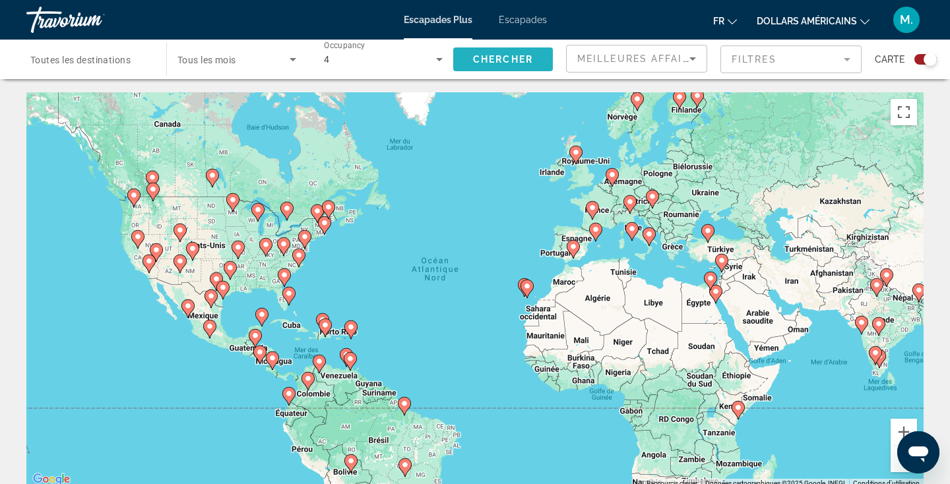
click at [491, 61] on span "Chercher" at bounding box center [503, 59] width 60 height 11
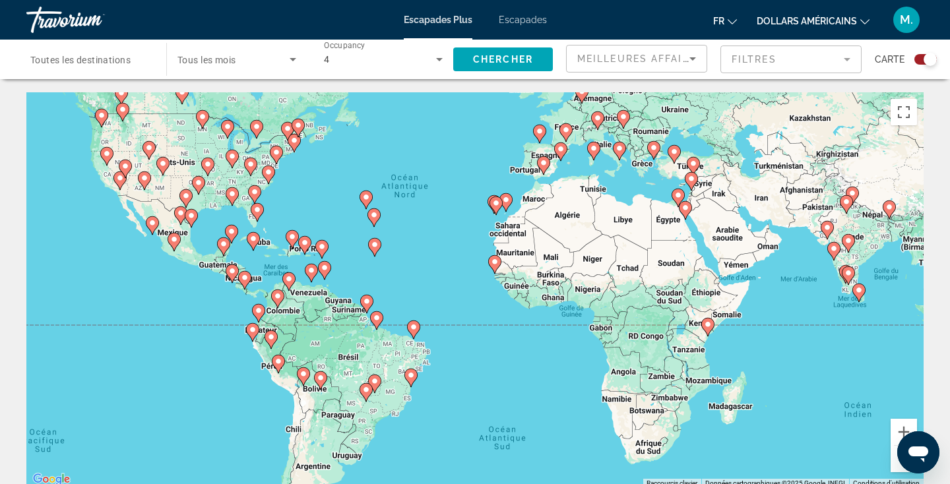
drag, startPoint x: 641, startPoint y: 384, endPoint x: 611, endPoint y: 309, distance: 80.9
click at [611, 309] on div "Pour activer le glissement avec le clavier, appuyez sur Alt+Entrée. Une fois ce…" at bounding box center [475, 290] width 898 height 396
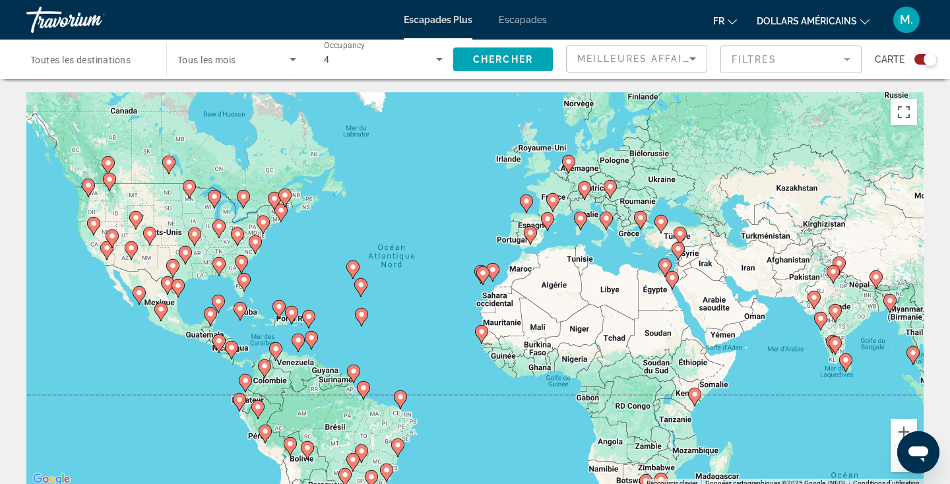
drag, startPoint x: 611, startPoint y: 256, endPoint x: 591, endPoint y: 364, distance: 109.5
click at [591, 364] on div "Pour activer le glissement avec le clavier, appuyez sur Alt+Entrée. Une fois ce…" at bounding box center [475, 290] width 898 height 396
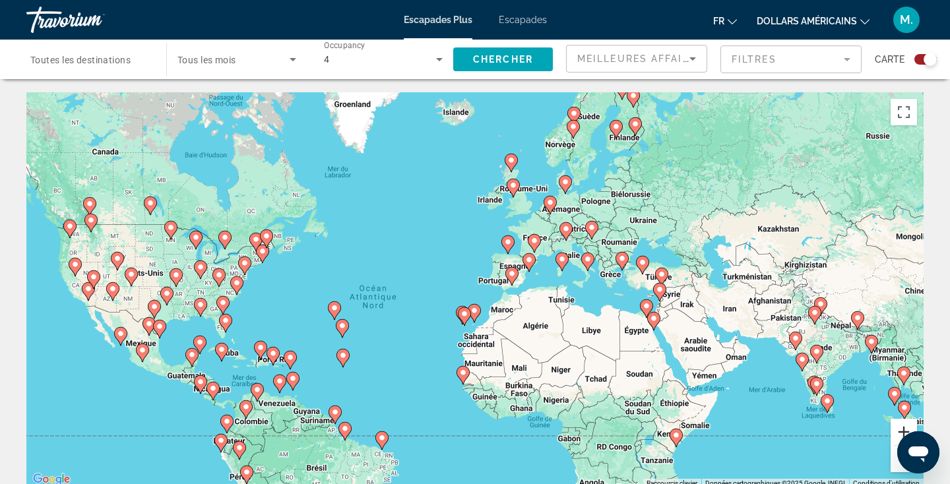
click at [905, 432] on button "Zoom avant" at bounding box center [904, 432] width 26 height 26
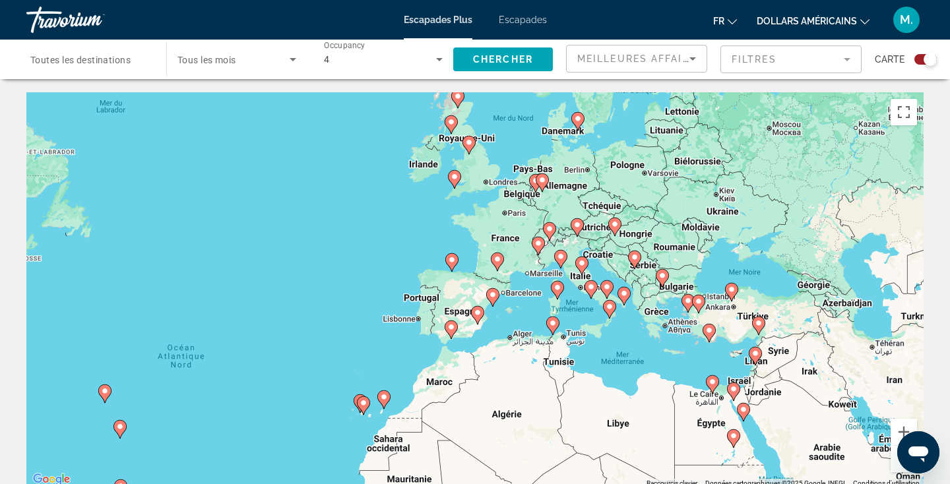
drag, startPoint x: 807, startPoint y: 285, endPoint x: 711, endPoint y: 339, distance: 109.6
click at [711, 339] on div "Pour activer le glissement avec le clavier, appuyez sur Alt+Entrée. Une fois ce…" at bounding box center [475, 290] width 898 height 396
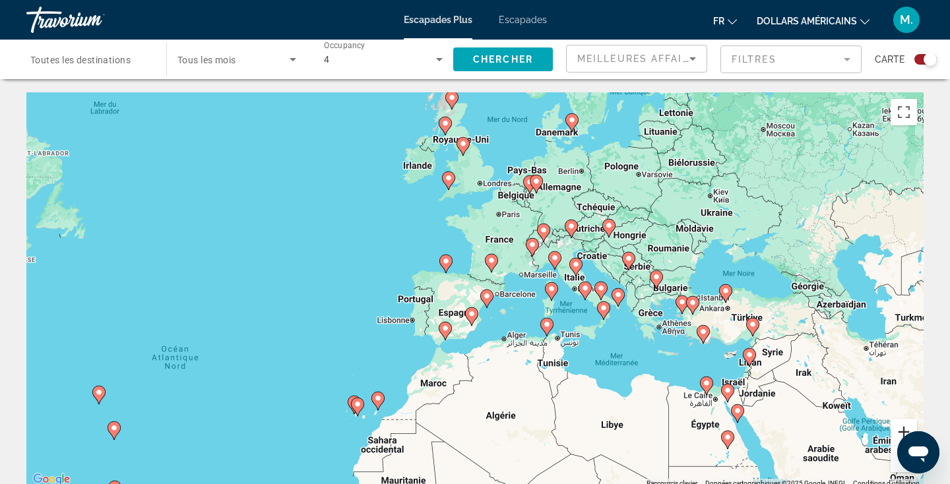
click at [904, 428] on button "Zoom avant" at bounding box center [904, 432] width 26 height 26
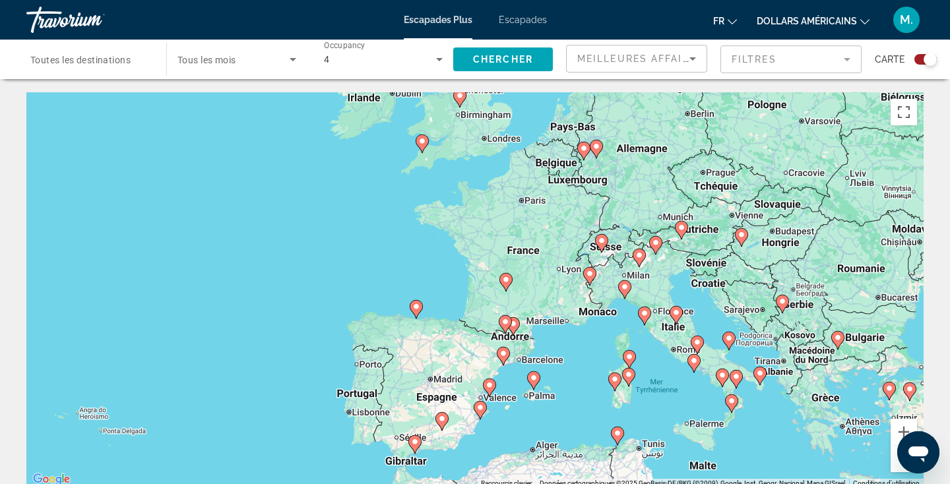
drag, startPoint x: 849, startPoint y: 257, endPoint x: 847, endPoint y: 321, distance: 64.0
click at [847, 321] on div "Pour activer le glissement avec le clavier, appuyez sur Alt+Entrée. Une fois ce…" at bounding box center [475, 290] width 898 height 396
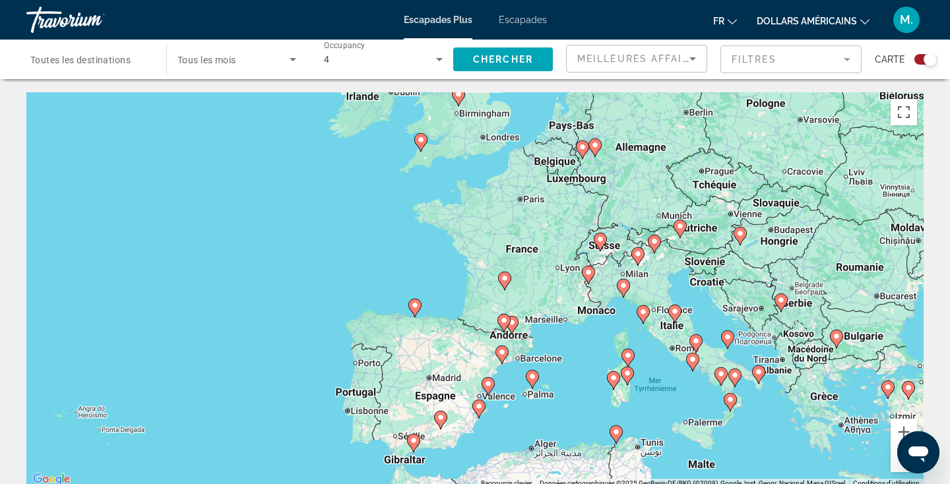
click at [589, 271] on image "Contenu principal" at bounding box center [589, 273] width 8 height 8
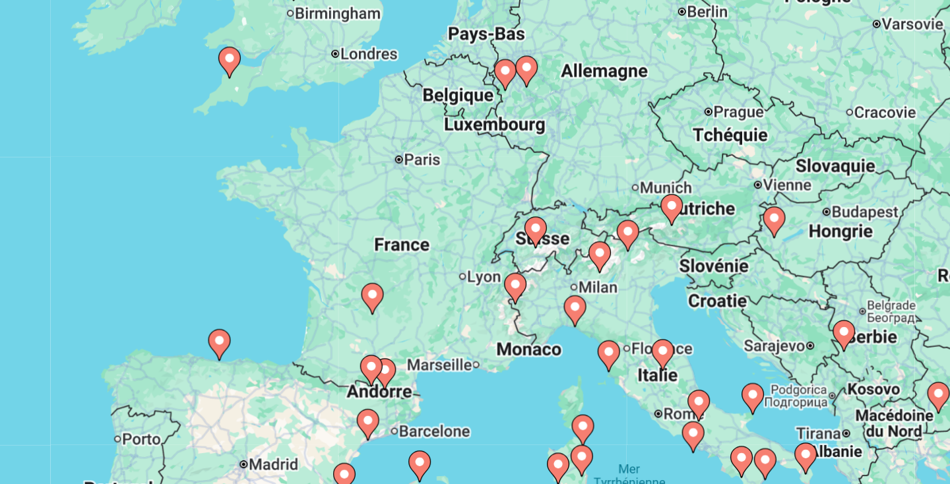
click at [391, 288] on icon "Contenu principal" at bounding box center [391, 286] width 12 height 17
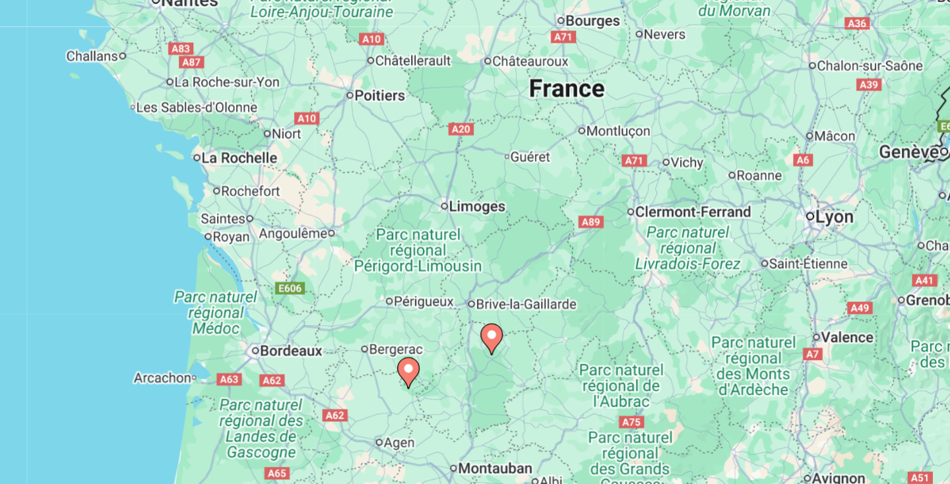
drag, startPoint x: 523, startPoint y: 235, endPoint x: 508, endPoint y: 266, distance: 34.8
click at [508, 266] on div "Pour activer le glissement avec le clavier, appuyez sur Alt+Entrée. Une fois ce…" at bounding box center [475, 290] width 898 height 396
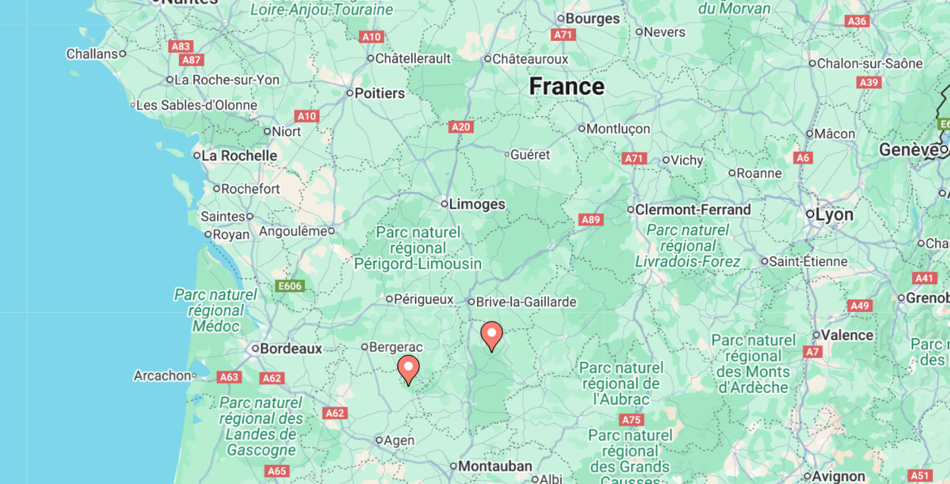
click at [459, 309] on image "Contenu principal" at bounding box center [461, 306] width 8 height 8
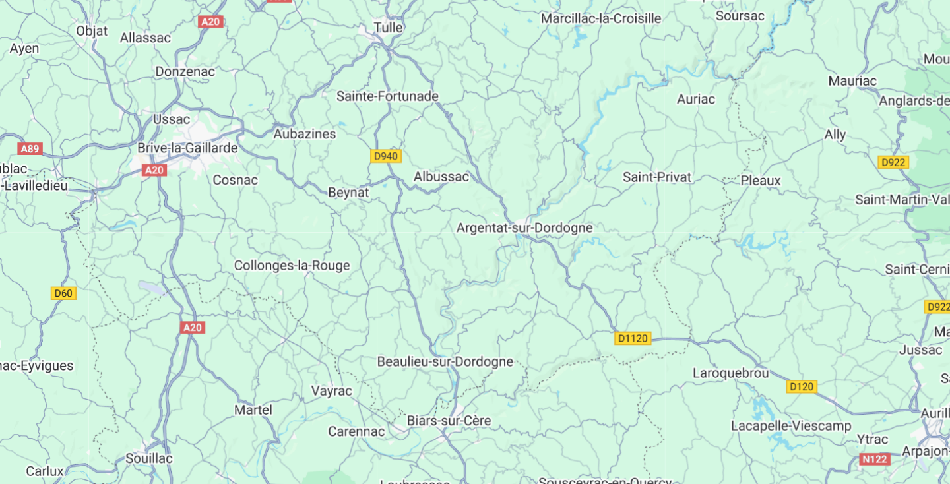
drag, startPoint x: 473, startPoint y: 362, endPoint x: 488, endPoint y: 255, distance: 107.3
click at [488, 256] on div "Pour naviguer, appuyez sur les touches fléchées. Pour activer le glissement ave…" at bounding box center [475, 290] width 898 height 396
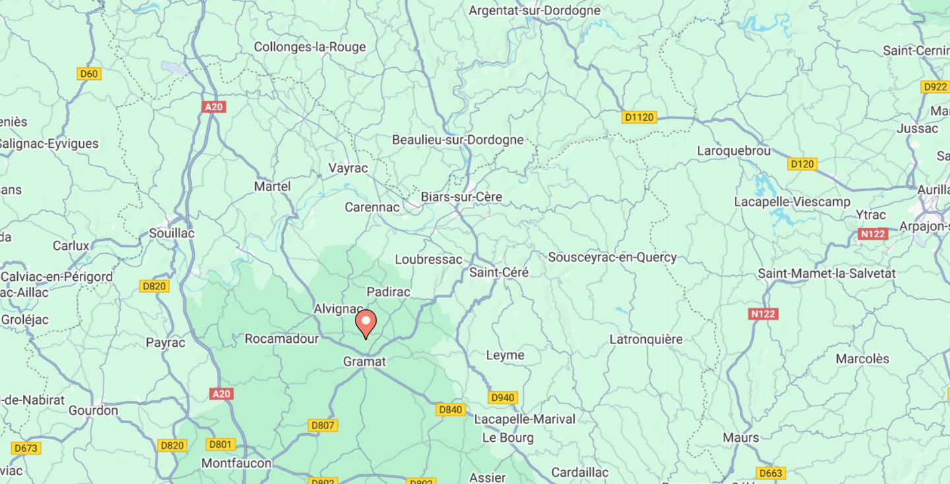
drag, startPoint x: 434, startPoint y: 312, endPoint x: 437, endPoint y: 226, distance: 85.9
click at [438, 226] on div "Pour naviguer, appuyez sur les touches fléchées. Pour activer le glissement ave…" at bounding box center [475, 290] width 898 height 396
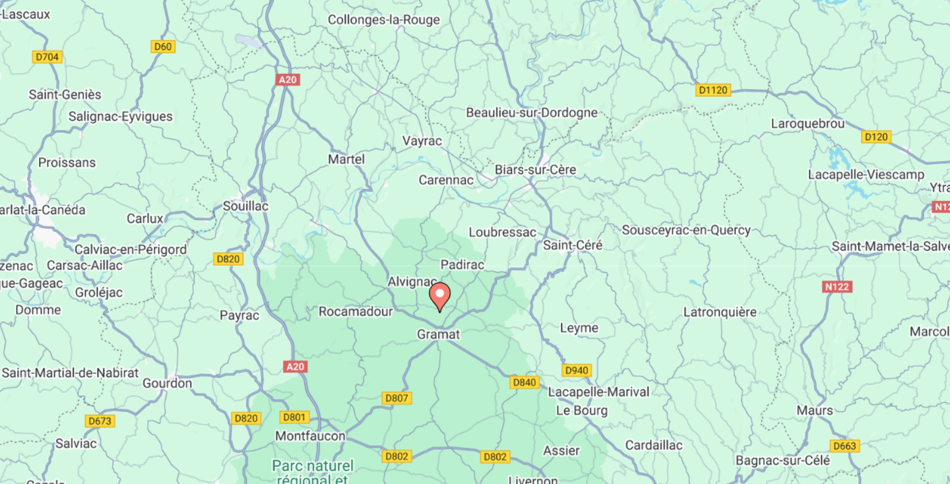
drag, startPoint x: 382, startPoint y: 319, endPoint x: 430, endPoint y: 303, distance: 50.3
click at [430, 303] on div "Pour naviguer, appuyez sur les touches fléchées. Pour activer le glissement ave…" at bounding box center [475, 290] width 898 height 396
click at [432, 288] on icon "Contenu principal" at bounding box center [430, 286] width 12 height 17
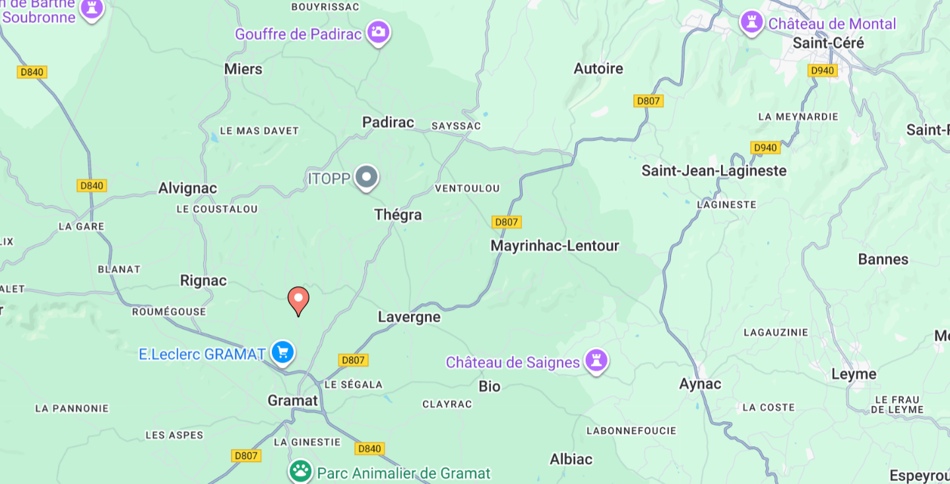
drag, startPoint x: 352, startPoint y: 352, endPoint x: 408, endPoint y: 158, distance: 202.0
click at [409, 158] on div "Pour activer le glissement avec le clavier, appuyez sur Alt+Entrée. Une fois ce…" at bounding box center [475, 290] width 898 height 396
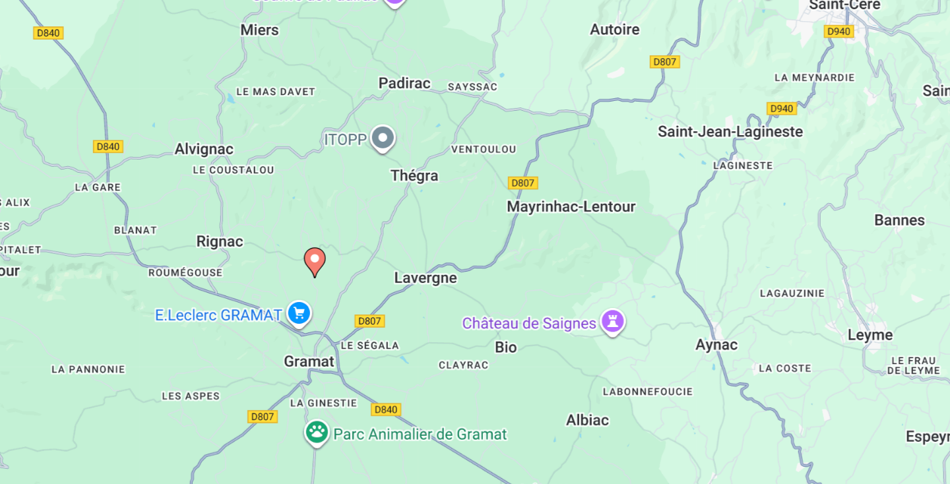
click at [348, 270] on gmp-advanced-marker "Contenu principal" at bounding box center [354, 265] width 13 height 20
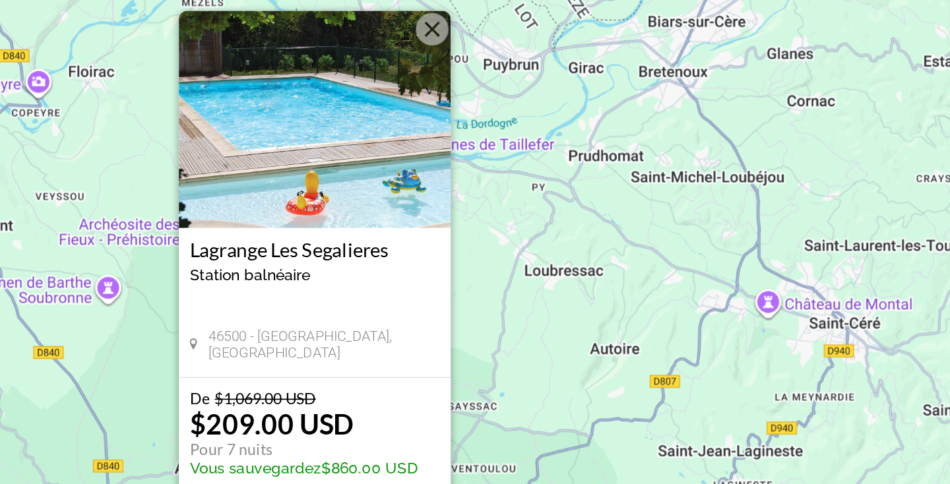
click at [425, 121] on button "Fermer" at bounding box center [426, 124] width 20 height 20
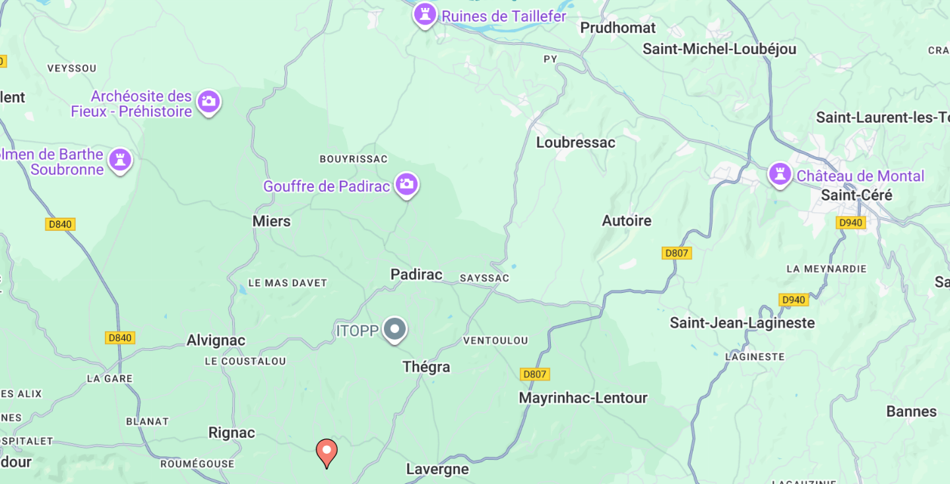
drag, startPoint x: 587, startPoint y: 319, endPoint x: 598, endPoint y: 226, distance: 94.3
click at [599, 223] on div "Pour activer le glissement avec le clavier, appuyez sur Alt+Entrée. Une fois ce…" at bounding box center [475, 290] width 898 height 396
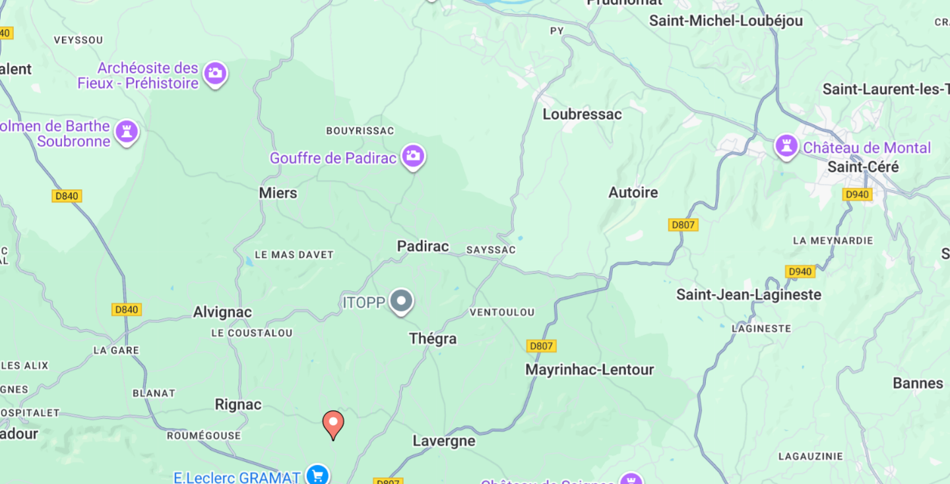
click at [366, 362] on image "Contenu principal" at bounding box center [366, 362] width 8 height 8
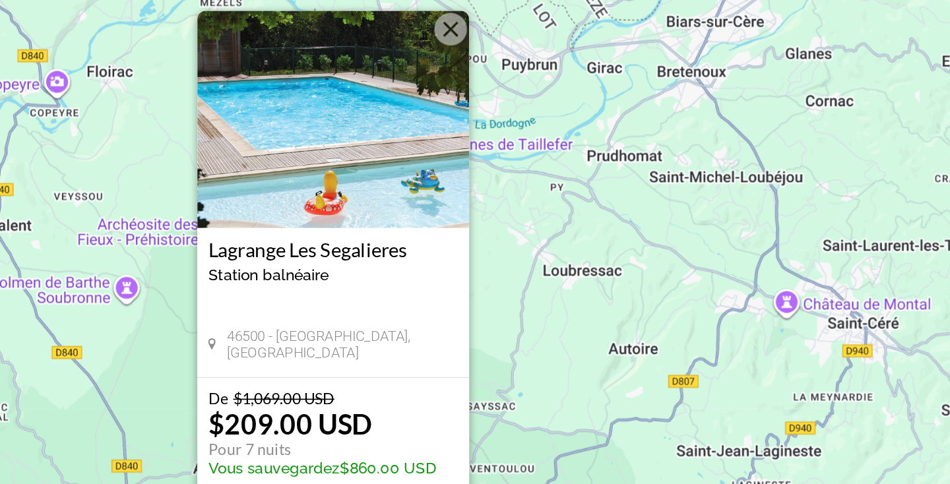
drag, startPoint x: 364, startPoint y: 321, endPoint x: 363, endPoint y: 279, distance: 42.9
click at [365, 280] on div "Lagrange Les Segalieres Station balnéaire - Ceci est une station d'adultes seul…" at bounding box center [365, 289] width 165 height 90
click at [491, 274] on div "Pour activer le glissement avec le clavier, appuyez sur Alt+Entrée. Une fois ce…" at bounding box center [475, 290] width 898 height 396
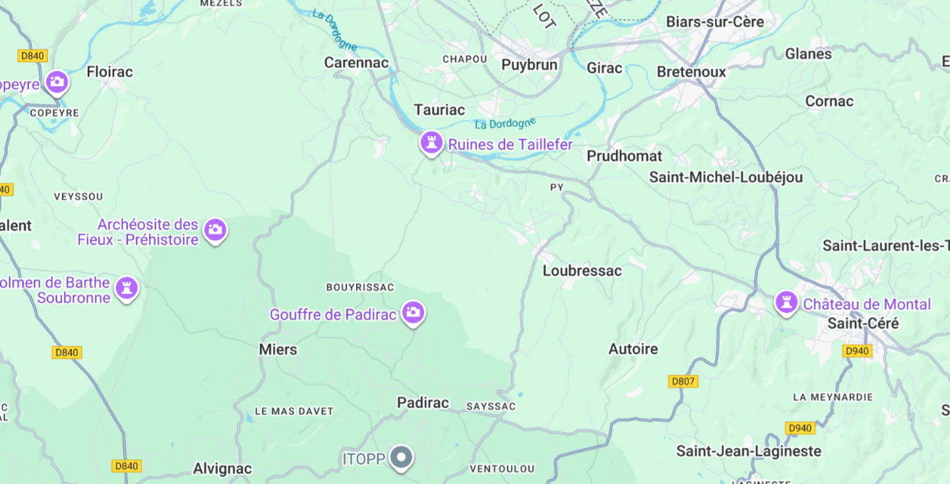
click at [659, 370] on div "Pour activer le glissement avec le clavier, appuyez sur Alt+Entrée. Une fois ce…" at bounding box center [475, 290] width 898 height 396
click at [642, 353] on div "Pour activer le glissement avec le clavier, appuyez sur Alt+Entrée. Une fois ce…" at bounding box center [475, 290] width 898 height 396
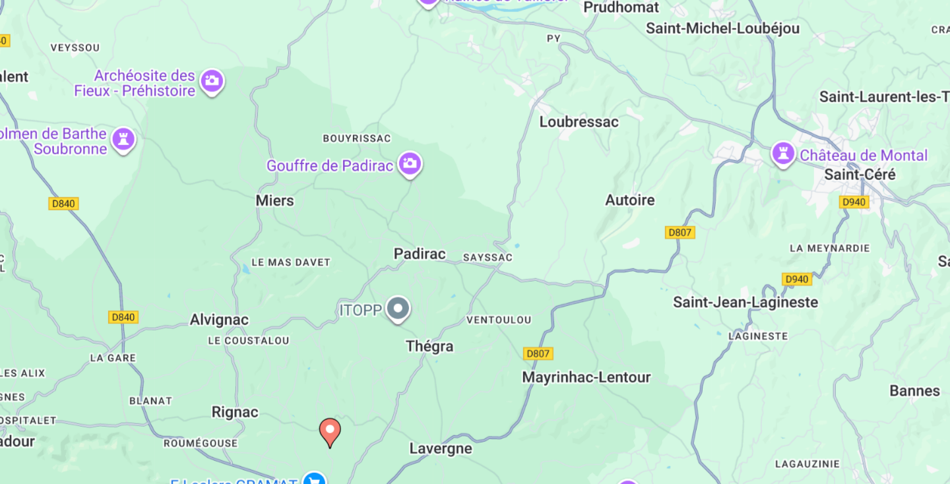
drag, startPoint x: 695, startPoint y: 353, endPoint x: 690, endPoint y: 257, distance: 95.8
click at [692, 259] on div "Pour activer le glissement avec le clavier, appuyez sur Alt+Entrée. Une fois ce…" at bounding box center [475, 290] width 898 height 396
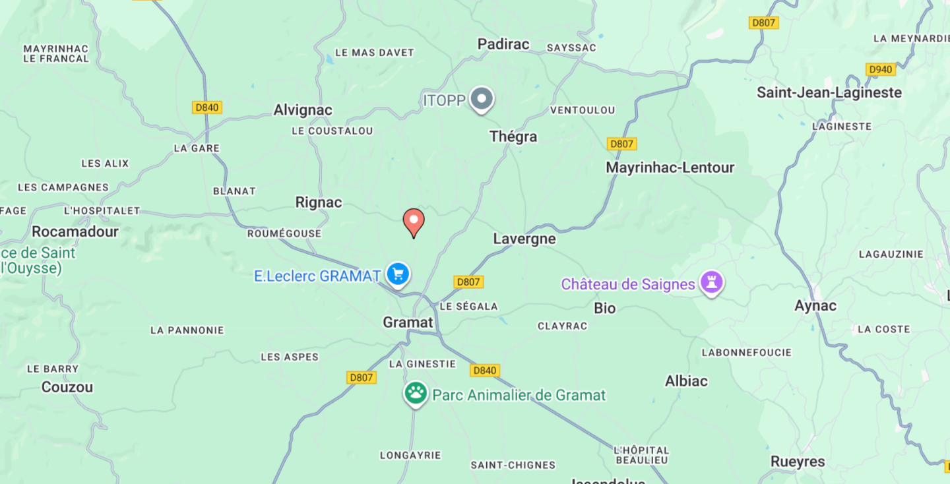
drag, startPoint x: 486, startPoint y: 304, endPoint x: 599, endPoint y: 129, distance: 208.2
click at [595, 131] on div "Pour activer le glissement avec le clavier, appuyez sur Alt+Entrée. Une fois ce…" at bounding box center [475, 290] width 898 height 396
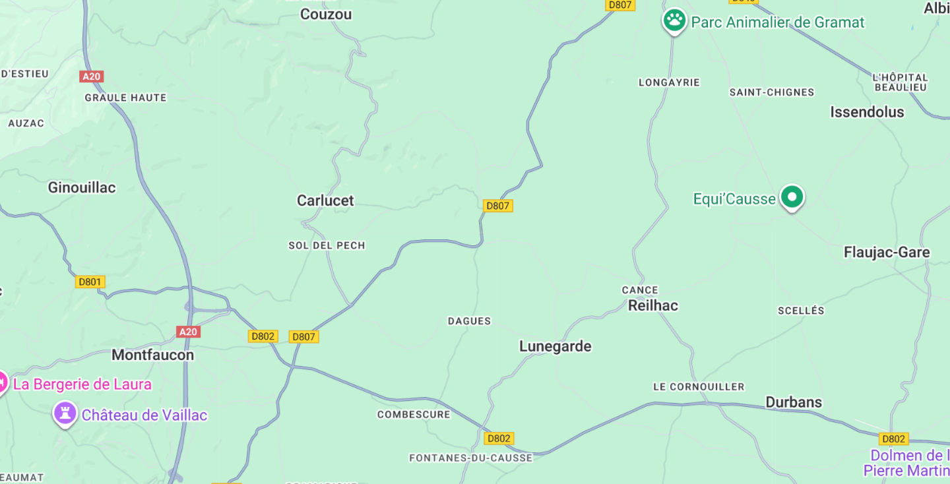
drag, startPoint x: 540, startPoint y: 222, endPoint x: 417, endPoint y: 351, distance: 178.3
click at [422, 342] on div "Pour activer le glissement avec le clavier, appuyez sur Alt+Entrée. Une fois ce…" at bounding box center [475, 290] width 898 height 396
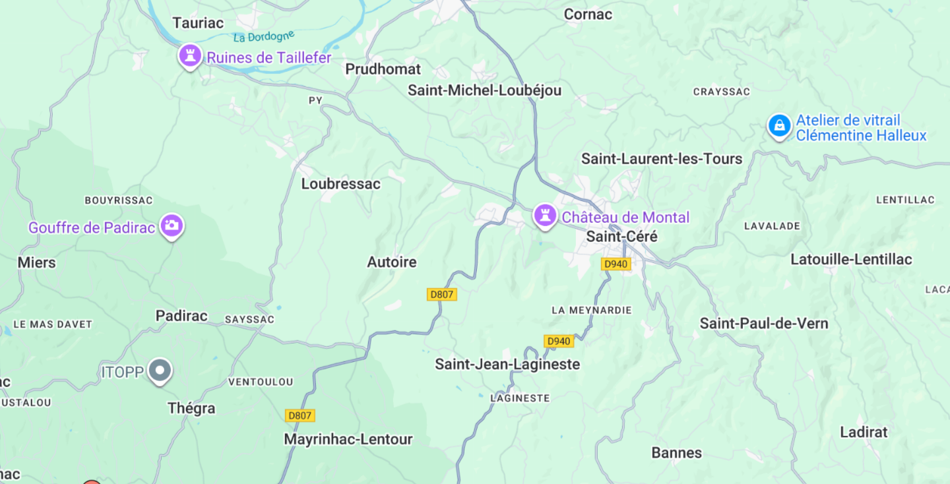
click at [527, 366] on div "Pour activer le glissement avec le clavier, appuyez sur Alt+Entrée. Une fois ce…" at bounding box center [475, 290] width 898 height 396
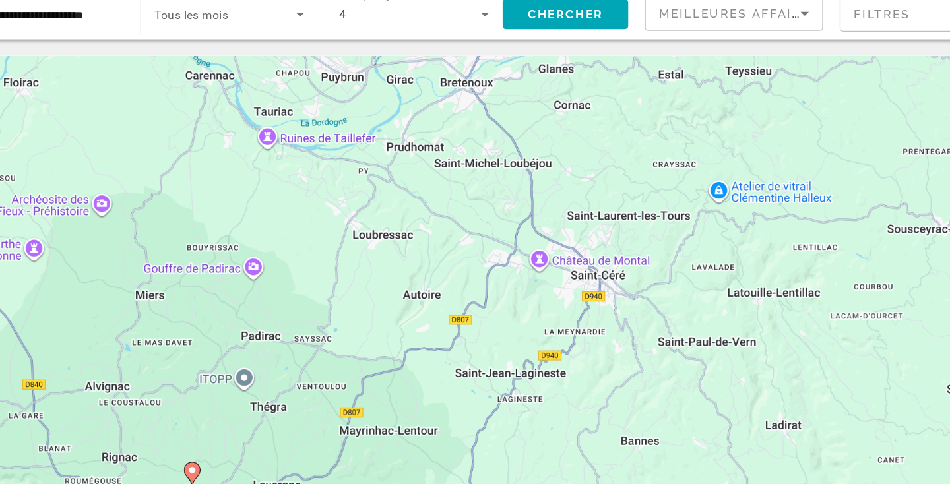
drag, startPoint x: 496, startPoint y: 263, endPoint x: 479, endPoint y: 294, distance: 34.9
click at [479, 293] on div "Pour activer le glissement avec le clavier, appuyez sur Alt+Entrée. Une fois ce…" at bounding box center [475, 290] width 898 height 396
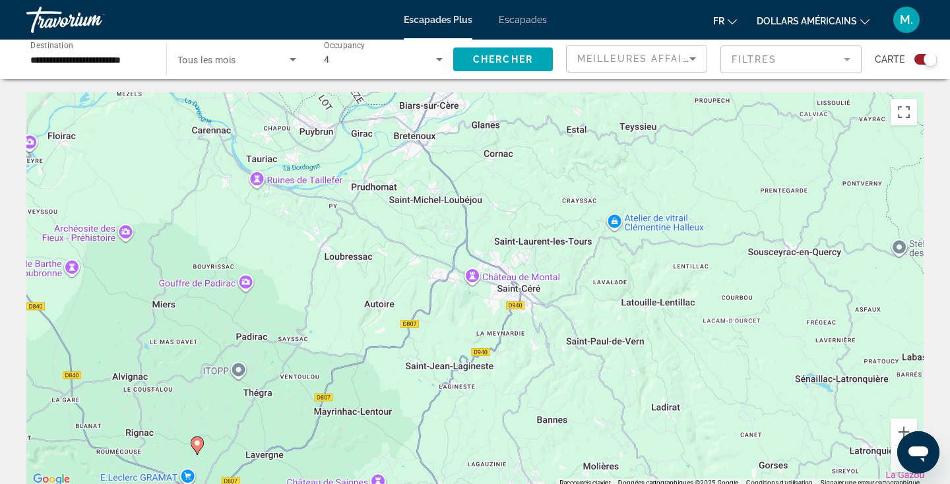
click at [897, 467] on button "Zoom arrière" at bounding box center [904, 459] width 26 height 26
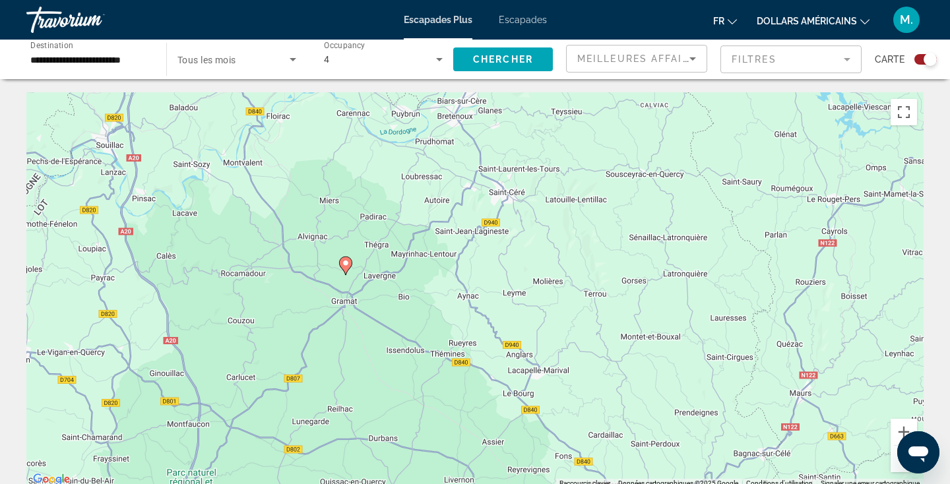
drag, startPoint x: 599, startPoint y: 386, endPoint x: 612, endPoint y: 265, distance: 122.2
click at [613, 263] on div "Pour activer le glissement avec le clavier, appuyez sur Alt+Entrée. Une fois ce…" at bounding box center [475, 290] width 898 height 396
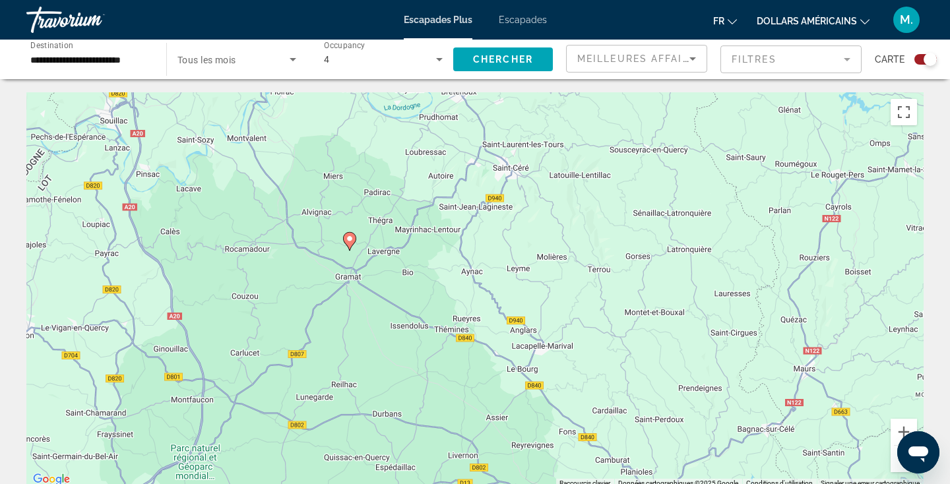
click at [898, 468] on button "Zoom arrière" at bounding box center [904, 459] width 26 height 26
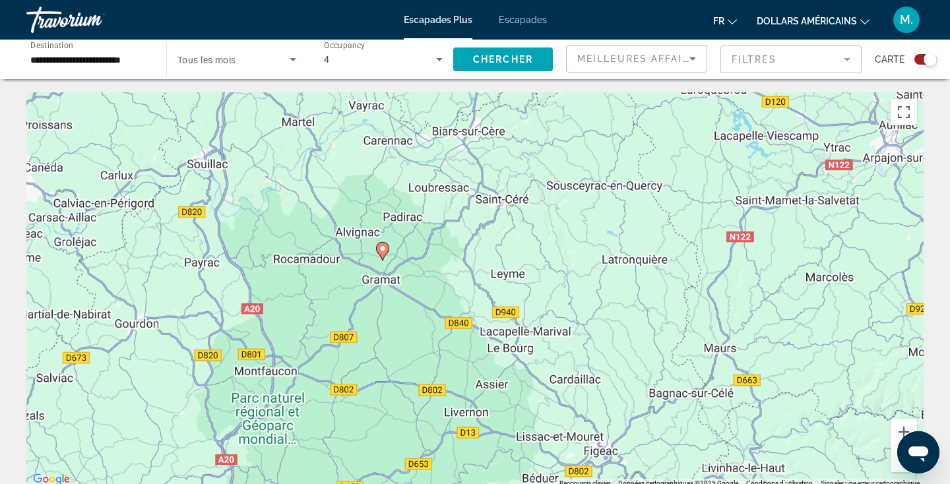
click at [898, 468] on button "Zoom arrière" at bounding box center [904, 459] width 26 height 26
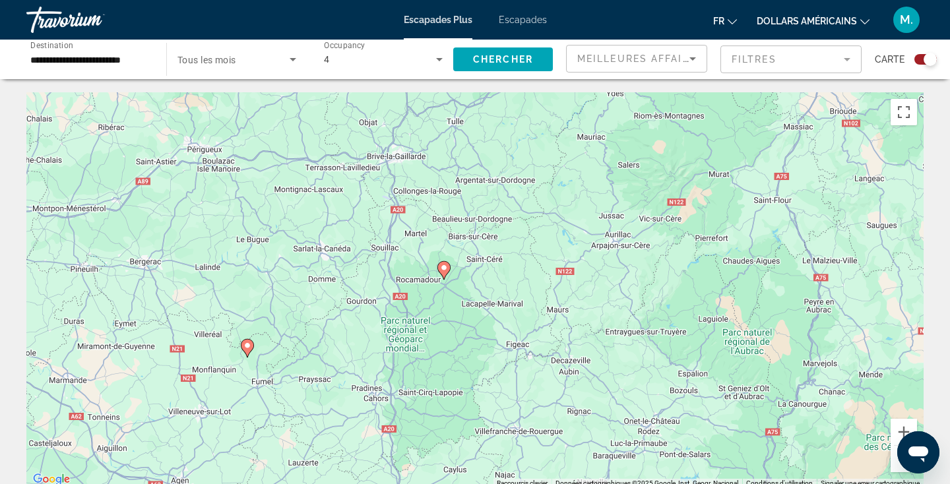
click at [900, 465] on button "Zoom arrière" at bounding box center [904, 459] width 26 height 26
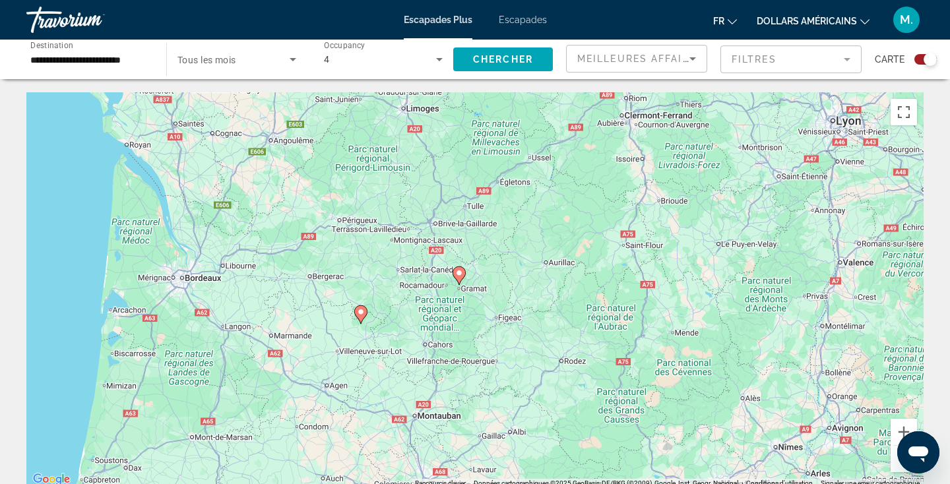
click at [900, 466] on button "Zoom arrière" at bounding box center [904, 459] width 26 height 26
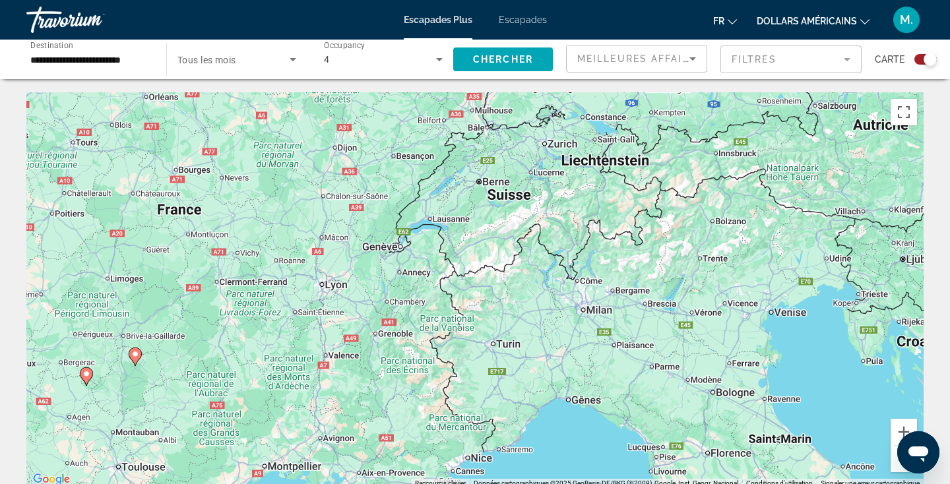
drag, startPoint x: 774, startPoint y: 270, endPoint x: 444, endPoint y: 351, distance: 340.5
click at [443, 351] on div "Pour activer le glissement avec le clavier, appuyez sur Alt+Entrée. Une fois ce…" at bounding box center [475, 290] width 898 height 396
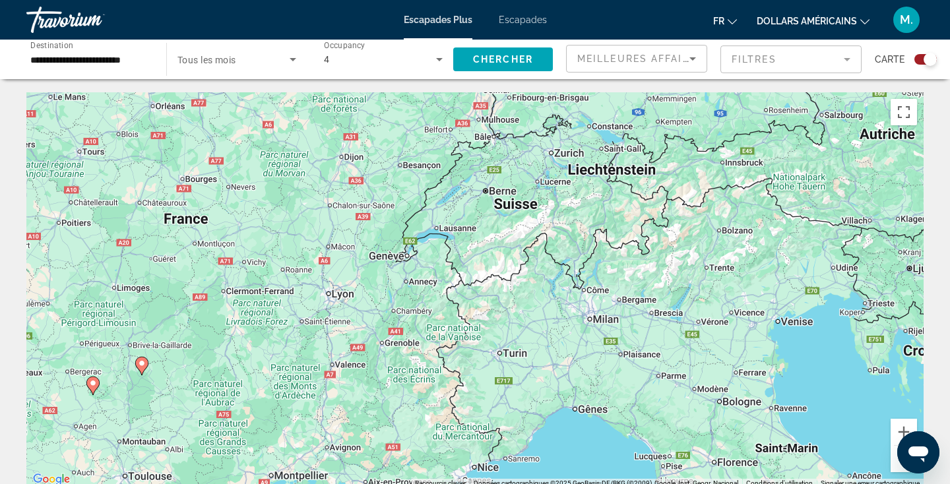
click at [894, 454] on button "Zoom arrière" at bounding box center [904, 459] width 26 height 26
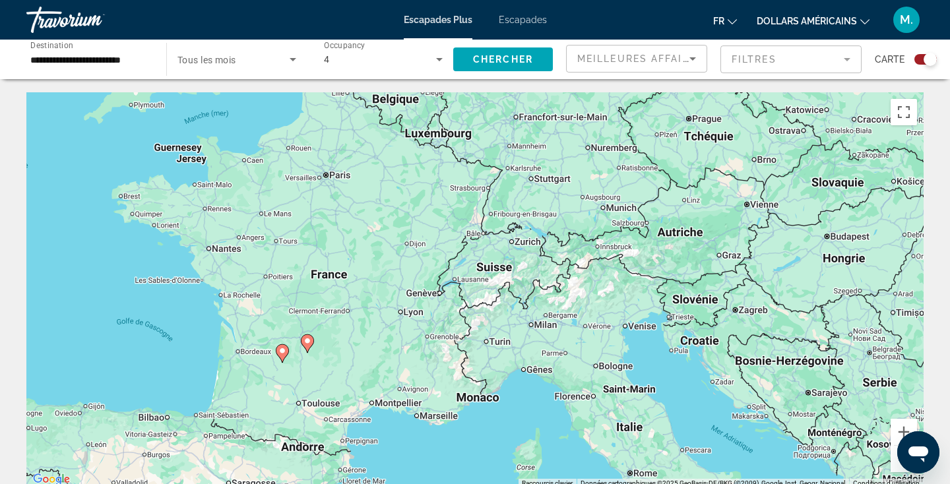
drag, startPoint x: 531, startPoint y: 319, endPoint x: 529, endPoint y: 352, distance: 33.1
click at [529, 352] on div "Pour activer le glissement avec le clavier, appuyez sur Alt+Entrée. Une fois ce…" at bounding box center [475, 290] width 898 height 396
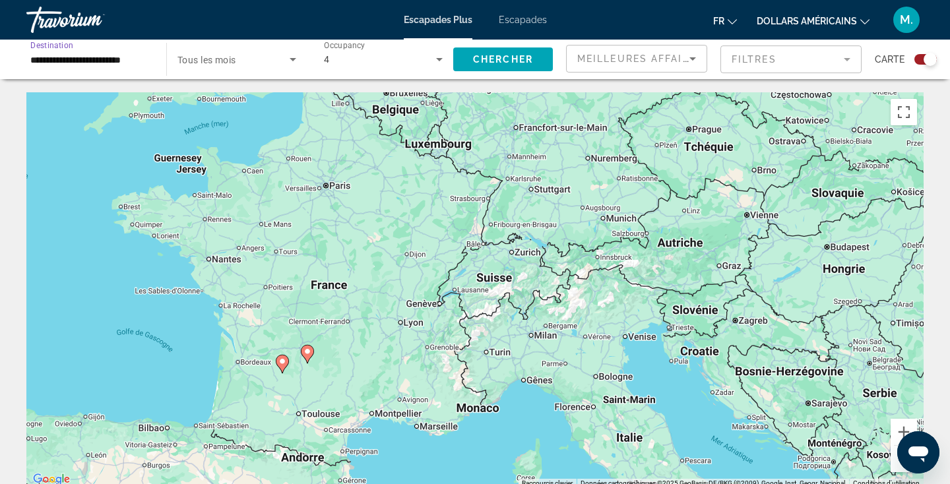
click at [129, 65] on input "**********" at bounding box center [89, 60] width 119 height 16
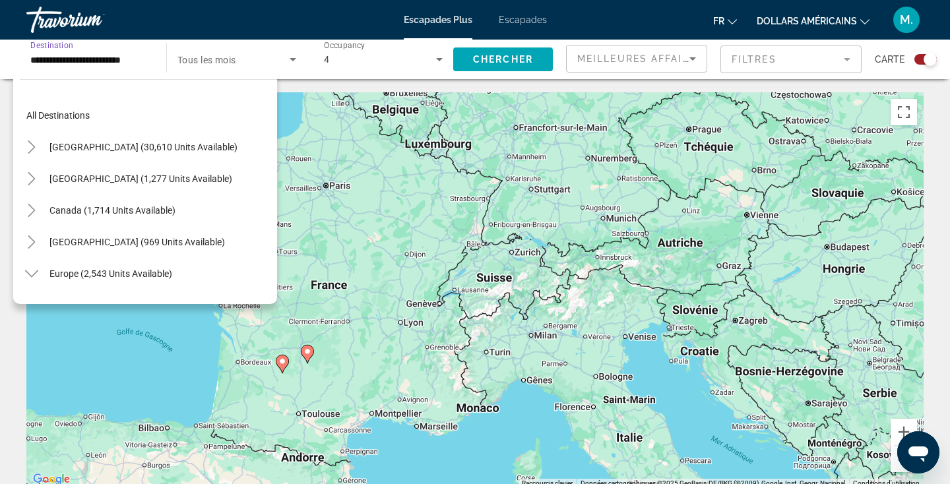
scroll to position [269, 0]
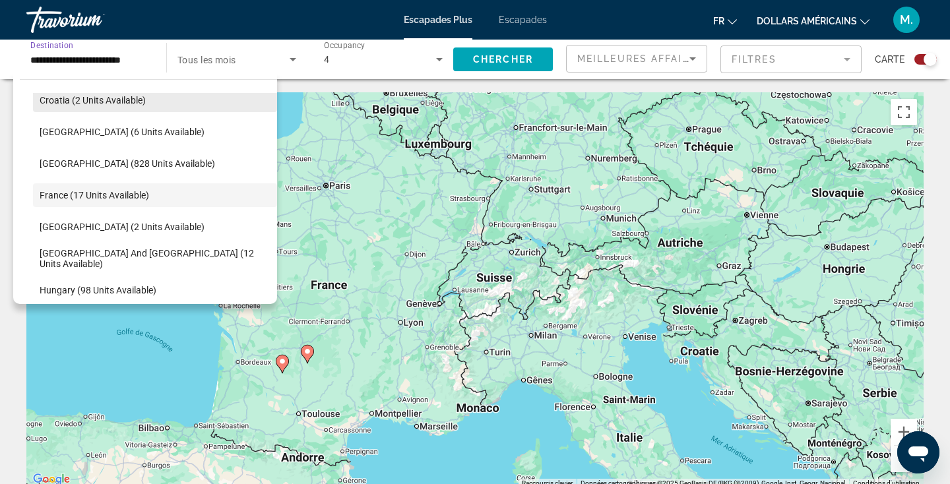
click at [142, 101] on span "Croatia (2 units available)" at bounding box center [93, 100] width 106 height 11
type input "**********"
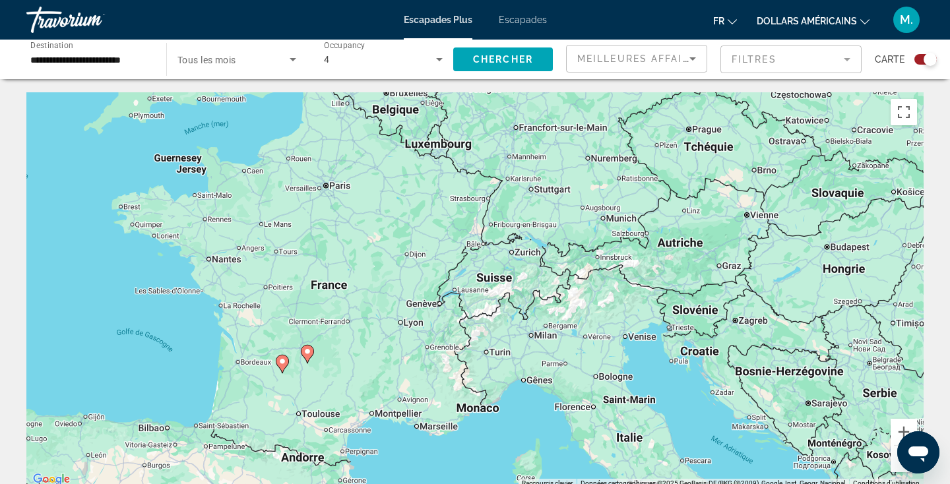
click at [143, 71] on div "**********" at bounding box center [89, 60] width 119 height 38
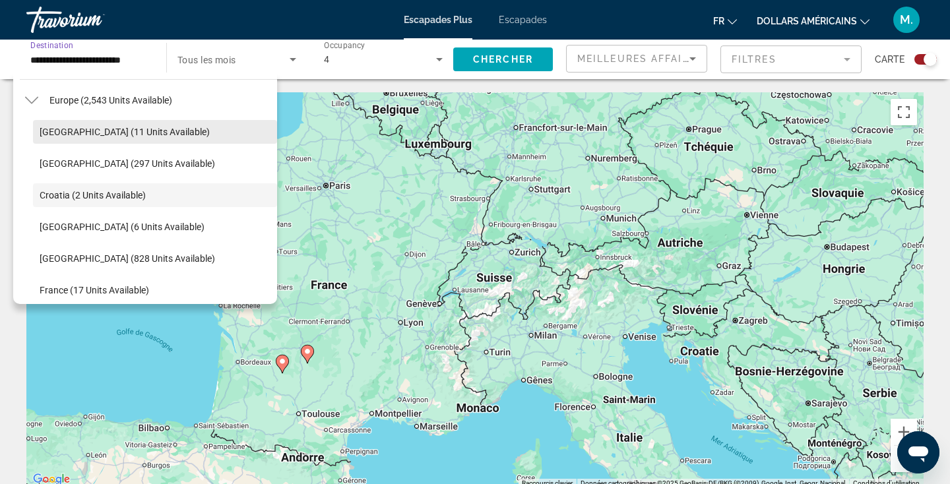
scroll to position [0, 0]
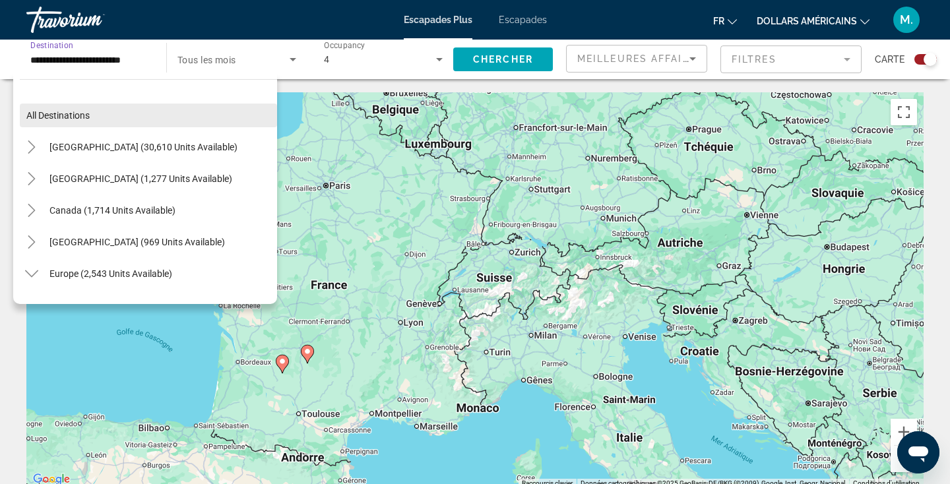
click at [108, 112] on span "Search widget" at bounding box center [148, 116] width 257 height 32
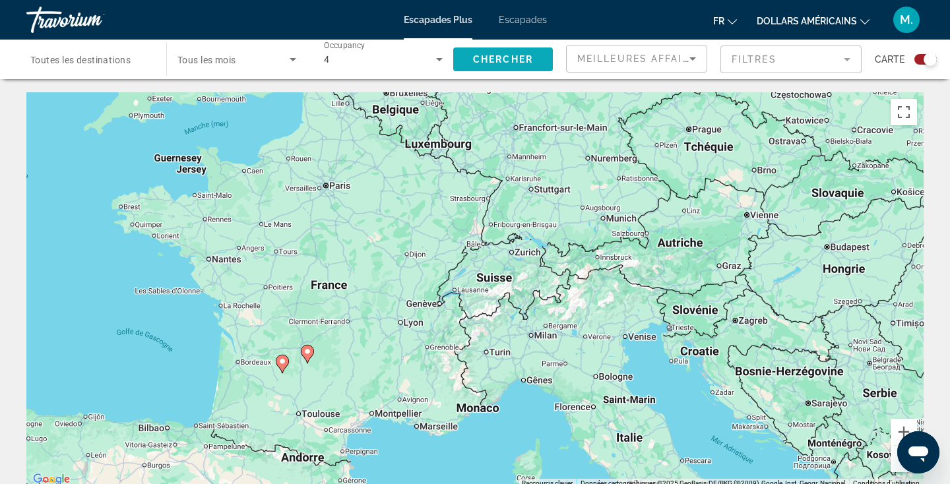
click at [510, 67] on span "Search widget" at bounding box center [503, 60] width 100 height 32
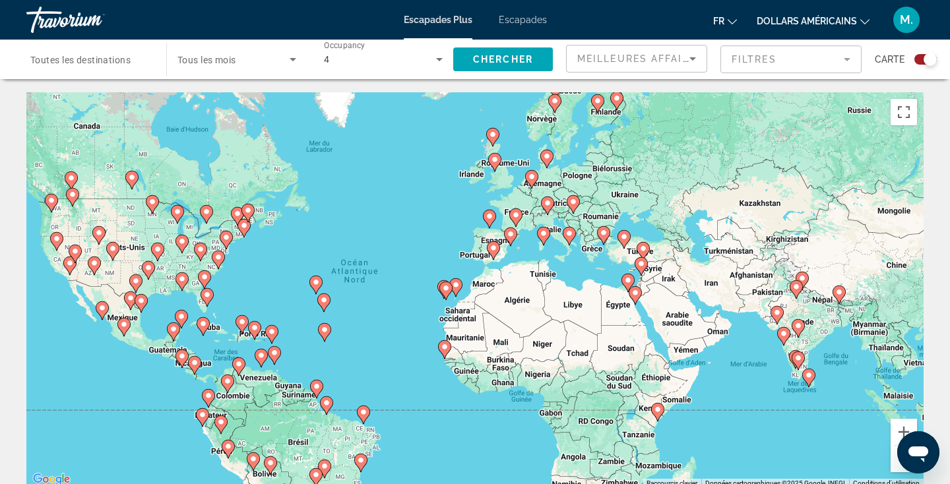
drag, startPoint x: 623, startPoint y: 261, endPoint x: 525, endPoint y: 290, distance: 102.5
click at [525, 290] on div "Pour activer le glissement avec le clavier, appuyez sur Alt+Entrée. Une fois ce…" at bounding box center [475, 290] width 898 height 396
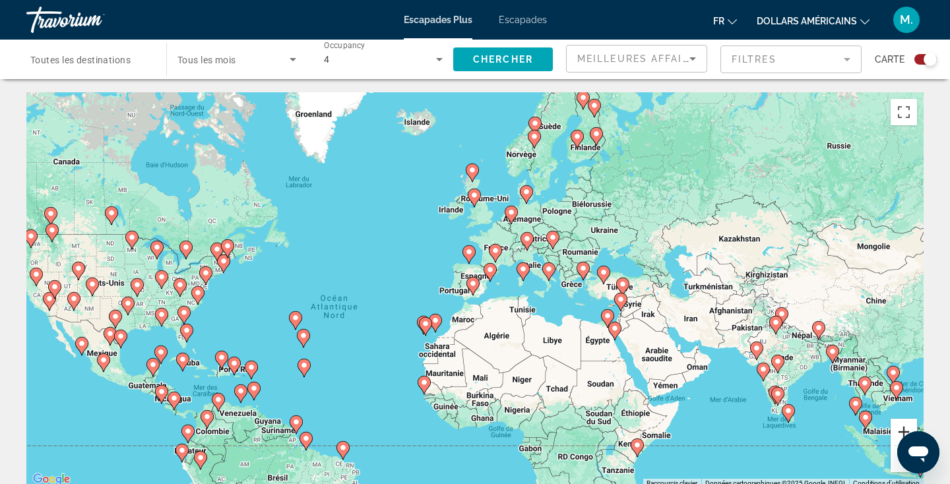
click at [907, 422] on button "Zoom avant" at bounding box center [904, 432] width 26 height 26
click at [906, 422] on button "Zoom avant" at bounding box center [904, 432] width 26 height 26
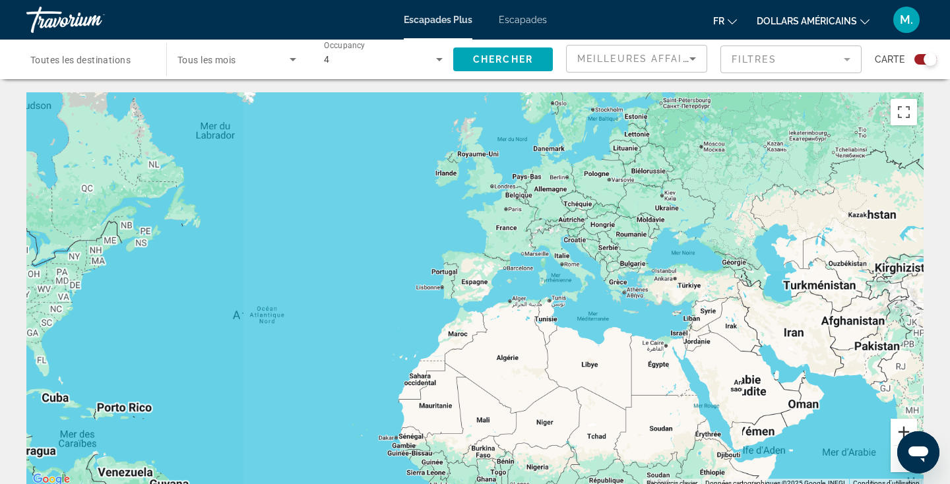
click at [906, 422] on button "Zoom avant" at bounding box center [904, 432] width 26 height 26
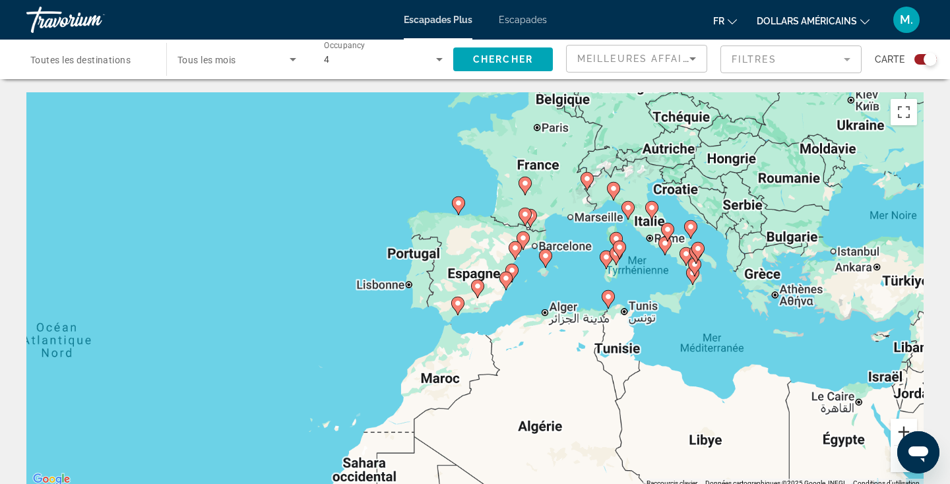
click at [906, 422] on button "Zoom avant" at bounding box center [904, 432] width 26 height 26
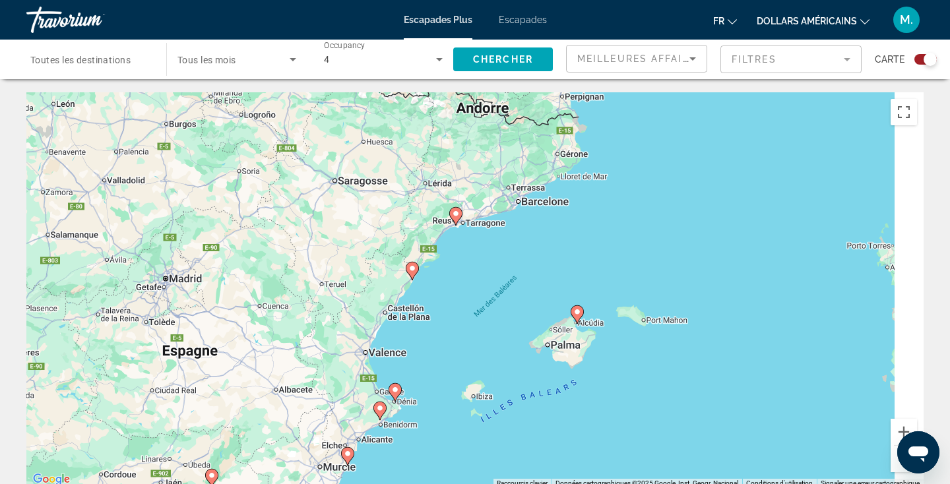
drag, startPoint x: 736, startPoint y: 304, endPoint x: 409, endPoint y: 485, distance: 374.0
click at [409, 484] on html "Passer au contenu principal Escapades Plus Escapades fr English Español Françai…" at bounding box center [475, 242] width 950 height 484
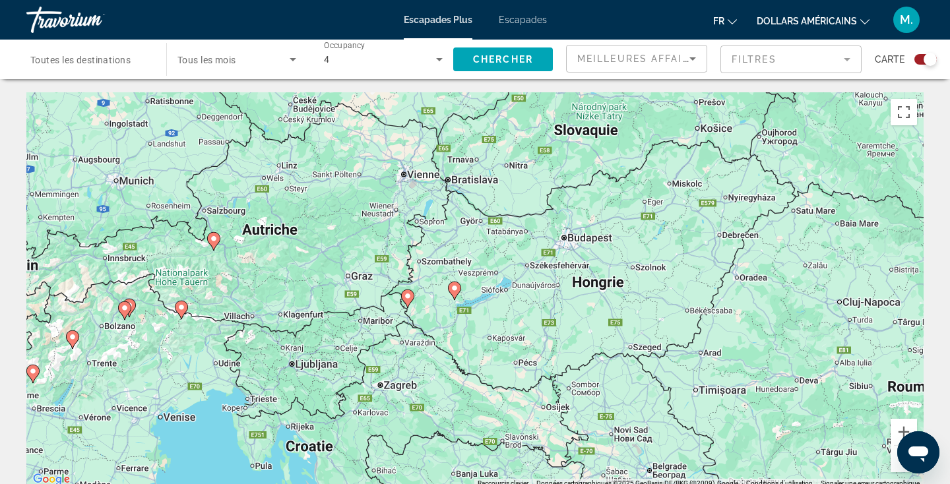
drag, startPoint x: 256, startPoint y: 326, endPoint x: 399, endPoint y: 298, distance: 145.2
click at [397, 298] on div "Pour activer le glissement avec le clavier, appuyez sur Alt+Entrée. Une fois ce…" at bounding box center [475, 290] width 898 height 396
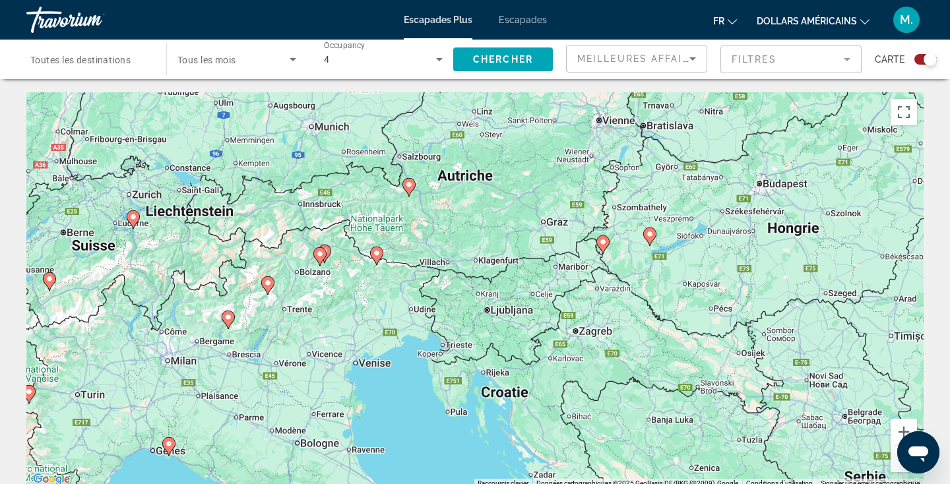
drag, startPoint x: 414, startPoint y: 294, endPoint x: 626, endPoint y: 215, distance: 225.6
click at [620, 218] on div "Pour activer le glissement avec le clavier, appuyez sur Alt+Entrée. Une fois ce…" at bounding box center [475, 290] width 898 height 396
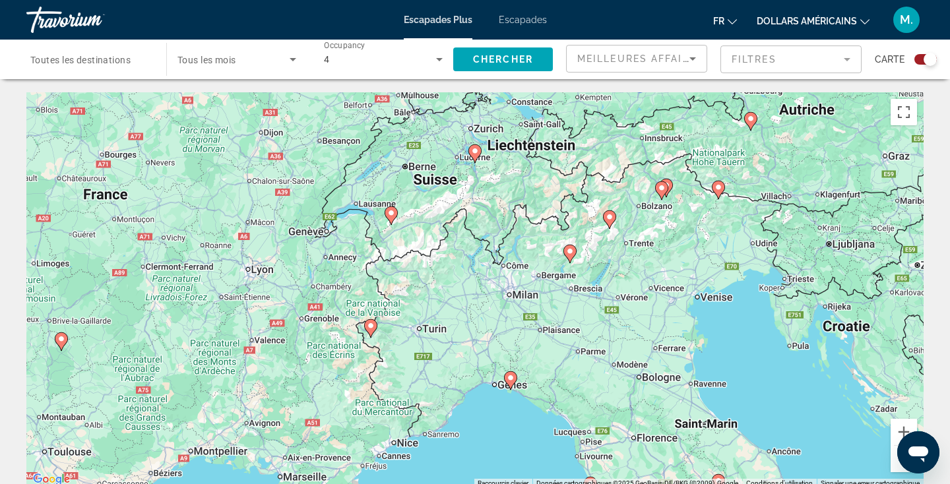
drag, startPoint x: 416, startPoint y: 263, endPoint x: 423, endPoint y: 339, distance: 76.2
click at [424, 339] on div "Pour activer le glissement avec le clavier, appuyez sur Alt+Entrée. Une fois ce…" at bounding box center [475, 290] width 898 height 396
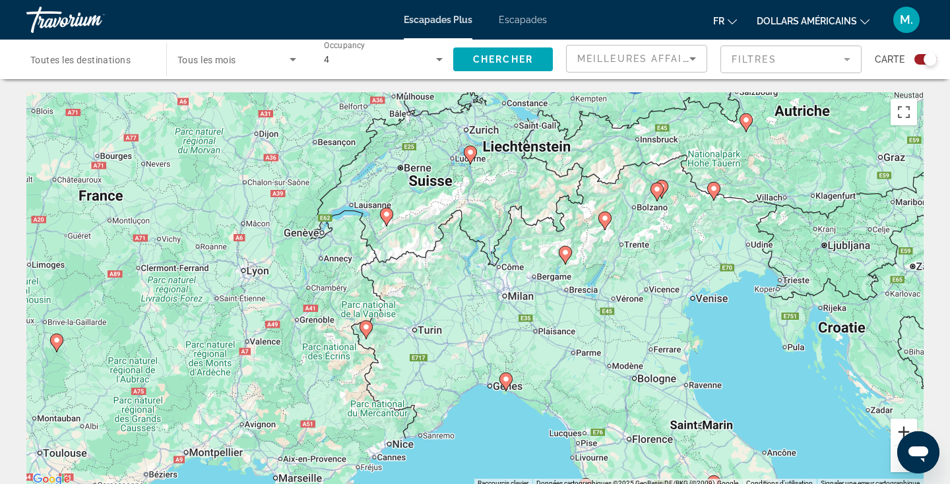
click at [900, 425] on button "Zoom avant" at bounding box center [904, 432] width 26 height 26
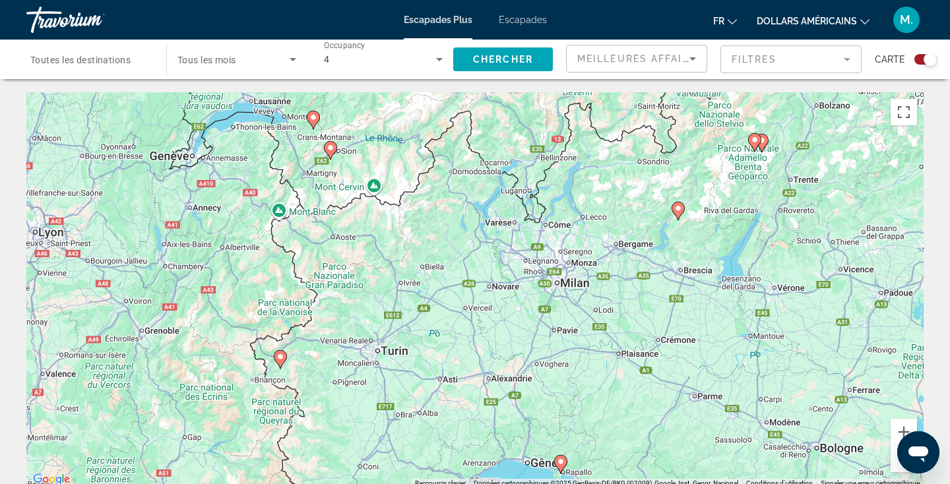
drag, startPoint x: 492, startPoint y: 345, endPoint x: 513, endPoint y: 325, distance: 29.0
click at [515, 325] on div "Pour activer le glissement avec le clavier, appuyez sur Alt+Entrée. Une fois ce…" at bounding box center [475, 290] width 898 height 396
click at [280, 362] on icon "Contenu principal" at bounding box center [281, 359] width 12 height 17
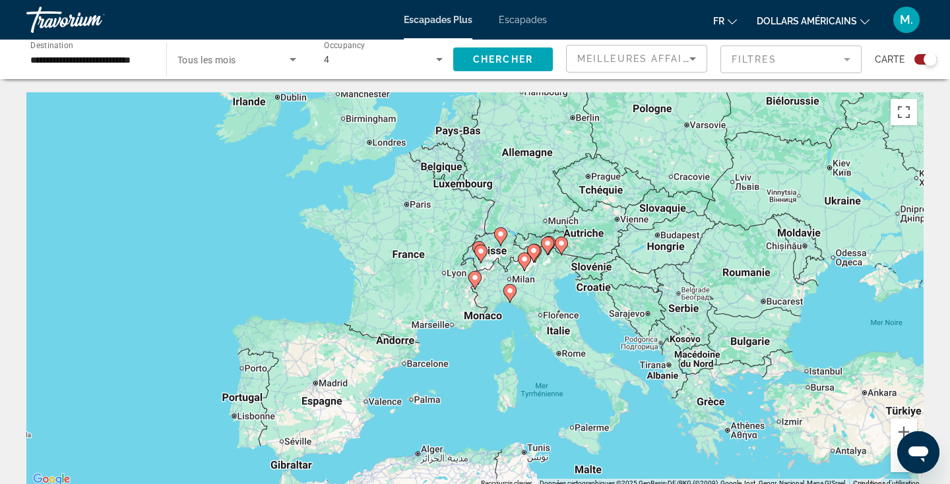
click at [477, 275] on image "Contenu principal" at bounding box center [475, 278] width 8 height 8
type input "**********"
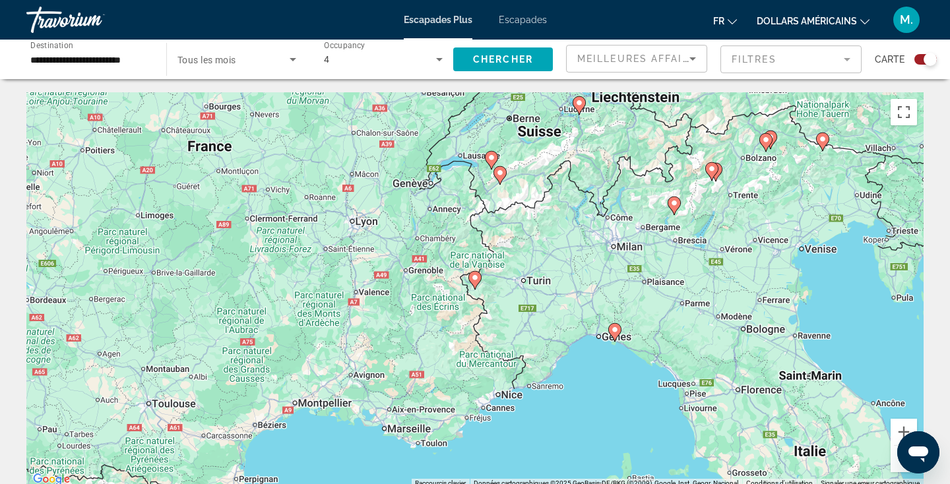
click at [477, 279] on image "Contenu principal" at bounding box center [475, 278] width 8 height 8
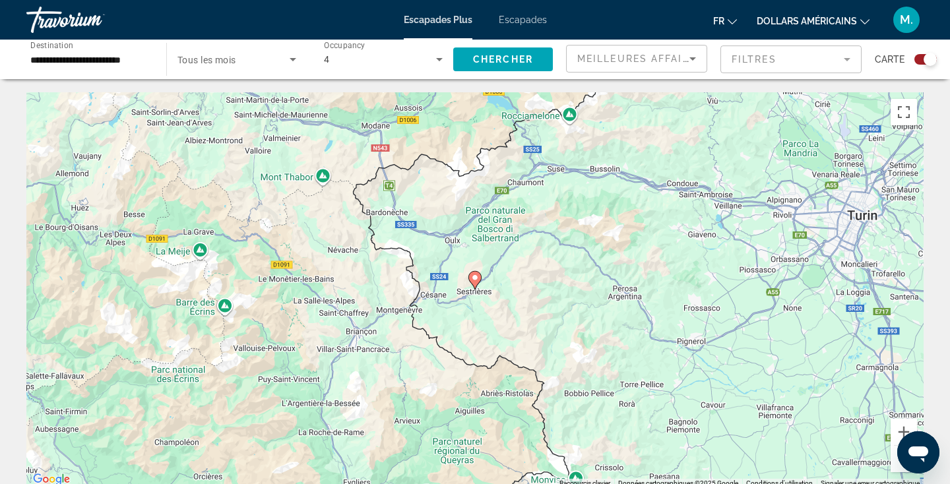
click at [477, 278] on image "Contenu principal" at bounding box center [475, 278] width 8 height 8
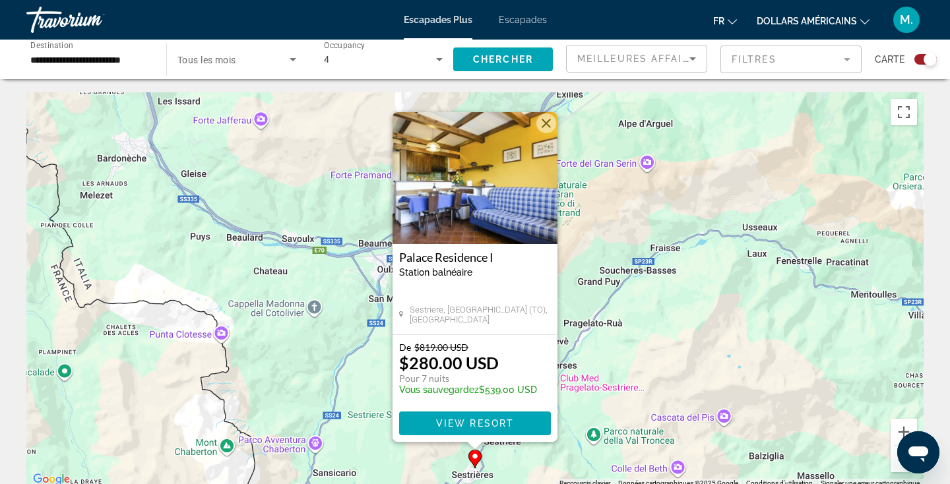
click at [707, 296] on div "Pour activer le glissement avec le clavier, appuyez sur Alt+Entrée. Une fois ce…" at bounding box center [475, 290] width 898 height 396
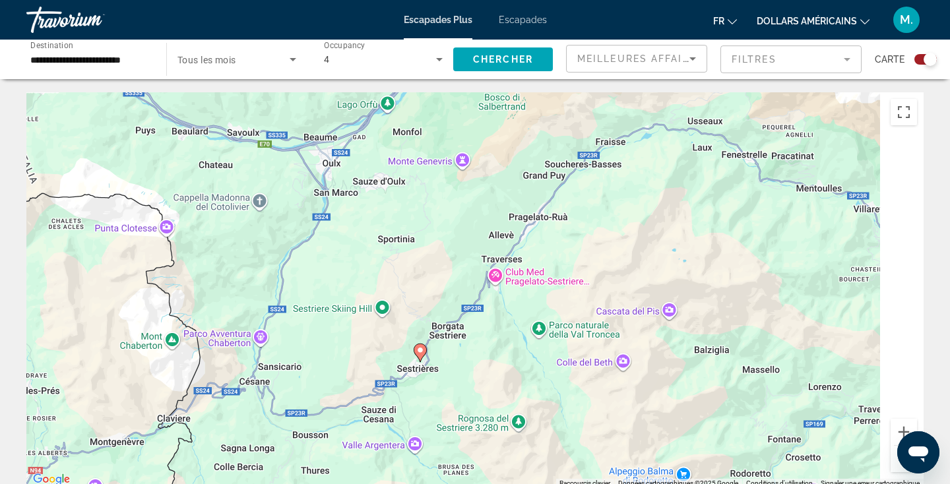
drag, startPoint x: 583, startPoint y: 399, endPoint x: 519, endPoint y: 282, distance: 133.5
click at [519, 282] on div "Pour activer le glissement avec le clavier, appuyez sur Alt+Entrée. Une fois ce…" at bounding box center [475, 290] width 898 height 396
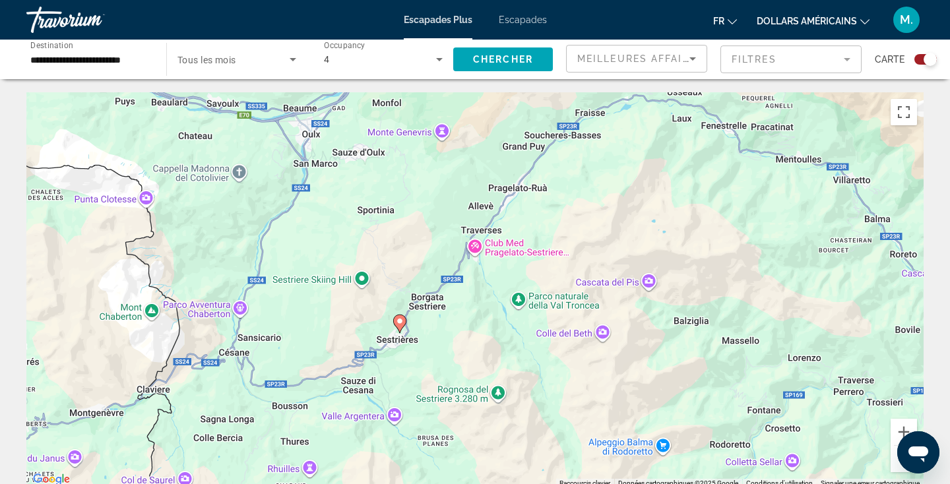
click at [897, 464] on button "Zoom arrière" at bounding box center [904, 459] width 26 height 26
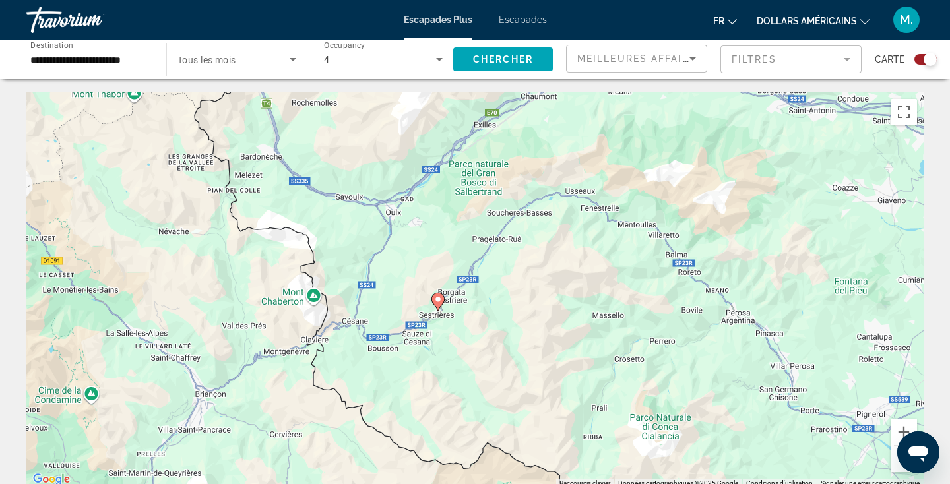
click at [897, 464] on button "Zoom arrière" at bounding box center [904, 459] width 26 height 26
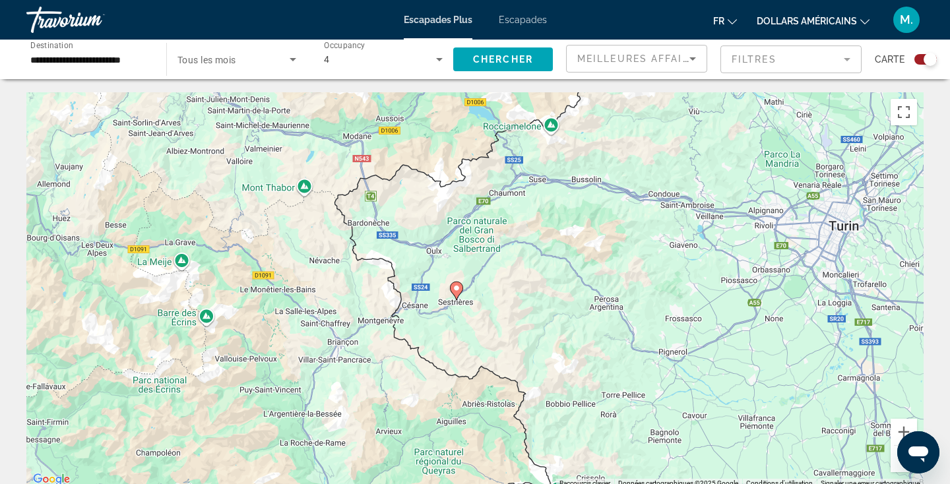
click at [897, 464] on button "Zoom arrière" at bounding box center [904, 459] width 26 height 26
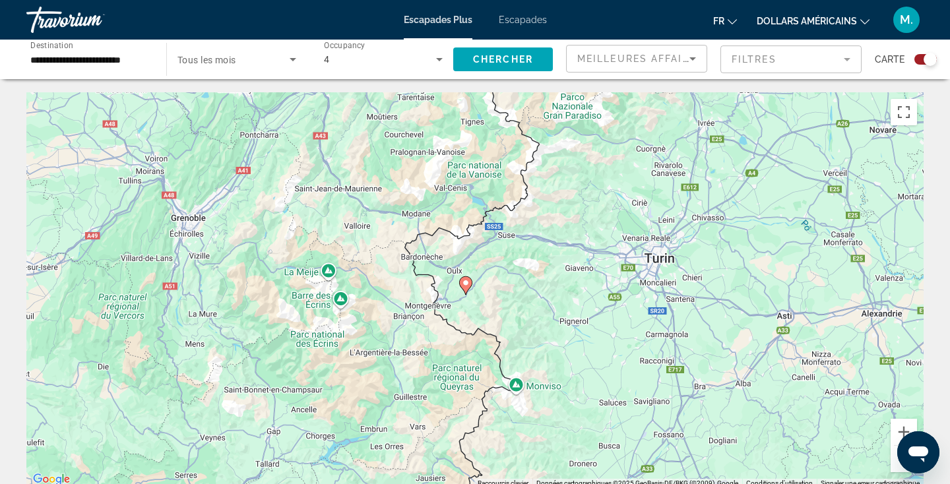
click at [900, 461] on div "Ouvrir la fenêtre de messagerie" at bounding box center [919, 453] width 40 height 40
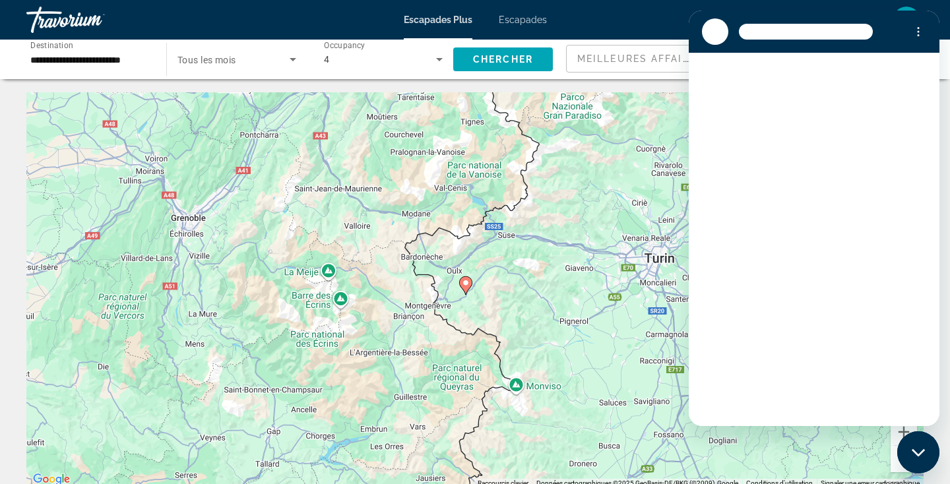
click at [897, 463] on button "Zoom arrière" at bounding box center [904, 459] width 26 height 26
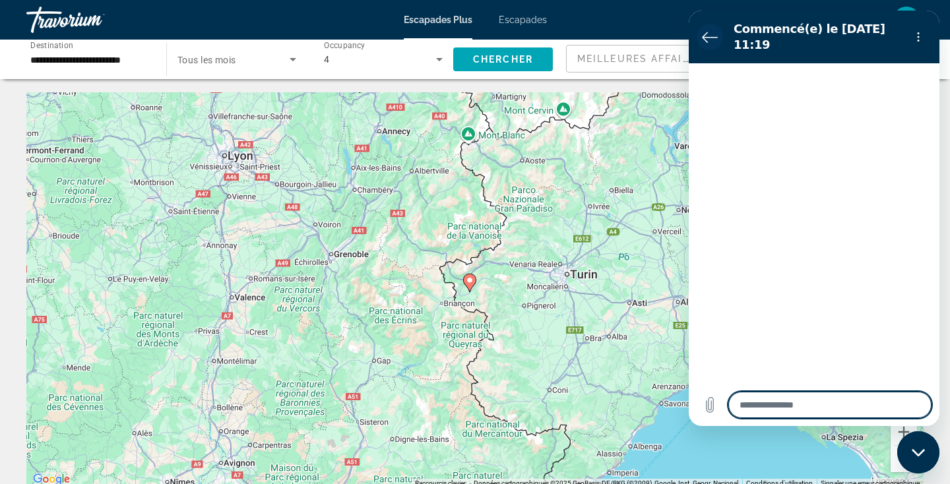
type textarea "*"
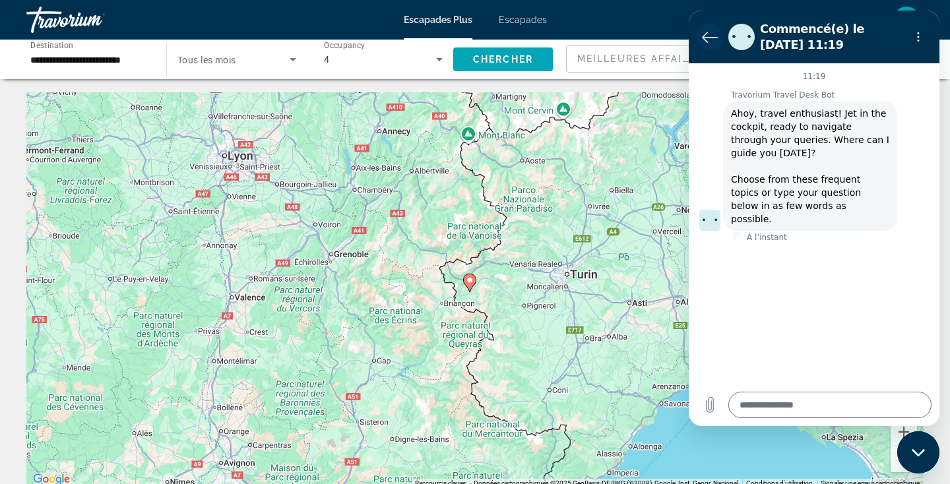
click at [708, 29] on icon "Retour à la liste des conversations" at bounding box center [710, 37] width 16 height 16
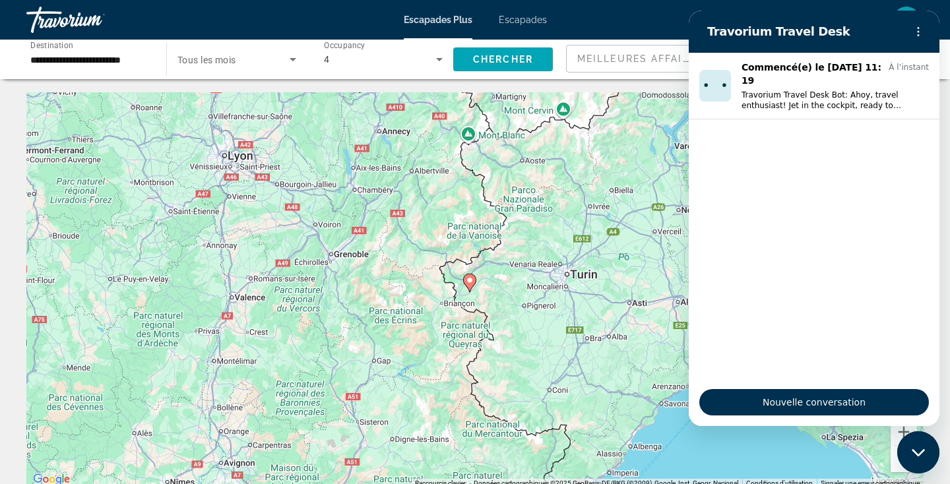
click at [653, 449] on div "Pour activer le glissement avec le clavier, appuyez sur Alt+Entrée. Une fois ce…" at bounding box center [475, 290] width 898 height 396
click at [910, 44] on div at bounding box center [919, 31] width 26 height 26
click at [913, 34] on icon "Menu d’options" at bounding box center [918, 31] width 11 height 11
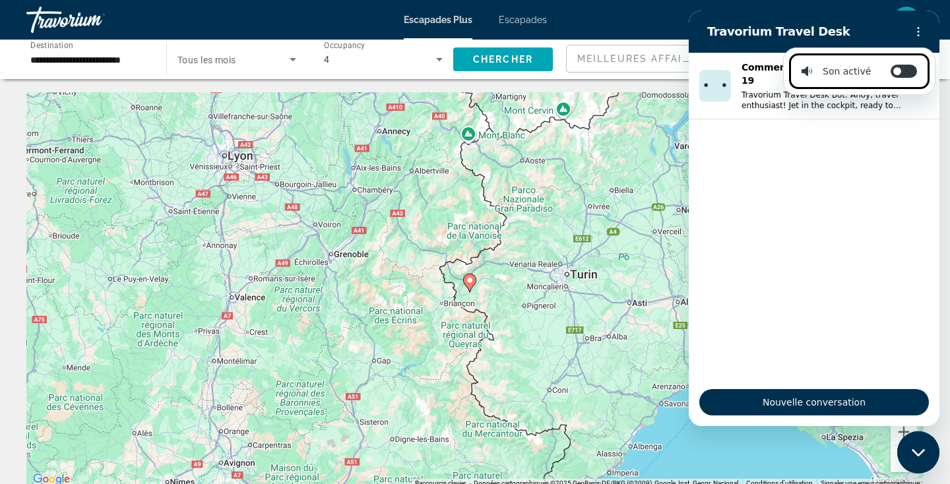
click at [809, 36] on h2 "Travorium Travel Desk" at bounding box center [804, 32] width 193 height 16
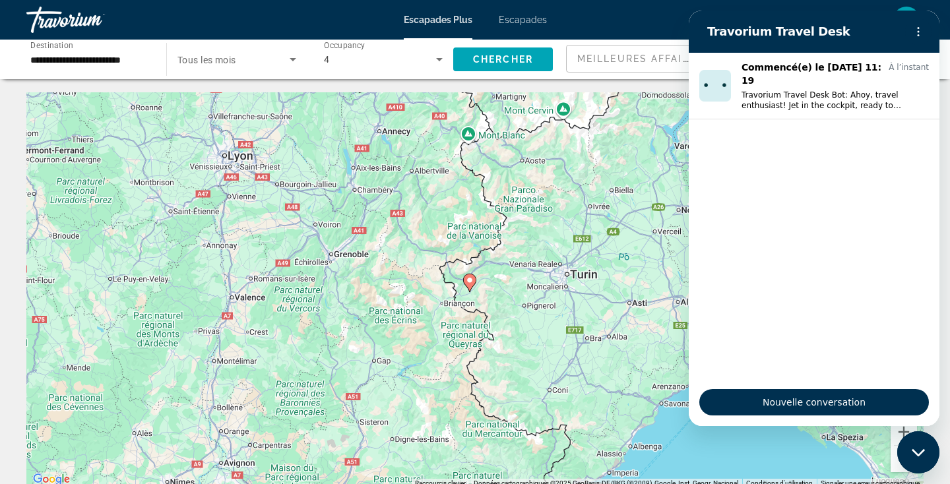
click at [729, 30] on h2 "Travorium Travel Desk" at bounding box center [804, 32] width 193 height 16
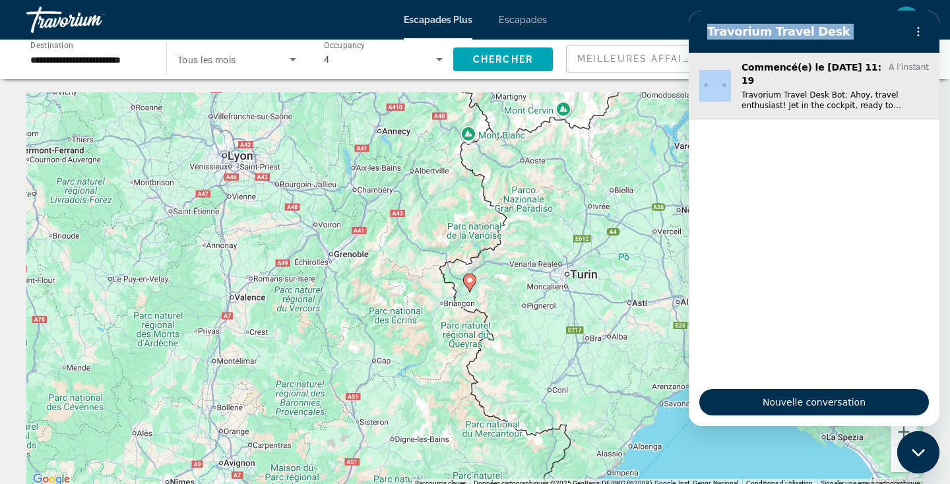
drag, startPoint x: 729, startPoint y: 30, endPoint x: 727, endPoint y: 82, distance: 51.5
click at [729, 83] on div "Travorium Travel Desk Commencé(e) le 9 sept. à 11:19 À l’instant Travorium Trav…" at bounding box center [814, 219] width 251 height 416
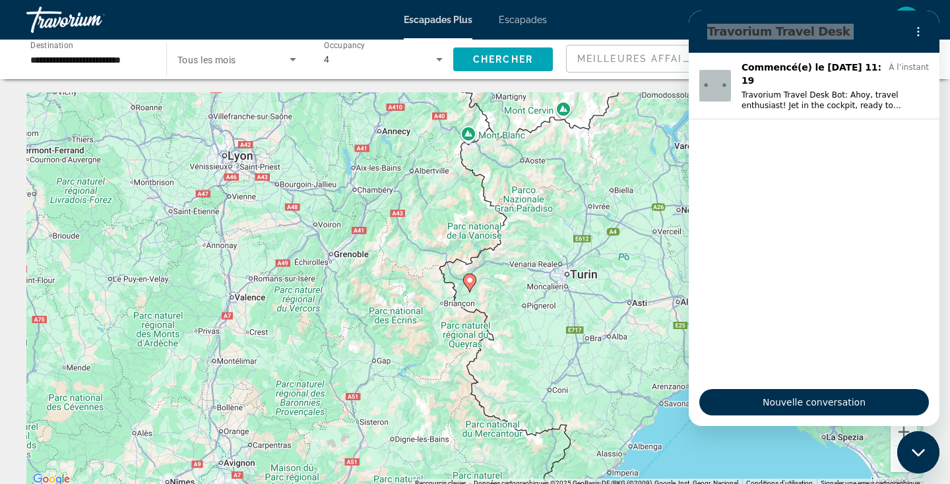
click at [582, 164] on div "Pour activer le glissement avec le clavier, appuyez sur Alt+Entrée. Une fois ce…" at bounding box center [475, 290] width 898 height 396
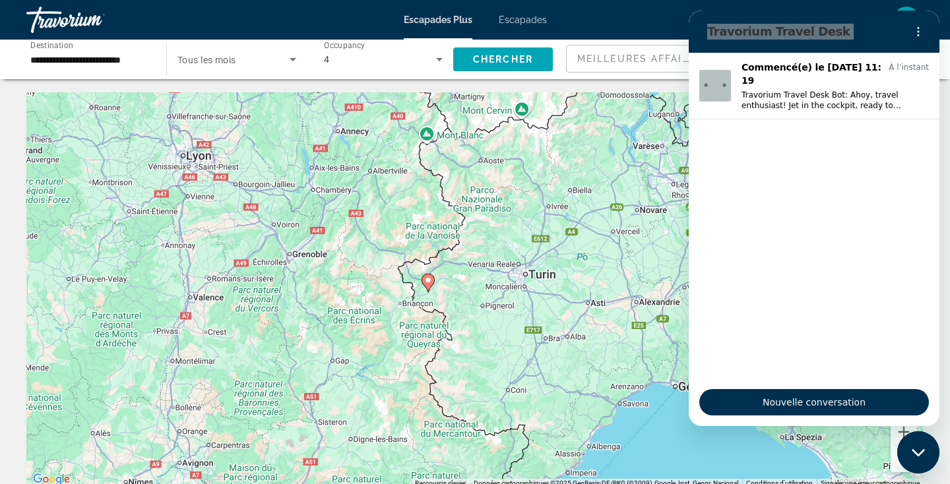
drag, startPoint x: 601, startPoint y: 346, endPoint x: 478, endPoint y: 333, distance: 123.5
click at [479, 333] on div "Pour activer le glissement avec le clavier, appuyez sur Alt+Entrée. Une fois ce…" at bounding box center [475, 290] width 898 height 396
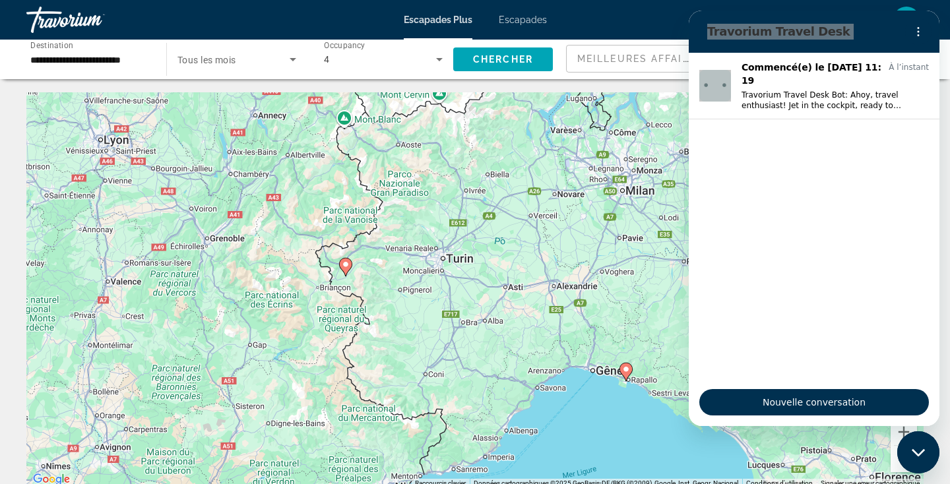
click at [922, 446] on div "Fermer la fenêtre de messagerie" at bounding box center [919, 453] width 40 height 40
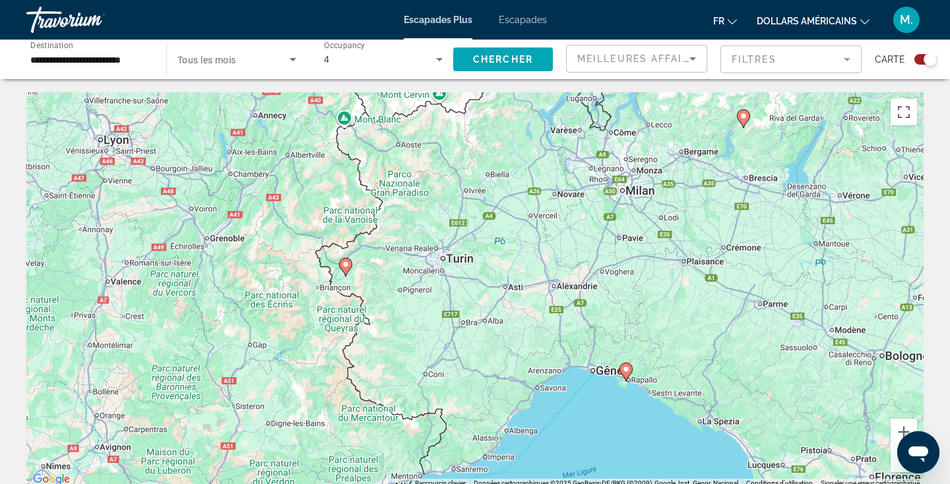
click at [891, 466] on button "Zoom arrière" at bounding box center [904, 459] width 26 height 26
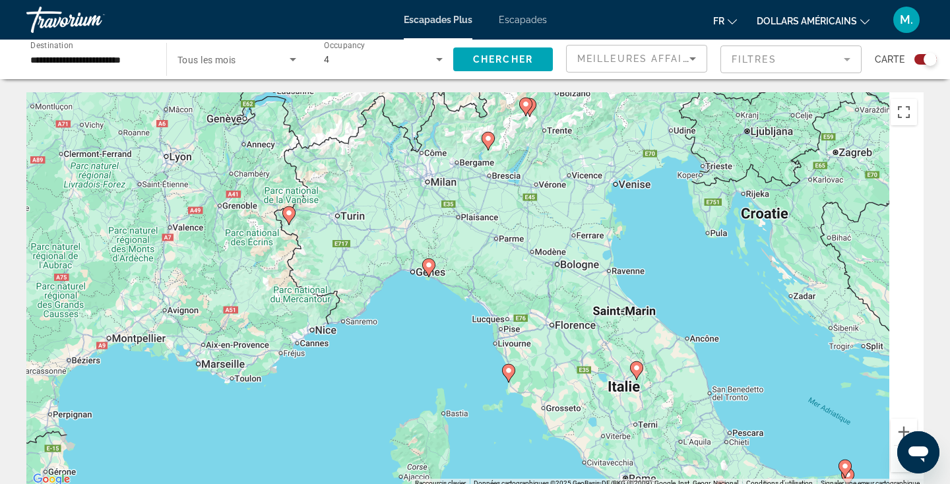
drag, startPoint x: 569, startPoint y: 424, endPoint x: 438, endPoint y: 360, distance: 145.8
click at [438, 360] on div "Pour activer le glissement avec le clavier, appuyez sur Alt+Entrée. Une fois ce…" at bounding box center [475, 290] width 898 height 396
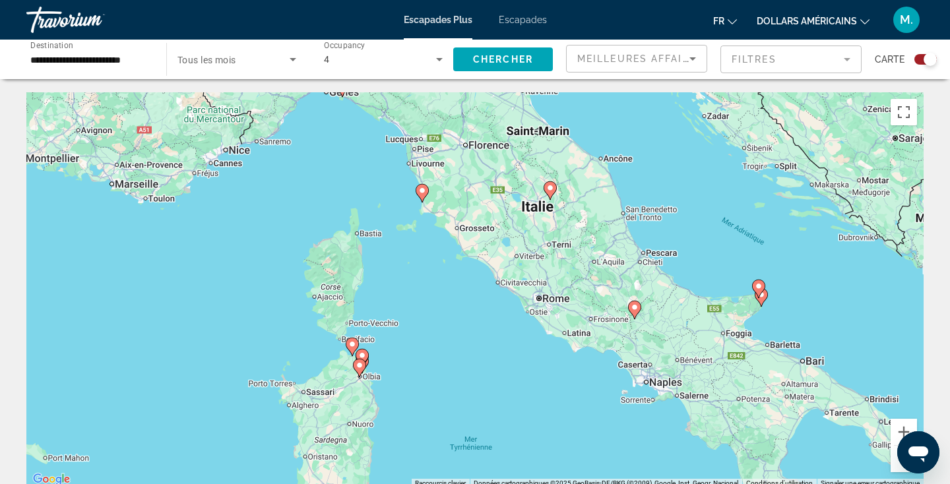
drag, startPoint x: 524, startPoint y: 401, endPoint x: 442, endPoint y: 224, distance: 195.2
click at [443, 224] on div "Pour activer le glissement avec le clavier, appuyez sur Alt+Entrée. Une fois ce…" at bounding box center [475, 290] width 898 height 396
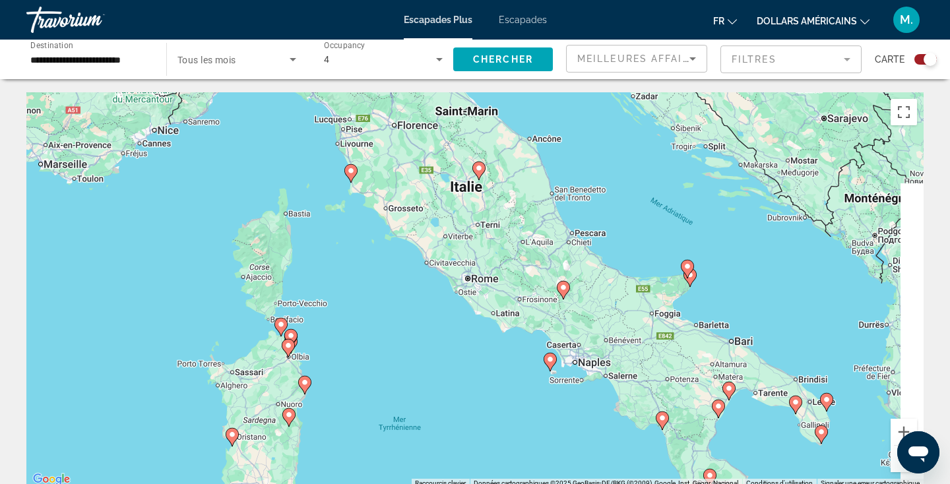
drag, startPoint x: 719, startPoint y: 348, endPoint x: 639, endPoint y: 322, distance: 84.7
click at [640, 323] on div "Pour activer le glissement avec le clavier, appuyez sur Alt+Entrée. Une fois ce…" at bounding box center [475, 290] width 898 height 396
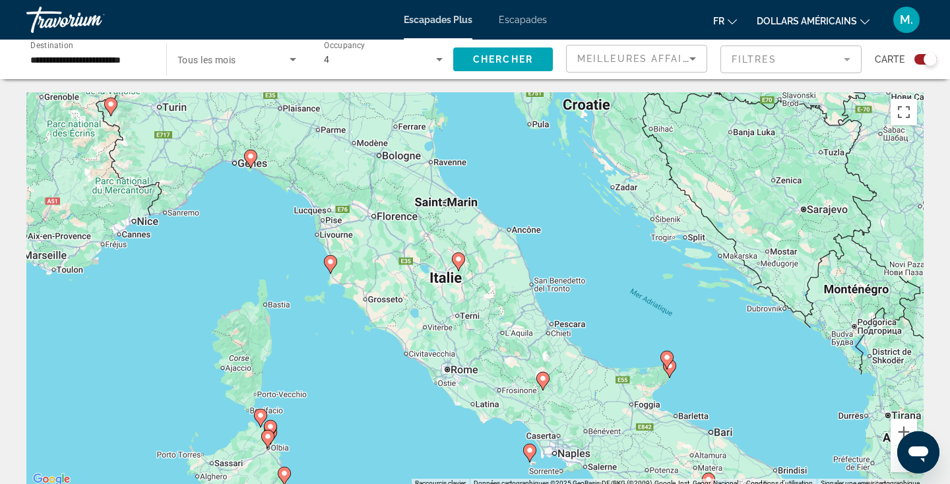
drag, startPoint x: 484, startPoint y: 218, endPoint x: 477, endPoint y: 324, distance: 106.5
click at [477, 324] on div "Pour activer le glissement avec le clavier, appuyez sur Alt+Entrée. Une fois ce…" at bounding box center [475, 290] width 898 height 396
click at [249, 154] on image "Contenu principal" at bounding box center [250, 156] width 8 height 8
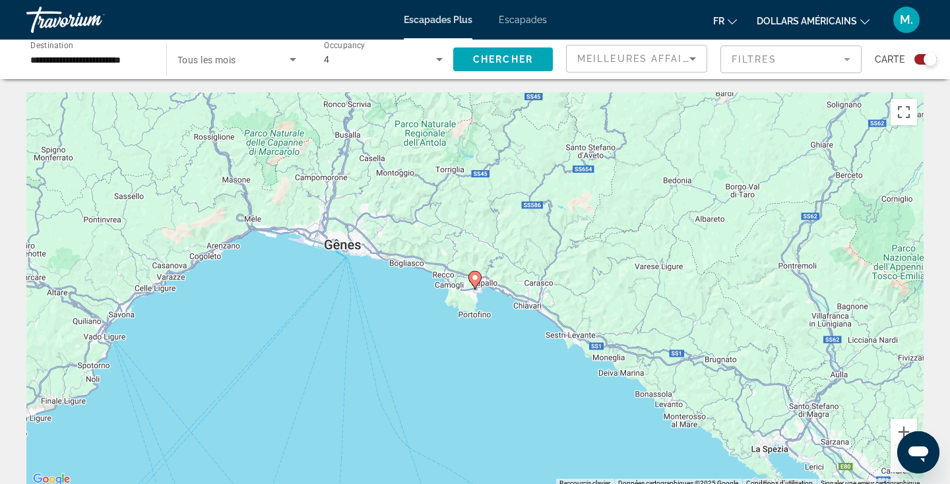
click at [477, 275] on image "Contenu principal" at bounding box center [475, 278] width 8 height 8
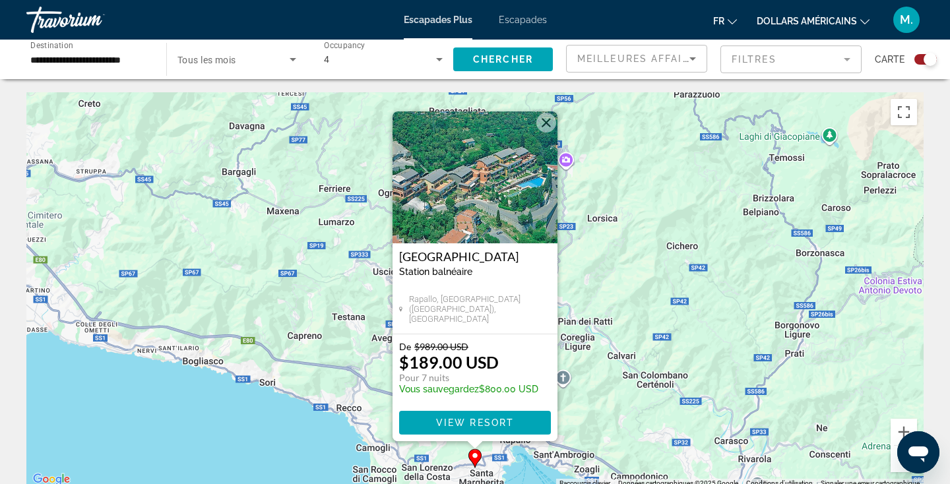
click at [553, 124] on button "Fermer" at bounding box center [547, 123] width 20 height 20
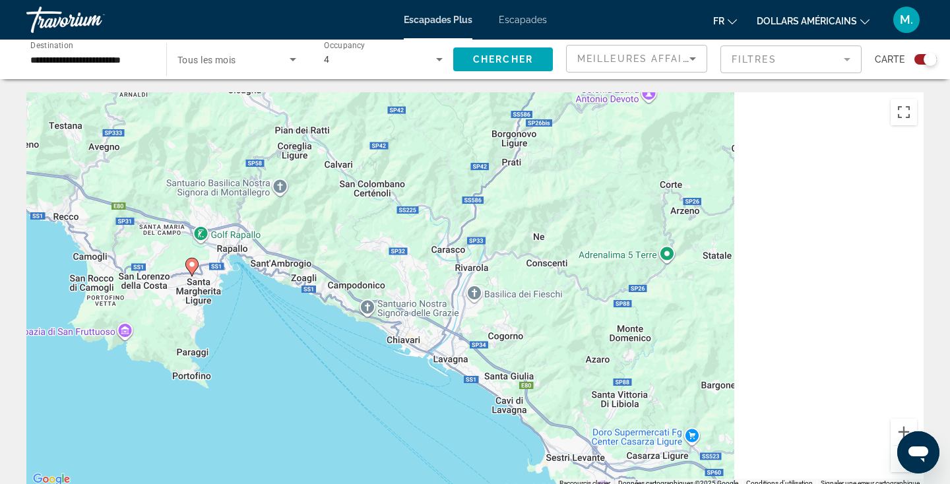
drag, startPoint x: 706, startPoint y: 414, endPoint x: 400, endPoint y: 185, distance: 381.9
click at [403, 191] on div "Pour activer le glissement avec le clavier, appuyez sur Alt+Entrée. Une fois ce…" at bounding box center [475, 290] width 898 height 396
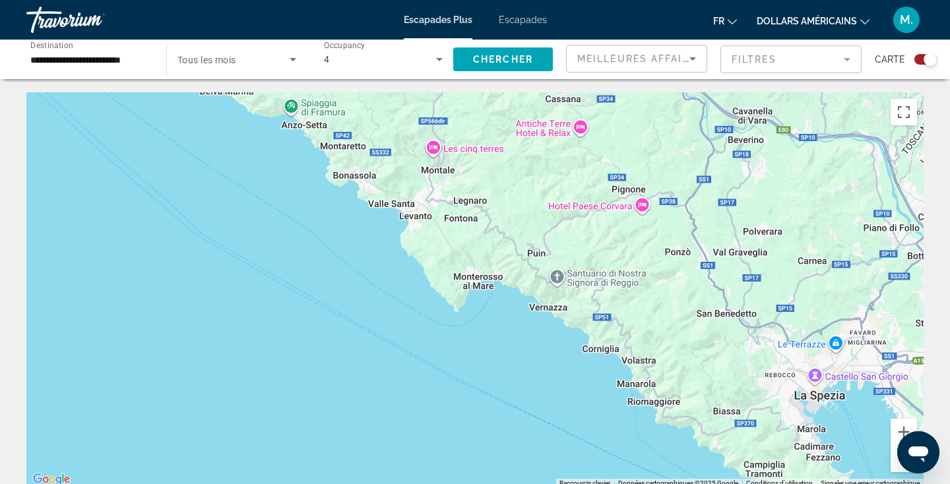
click at [895, 468] on button "Zoom arrière" at bounding box center [904, 459] width 26 height 26
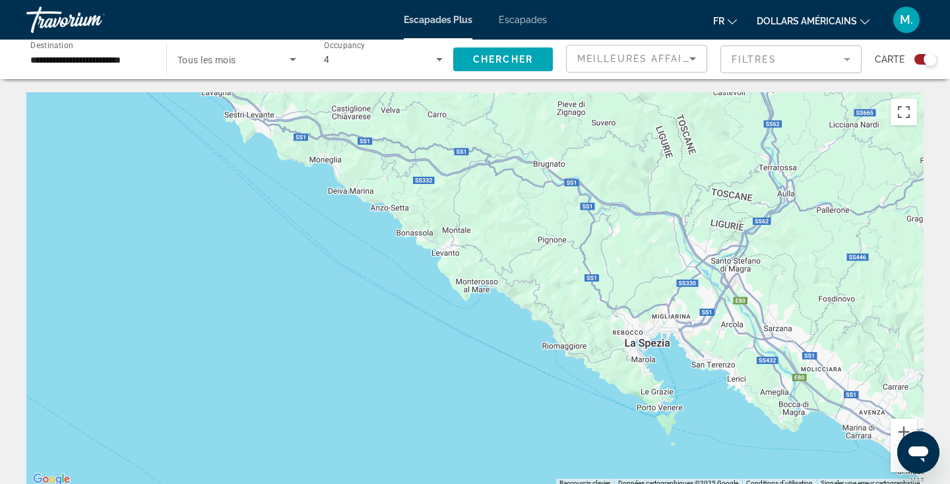
click at [896, 468] on button "Zoom arrière" at bounding box center [904, 459] width 26 height 26
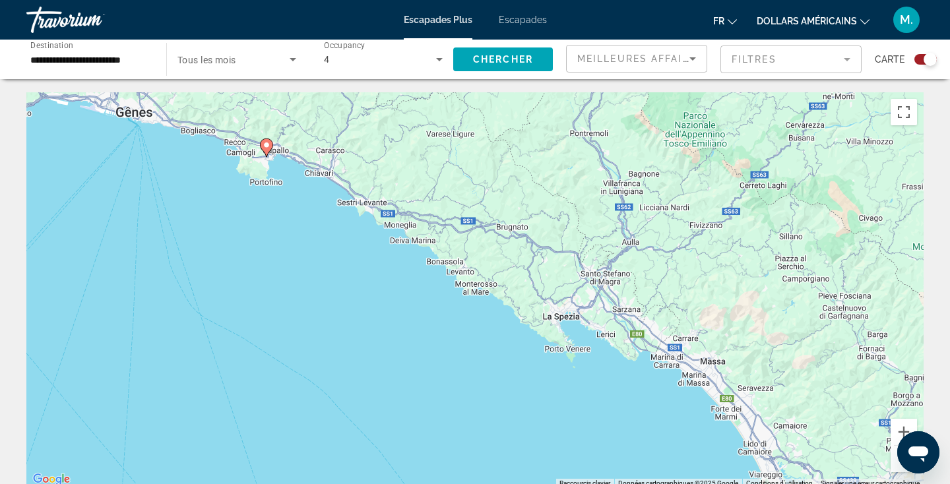
click at [896, 468] on button "Zoom arrière" at bounding box center [904, 459] width 26 height 26
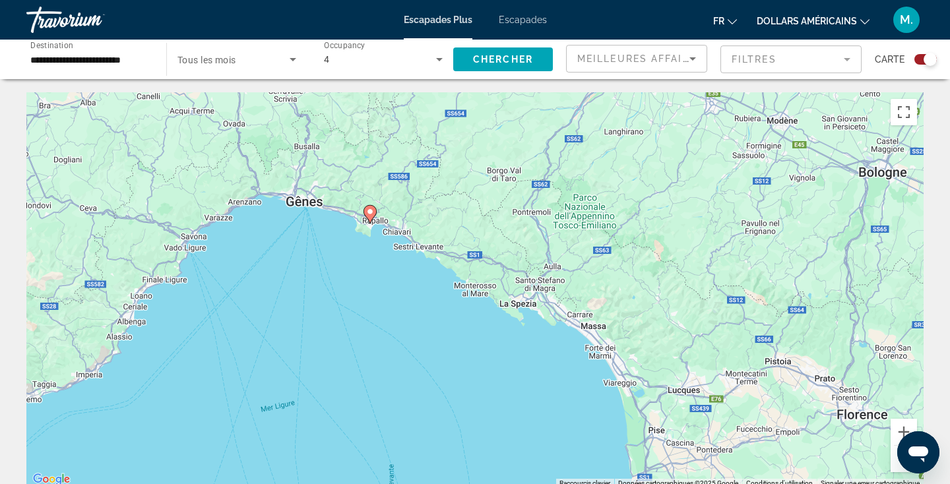
click at [903, 472] on button "Zoom arrière" at bounding box center [904, 459] width 26 height 26
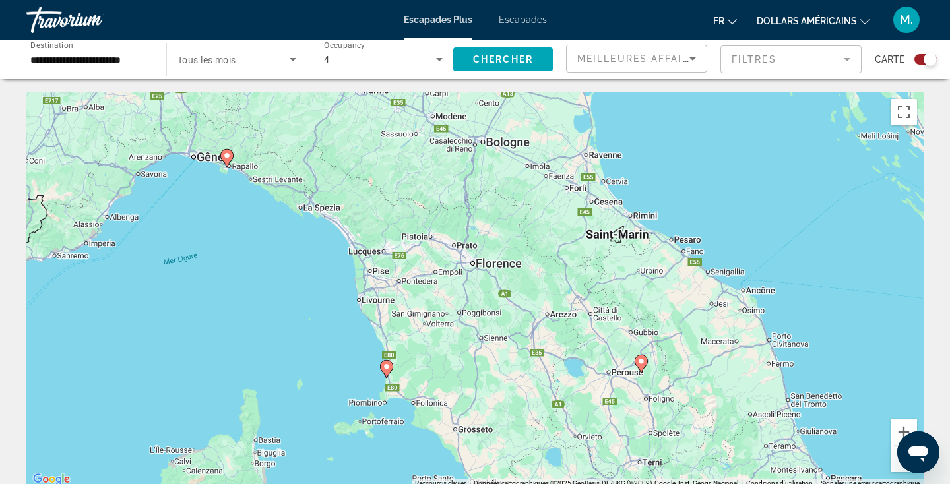
drag, startPoint x: 539, startPoint y: 329, endPoint x: 341, endPoint y: 230, distance: 221.4
click at [341, 230] on div "Pour activer le glissement avec le clavier, appuyez sur Alt+Entrée. Une fois ce…" at bounding box center [475, 290] width 898 height 396
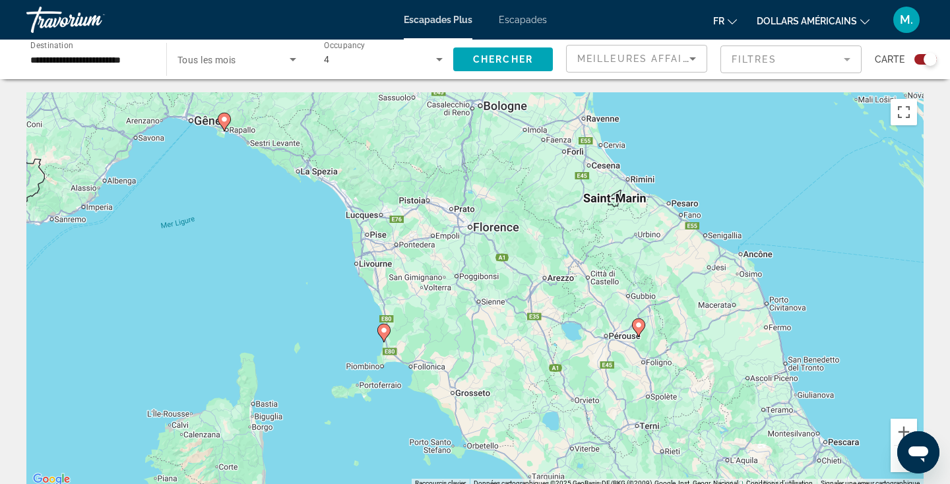
click at [899, 465] on button "Zoom arrière" at bounding box center [904, 459] width 26 height 26
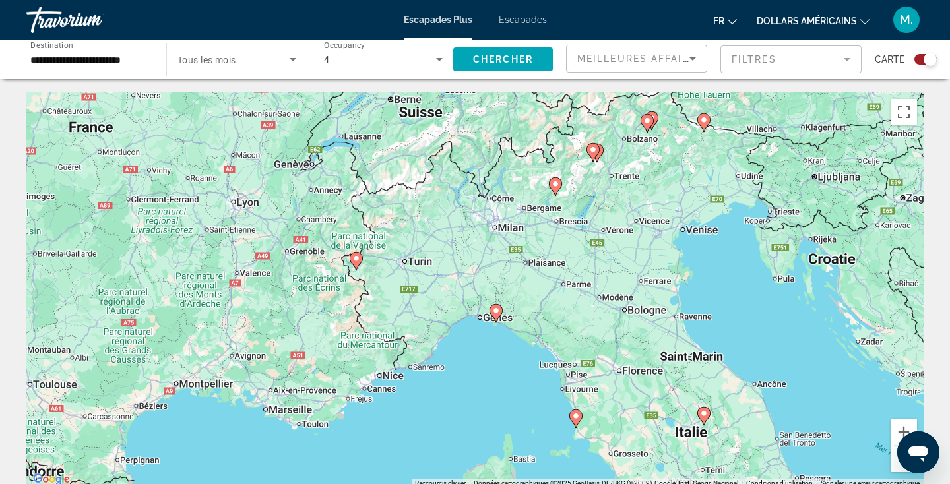
drag, startPoint x: 339, startPoint y: 178, endPoint x: 504, endPoint y: 320, distance: 218.1
click at [504, 323] on div "Pour activer le glissement avec le clavier, appuyez sur Alt+Entrée. Une fois ce…" at bounding box center [475, 290] width 898 height 396
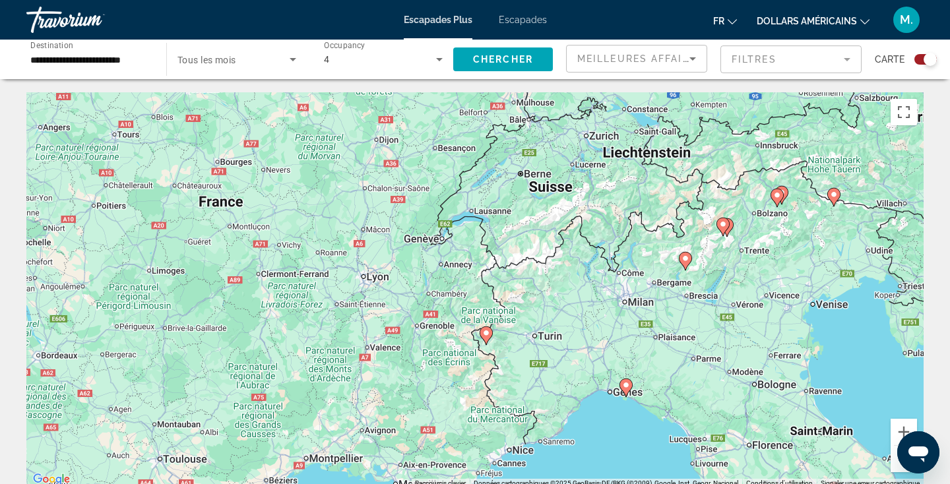
drag, startPoint x: 257, startPoint y: 249, endPoint x: 388, endPoint y: 304, distance: 142.3
click at [388, 304] on div "Pour activer le glissement avec le clavier, appuyez sur Alt+Entrée. Une fois ce…" at bounding box center [475, 290] width 898 height 396
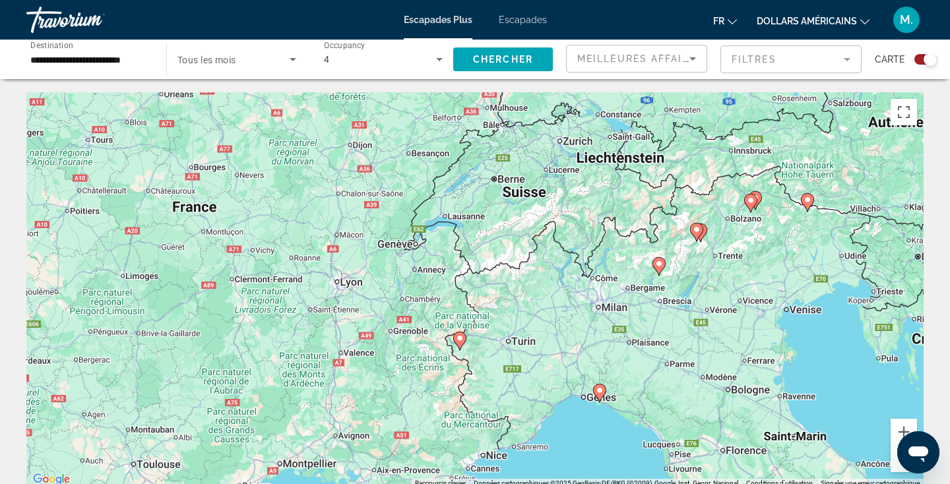
drag, startPoint x: 554, startPoint y: 383, endPoint x: 515, endPoint y: 379, distance: 38.5
click at [517, 381] on div "Pour activer le glissement avec le clavier, appuyez sur Alt+Entrée. Une fois ce…" at bounding box center [475, 290] width 898 height 396
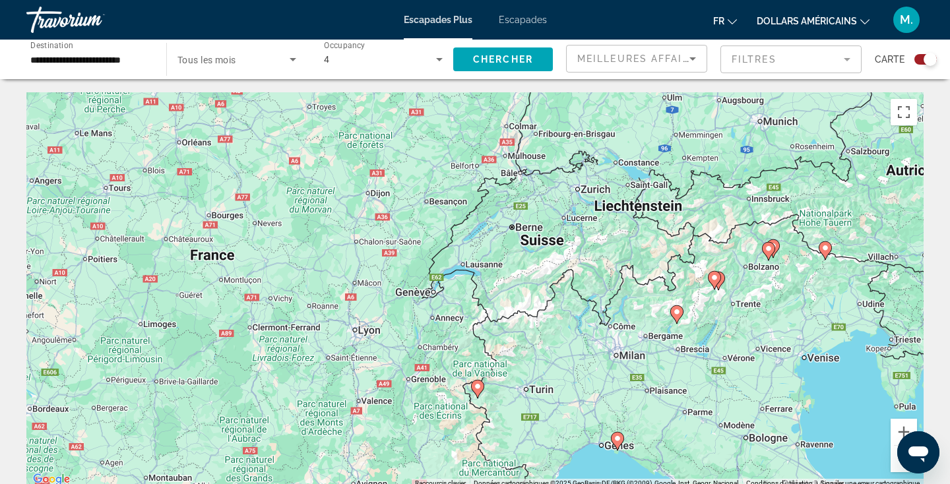
drag, startPoint x: 361, startPoint y: 349, endPoint x: 353, endPoint y: 399, distance: 50.1
click at [354, 401] on div "Pour activer le glissement avec le clavier, appuyez sur Alt+Entrée. Une fois ce…" at bounding box center [475, 290] width 898 height 396
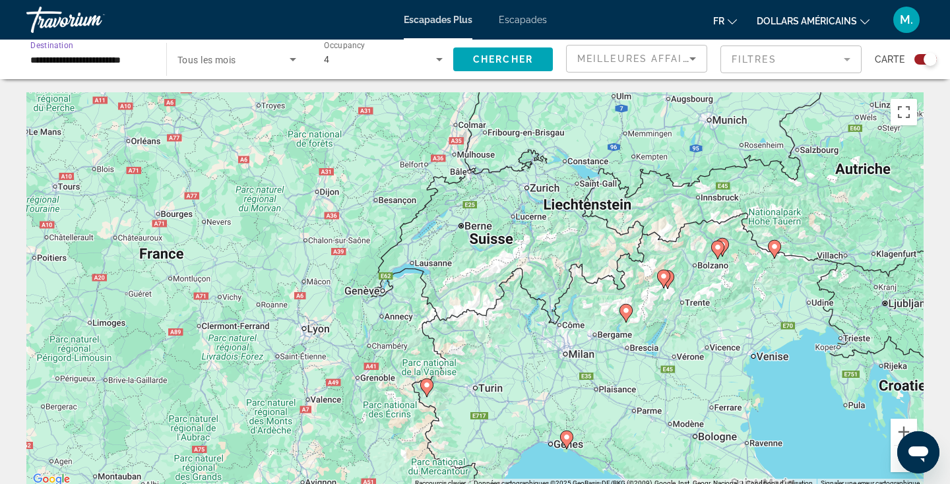
click at [135, 57] on input "**********" at bounding box center [89, 60] width 119 height 16
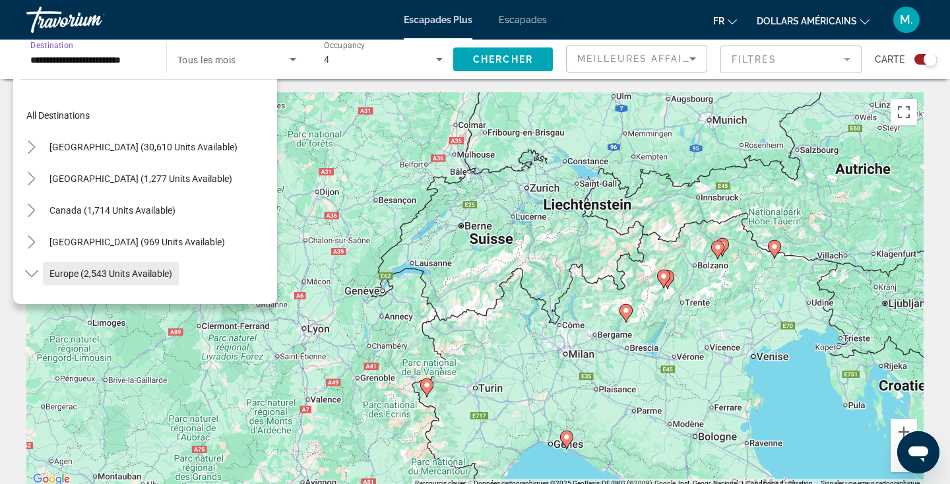
click at [115, 112] on span "Search widget" at bounding box center [148, 116] width 257 height 32
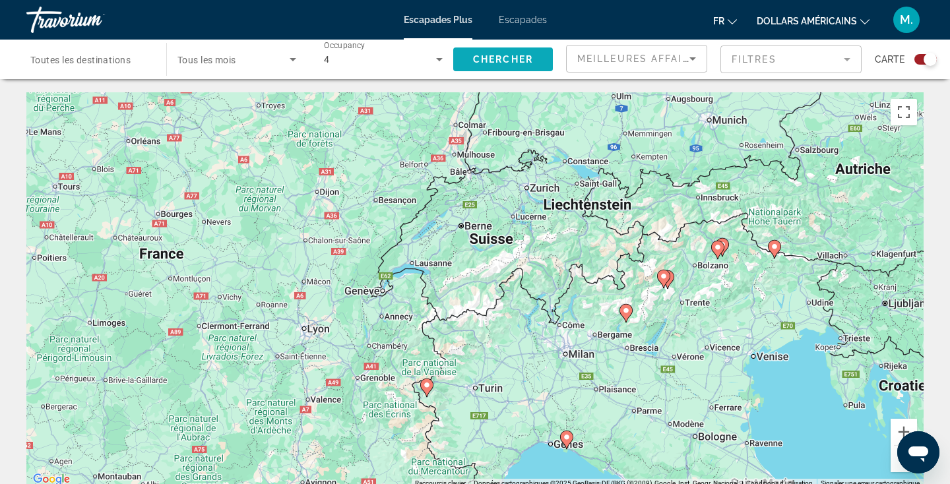
click at [485, 59] on span "Chercher" at bounding box center [503, 59] width 60 height 11
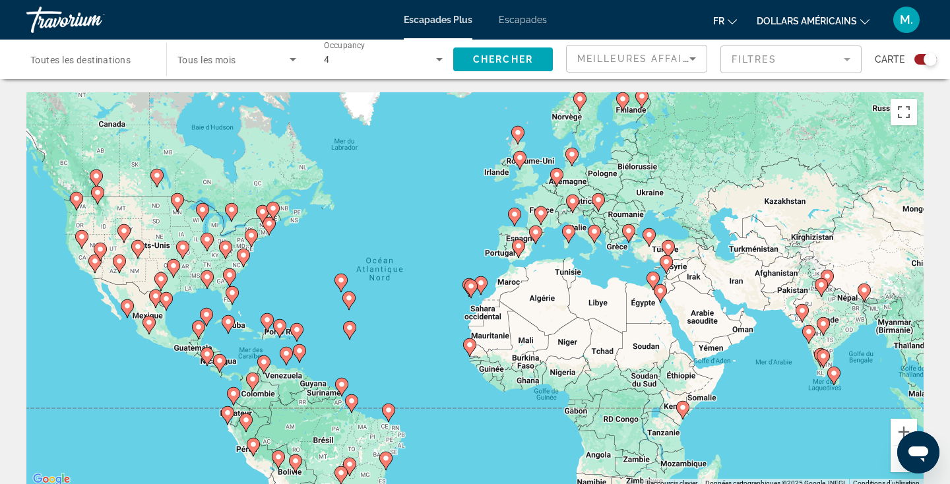
drag, startPoint x: 695, startPoint y: 297, endPoint x: 566, endPoint y: 298, distance: 129.4
click at [566, 298] on div "Pour activer le glissement avec le clavier, appuyez sur Alt+Entrée. Une fois ce…" at bounding box center [475, 290] width 898 height 396
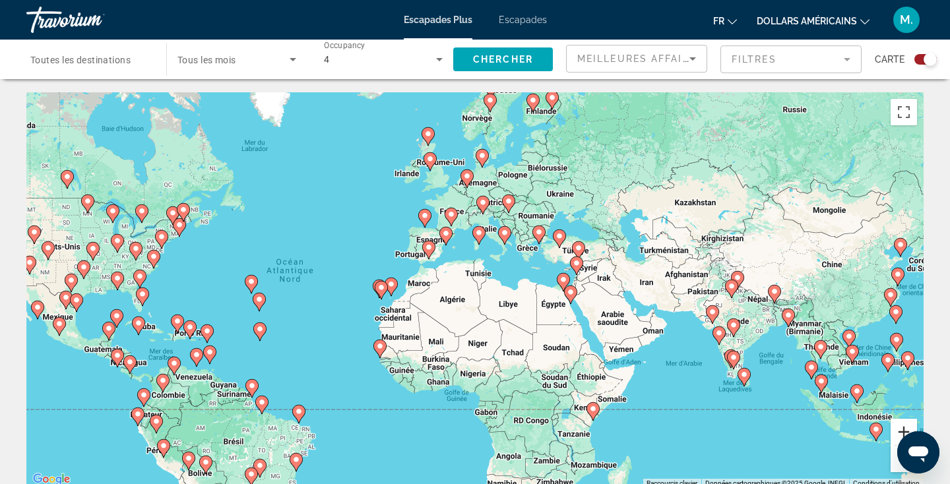
click at [904, 426] on button "Zoom avant" at bounding box center [904, 432] width 26 height 26
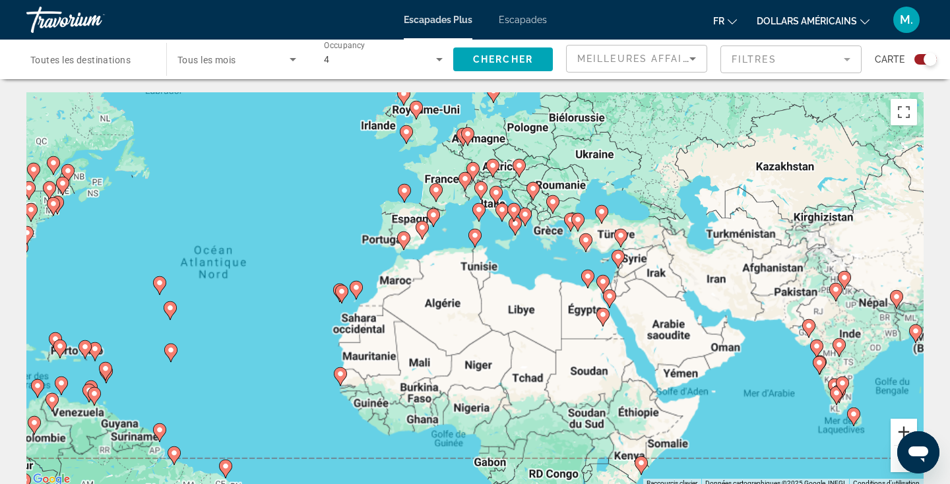
click at [904, 426] on button "Zoom avant" at bounding box center [904, 432] width 26 height 26
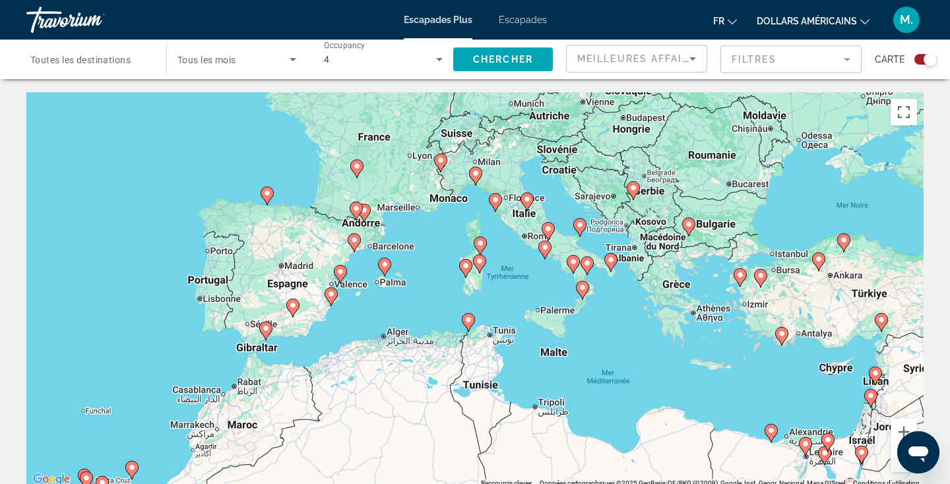
drag, startPoint x: 585, startPoint y: 294, endPoint x: 576, endPoint y: 495, distance: 201.5
click at [576, 484] on html "Passer au contenu principal Escapades Plus Escapades fr English Español Françai…" at bounding box center [475, 242] width 950 height 484
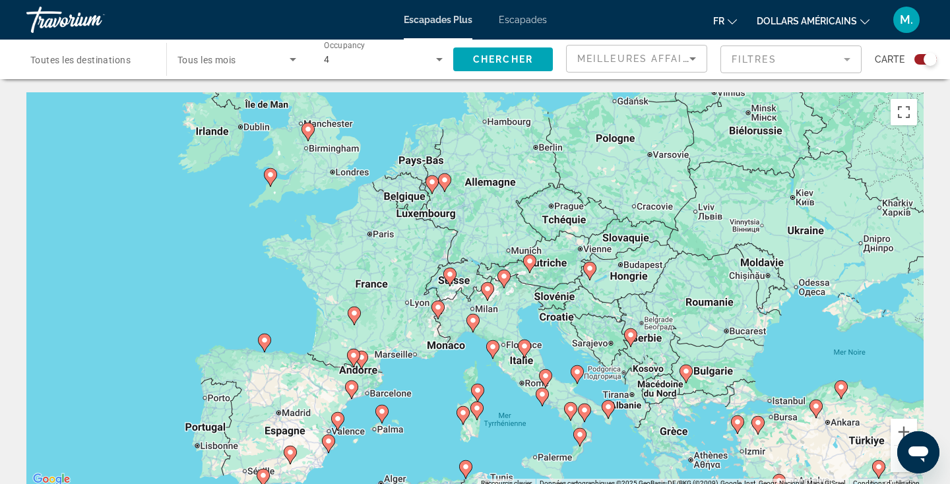
drag, startPoint x: 566, startPoint y: 323, endPoint x: 562, endPoint y: 440, distance: 116.9
click at [564, 442] on div "Pour activer le glissement avec le clavier, appuyez sur Alt+Entrée. Une fois ce…" at bounding box center [475, 290] width 898 height 396
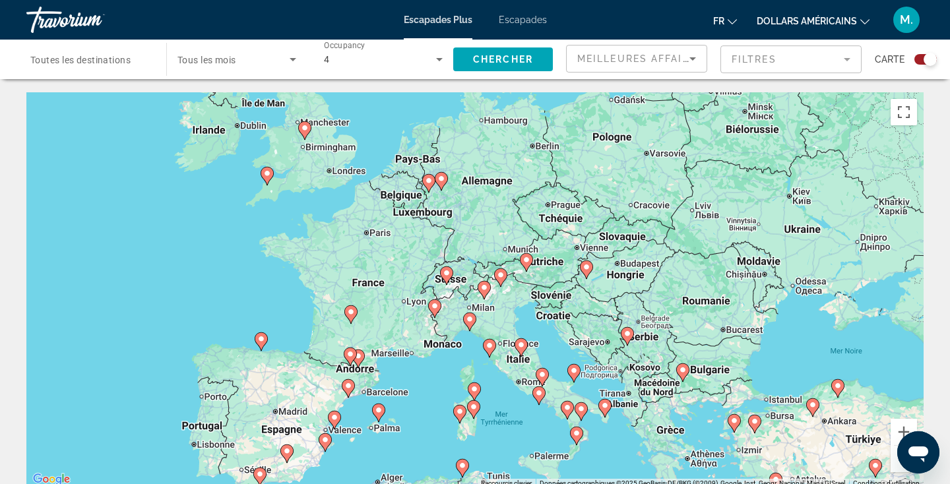
click at [904, 437] on div "Ouvrir la fenêtre de messagerie" at bounding box center [919, 453] width 40 height 40
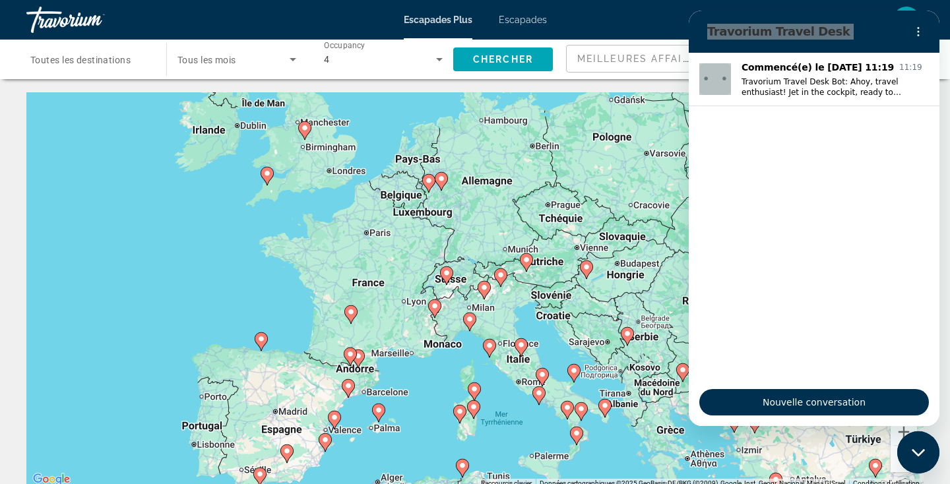
click at [914, 457] on icon "Fermer la fenêtre de messagerie" at bounding box center [919, 453] width 14 height 9
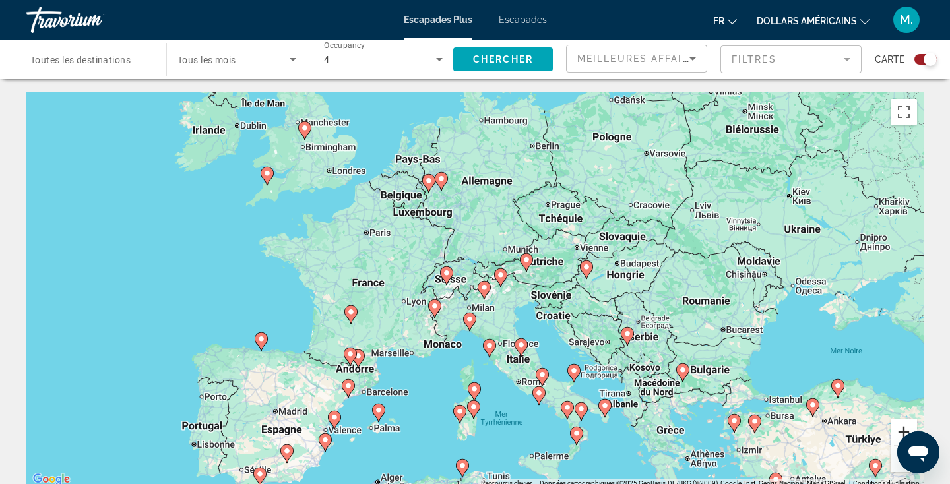
click at [905, 424] on button "Zoom avant" at bounding box center [904, 432] width 26 height 26
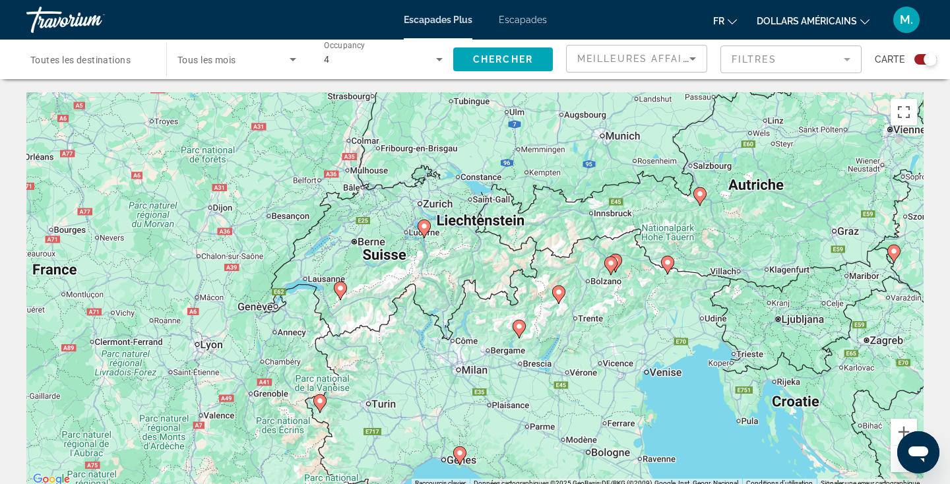
drag, startPoint x: 465, startPoint y: 291, endPoint x: 492, endPoint y: 311, distance: 33.5
click at [494, 312] on div "Pour activer le glissement avec le clavier, appuyez sur Alt+Entrée. Une fois ce…" at bounding box center [475, 290] width 898 height 396
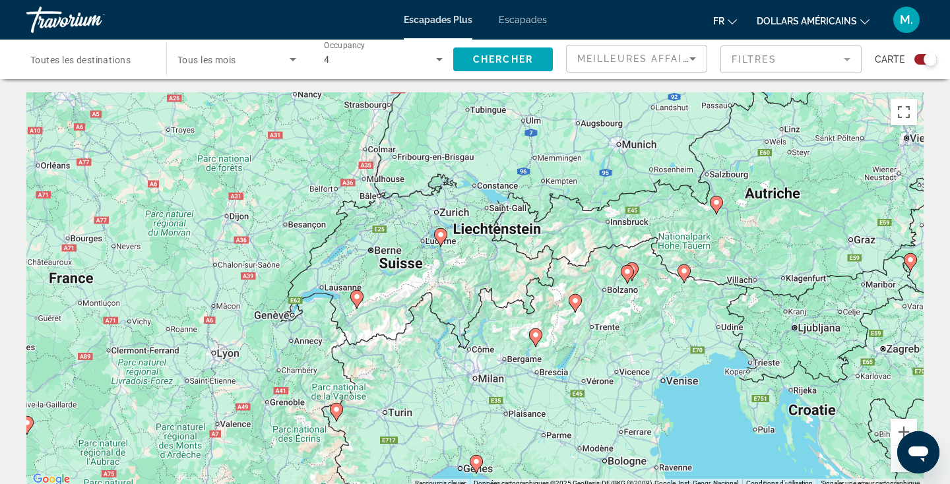
click at [360, 294] on image "Contenu principal" at bounding box center [357, 297] width 8 height 8
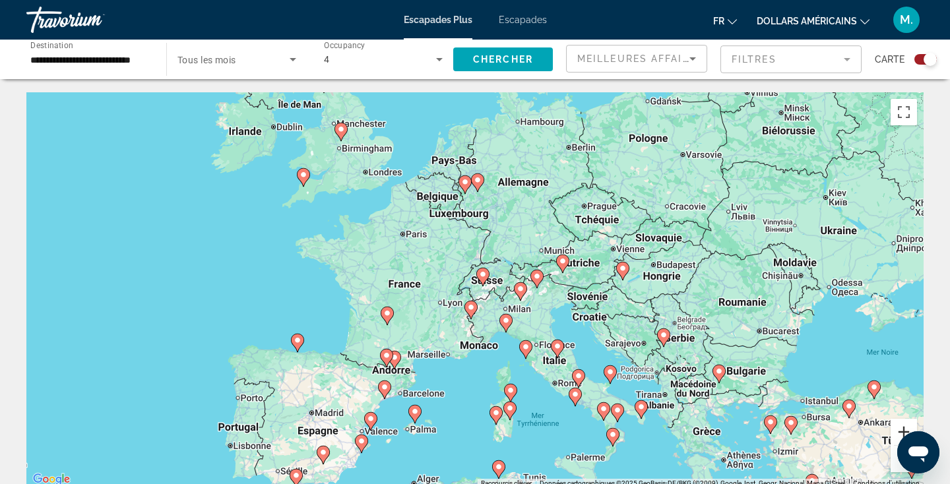
click at [909, 430] on button "Zoom avant" at bounding box center [904, 432] width 26 height 26
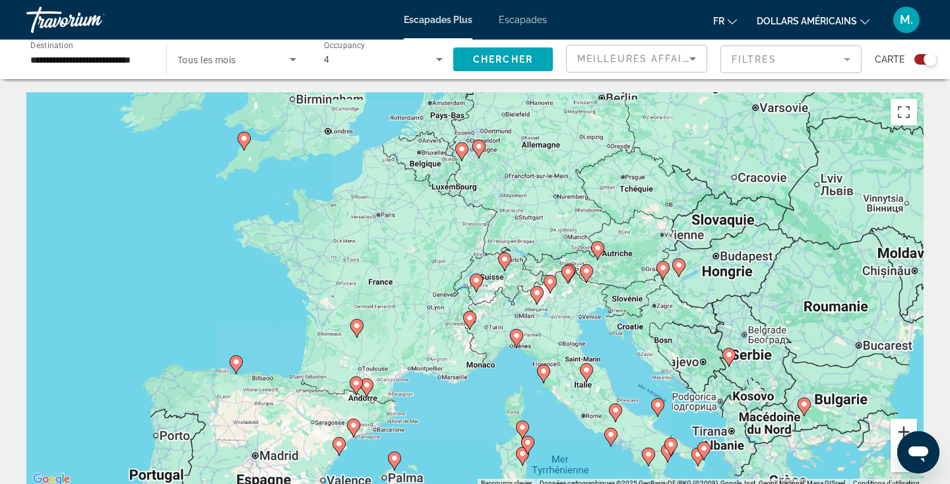
click at [909, 430] on button "Zoom avant" at bounding box center [904, 432] width 26 height 26
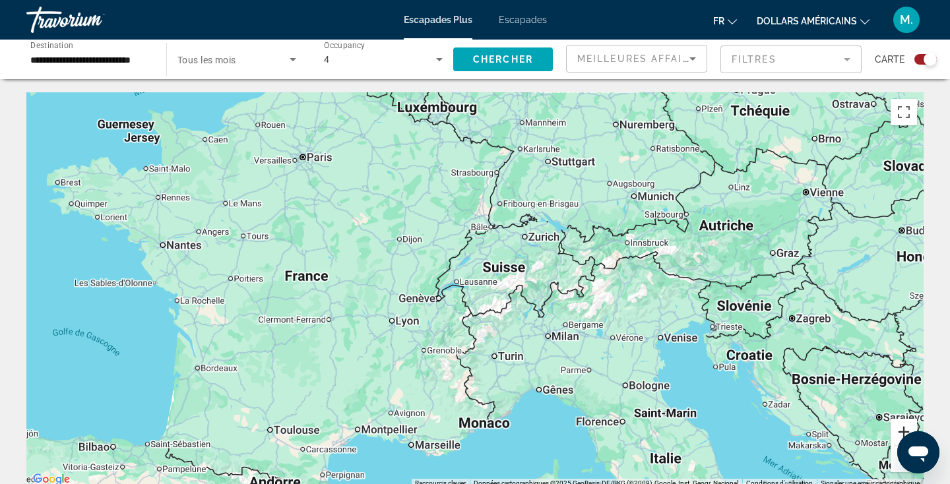
click at [909, 430] on button "Zoom avant" at bounding box center [904, 432] width 26 height 26
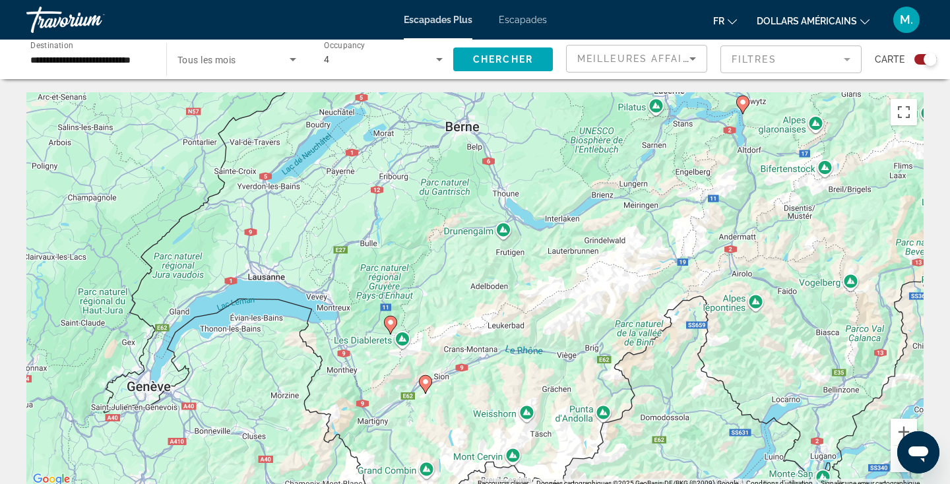
drag, startPoint x: 622, startPoint y: 292, endPoint x: 535, endPoint y: 331, distance: 95.7
click at [536, 334] on div "Pour naviguer, appuyez sur les touches fléchées. Pour activer le glissement ave…" at bounding box center [475, 290] width 898 height 396
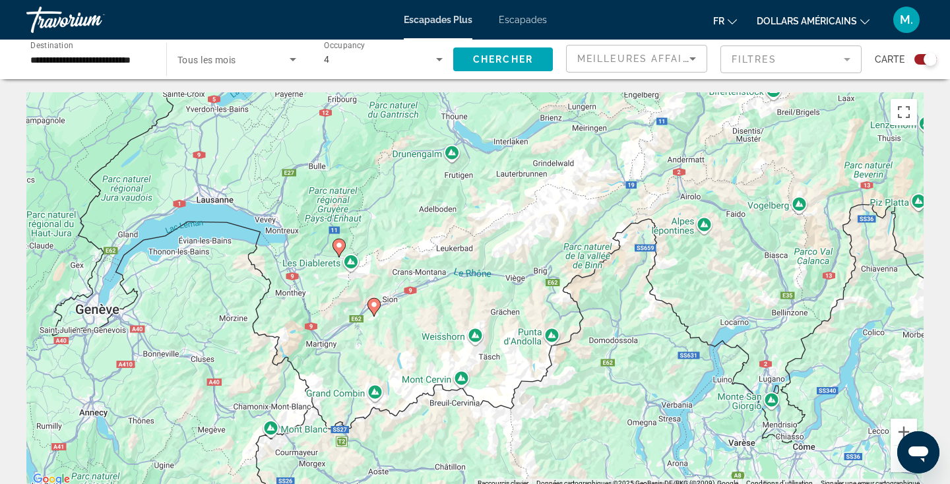
drag, startPoint x: 622, startPoint y: 380, endPoint x: 546, endPoint y: 262, distance: 139.9
click at [547, 263] on div "Pour naviguer, appuyez sur les touches fléchées. Pour activer le glissement ave…" at bounding box center [475, 290] width 898 height 396
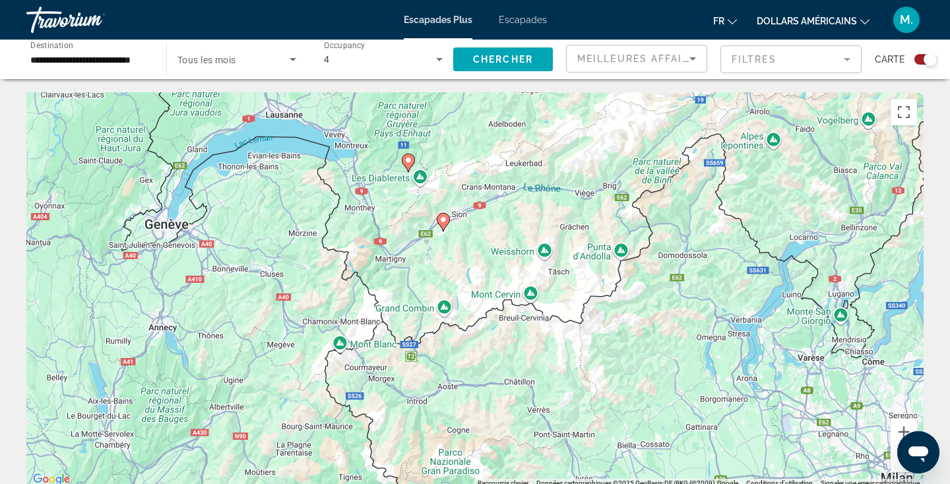
drag, startPoint x: 267, startPoint y: 321, endPoint x: 377, endPoint y: 300, distance: 112.4
click at [377, 300] on div "Pour naviguer, appuyez sur les touches fléchées. Pour activer le glissement ave…" at bounding box center [475, 290] width 898 height 396
click at [406, 160] on image "Contenu principal" at bounding box center [409, 160] width 8 height 8
type input "**********"
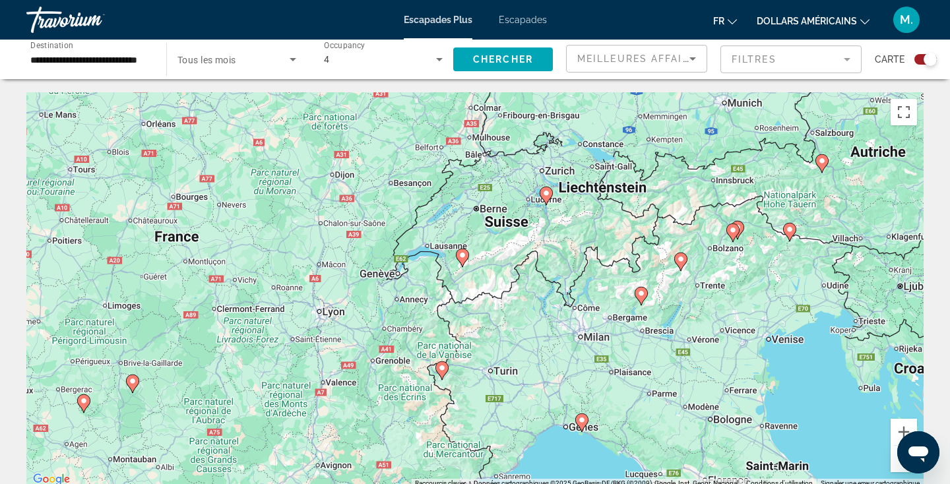
click at [468, 256] on icon "Contenu principal" at bounding box center [463, 257] width 12 height 17
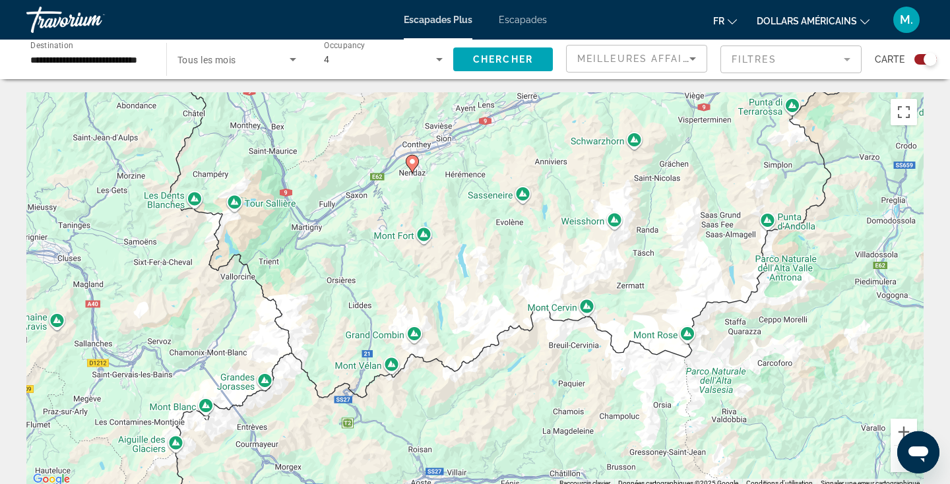
click at [411, 170] on icon "Contenu principal" at bounding box center [412, 164] width 13 height 18
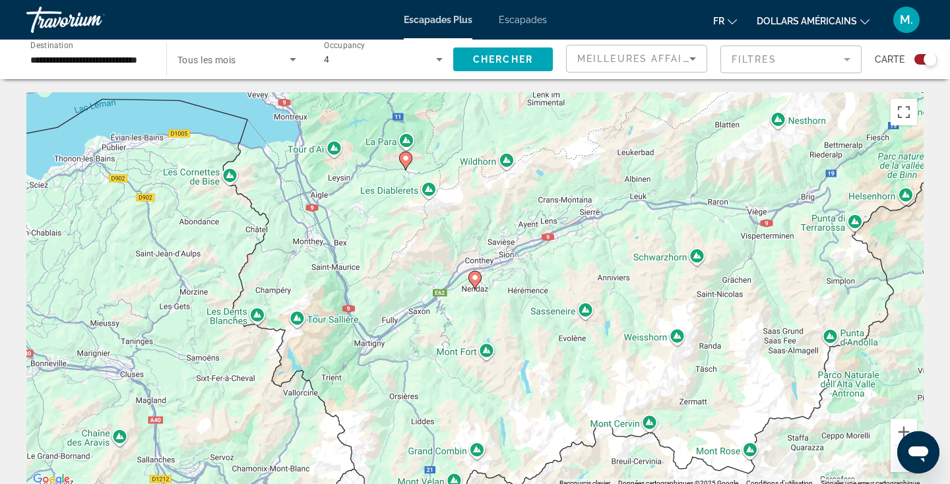
click at [406, 154] on image "Contenu principal" at bounding box center [406, 158] width 8 height 8
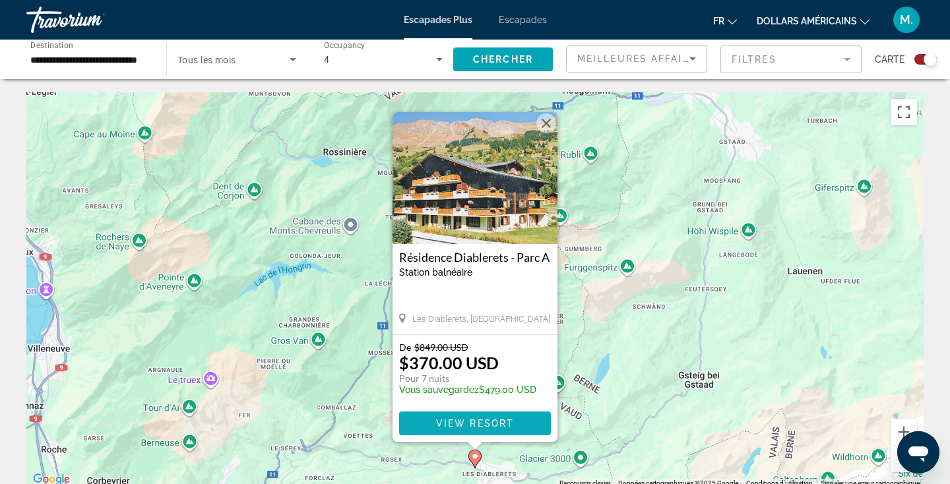
click at [495, 422] on span "View Resort" at bounding box center [475, 423] width 78 height 11
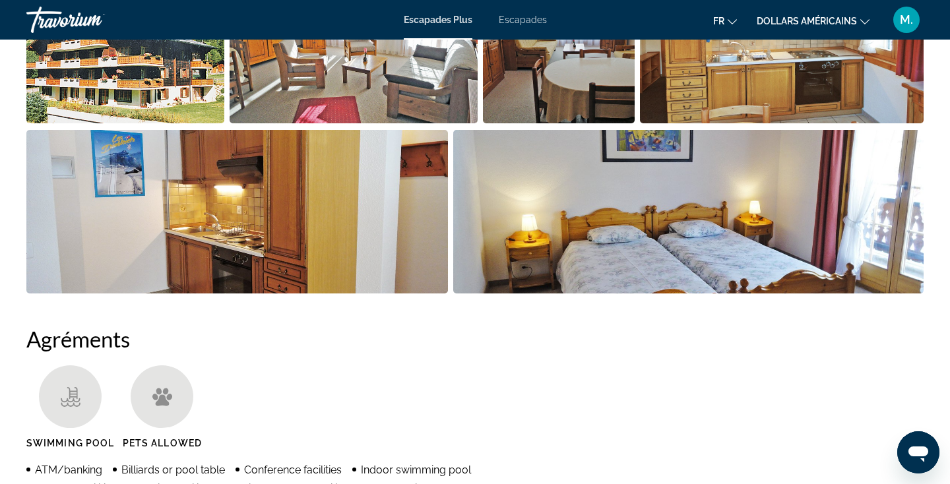
scroll to position [586, 0]
